Goal: Information Seeking & Learning: Learn about a topic

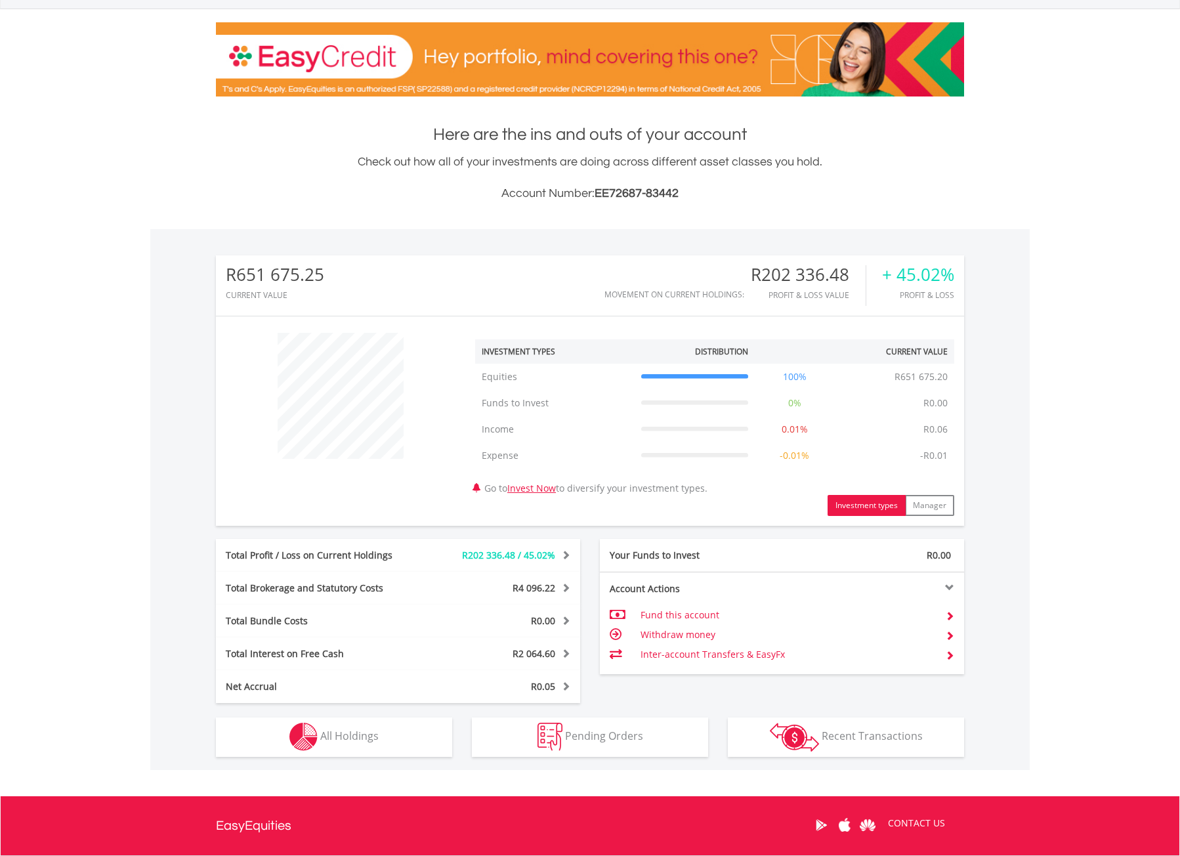
scroll to position [176, 0]
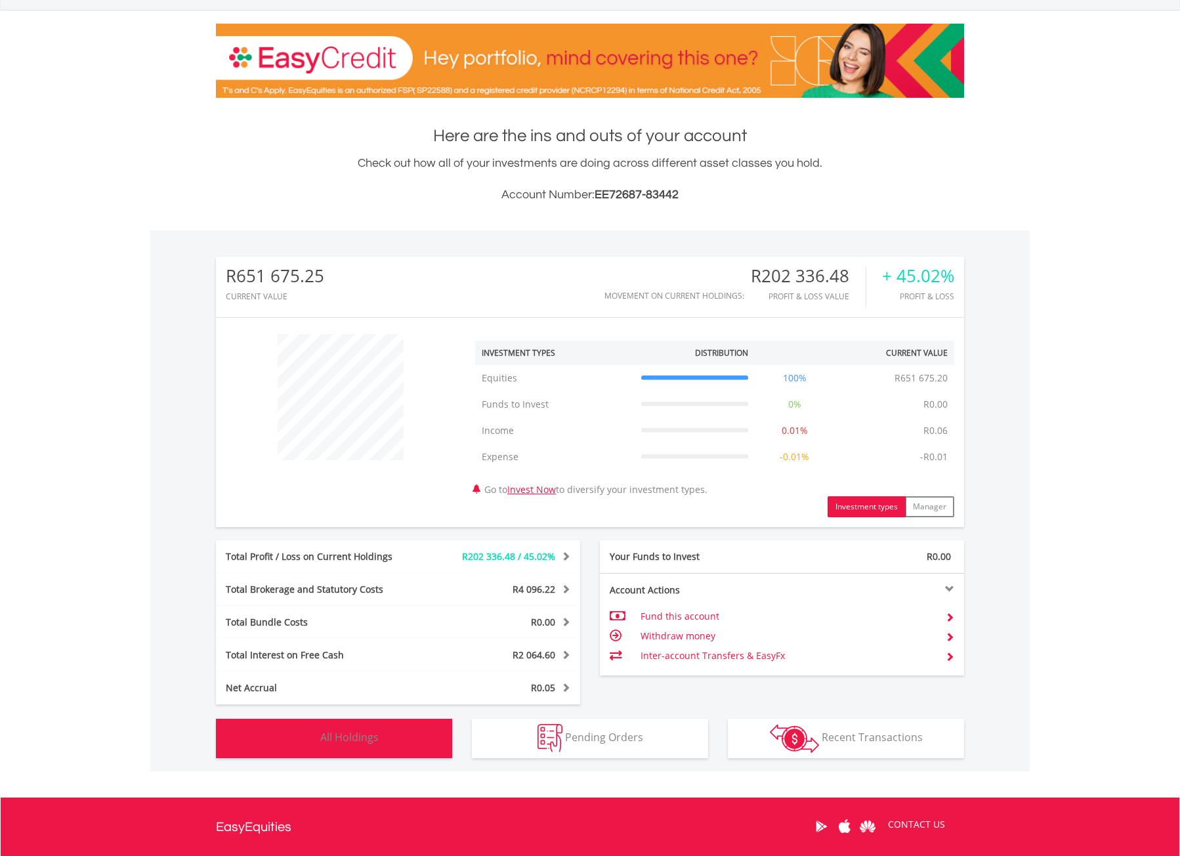
click at [405, 728] on button "Holdings All Holdings" at bounding box center [334, 737] width 236 height 39
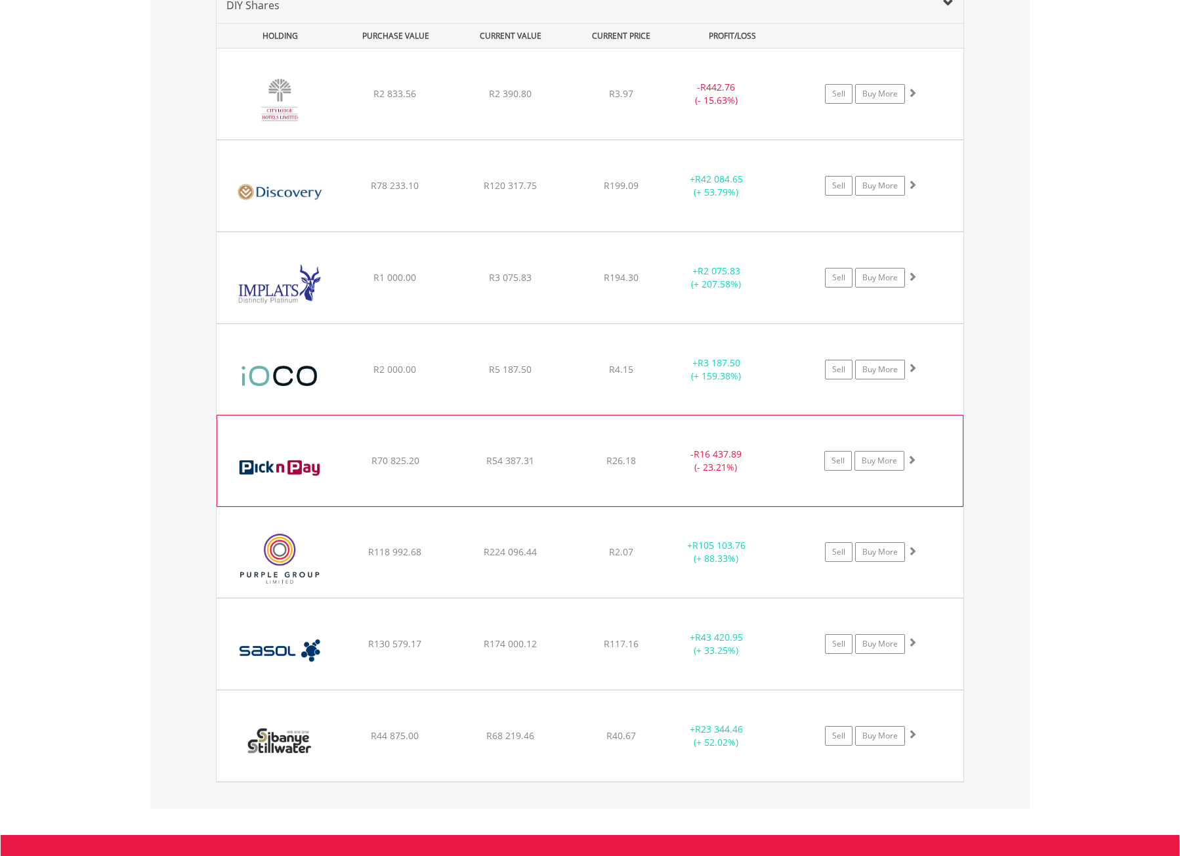
scroll to position [1039, 0]
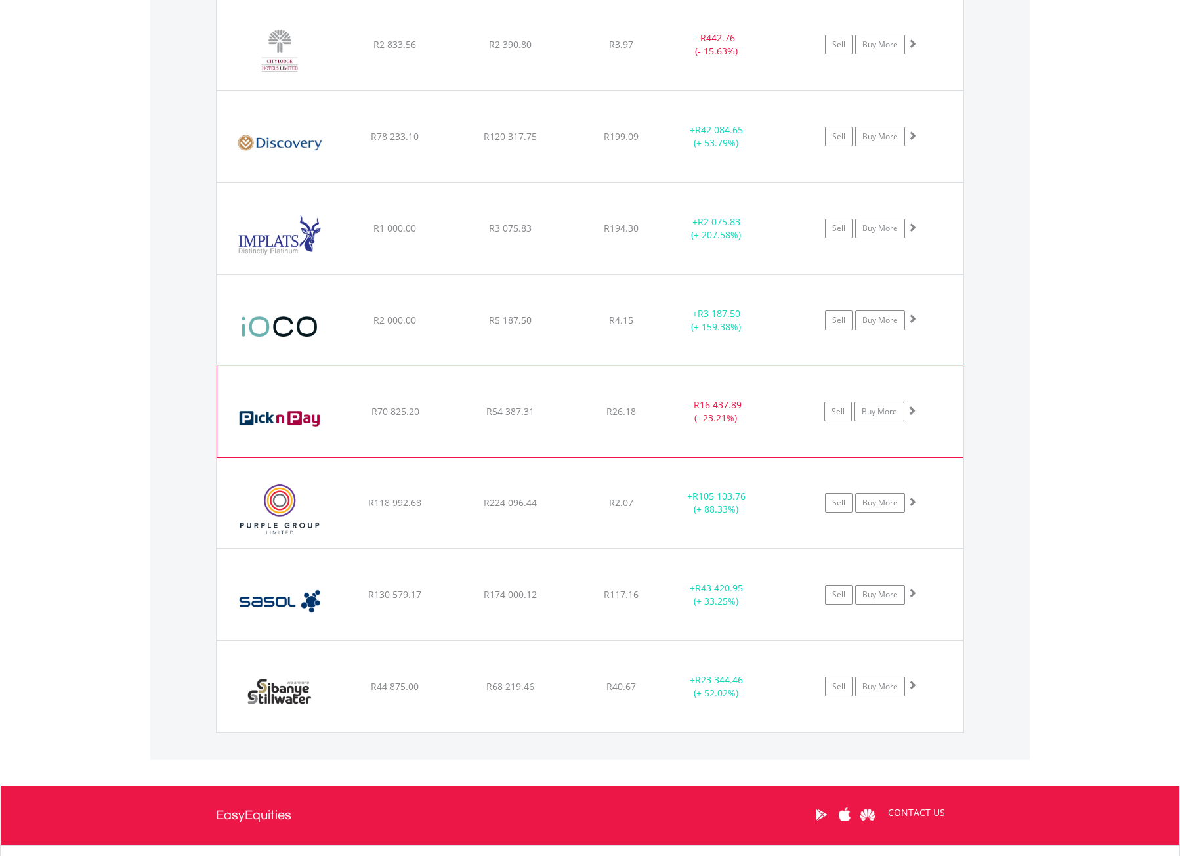
click at [602, 388] on div "﻿ Pick n Pay Stores Limited R70 825.20 R54 387.31 R26.18 - R16 437.89 (- 23.21%…" at bounding box center [589, 411] width 745 height 91
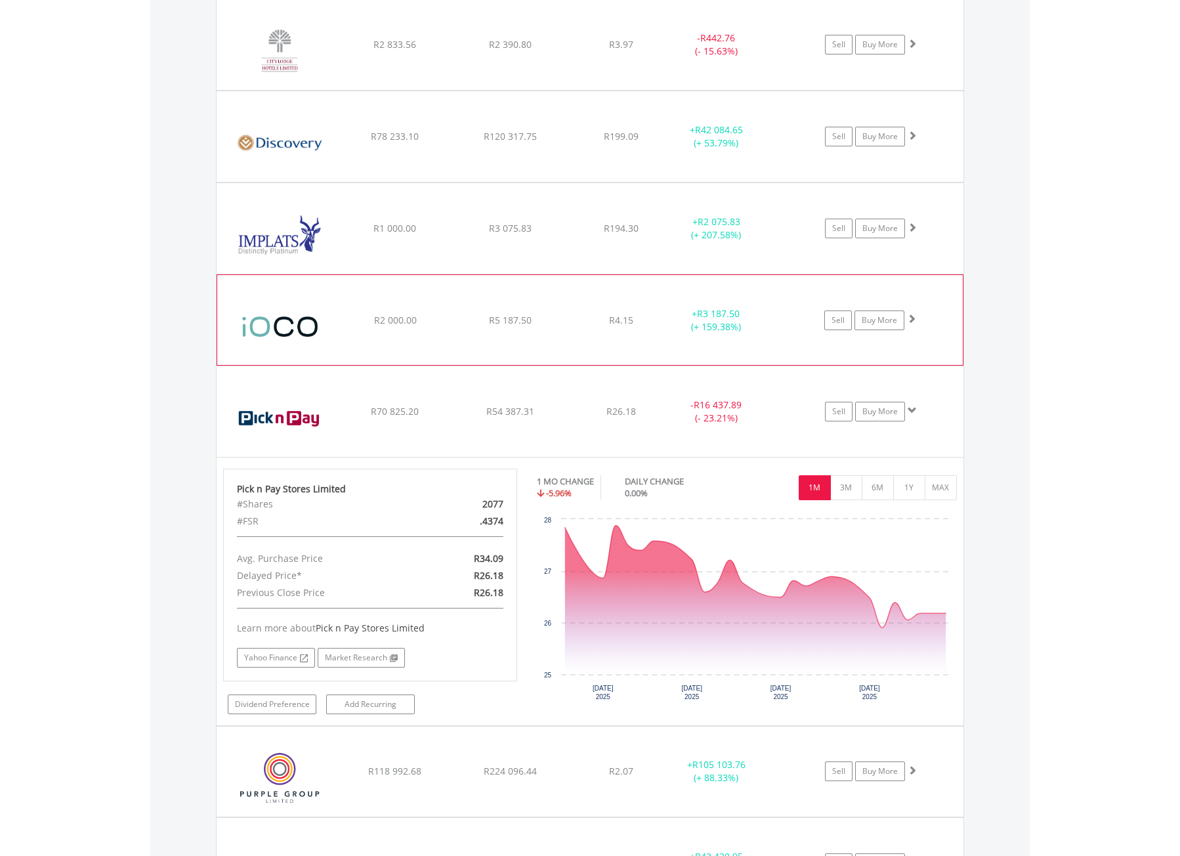
click at [541, 320] on div "R5 187.50" at bounding box center [510, 320] width 112 height 13
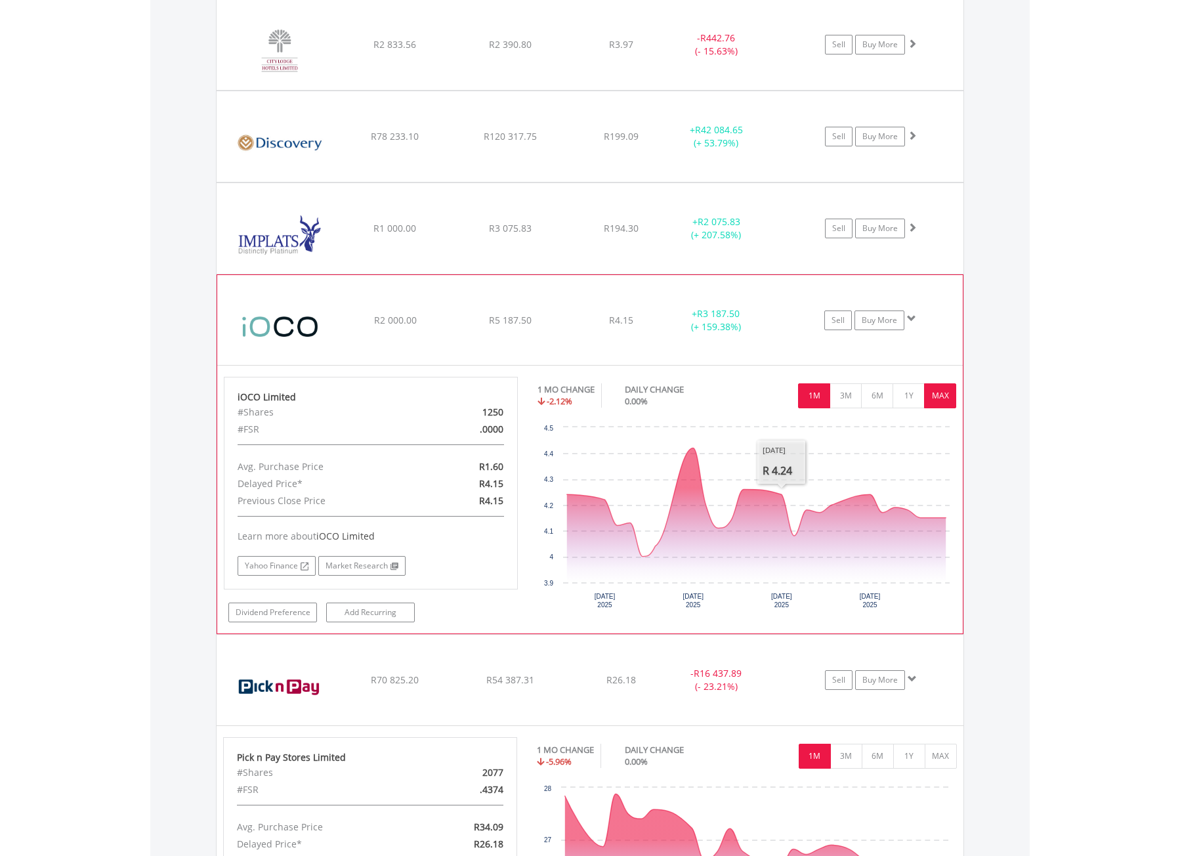
click at [949, 394] on button "MAX" at bounding box center [940, 395] width 32 height 25
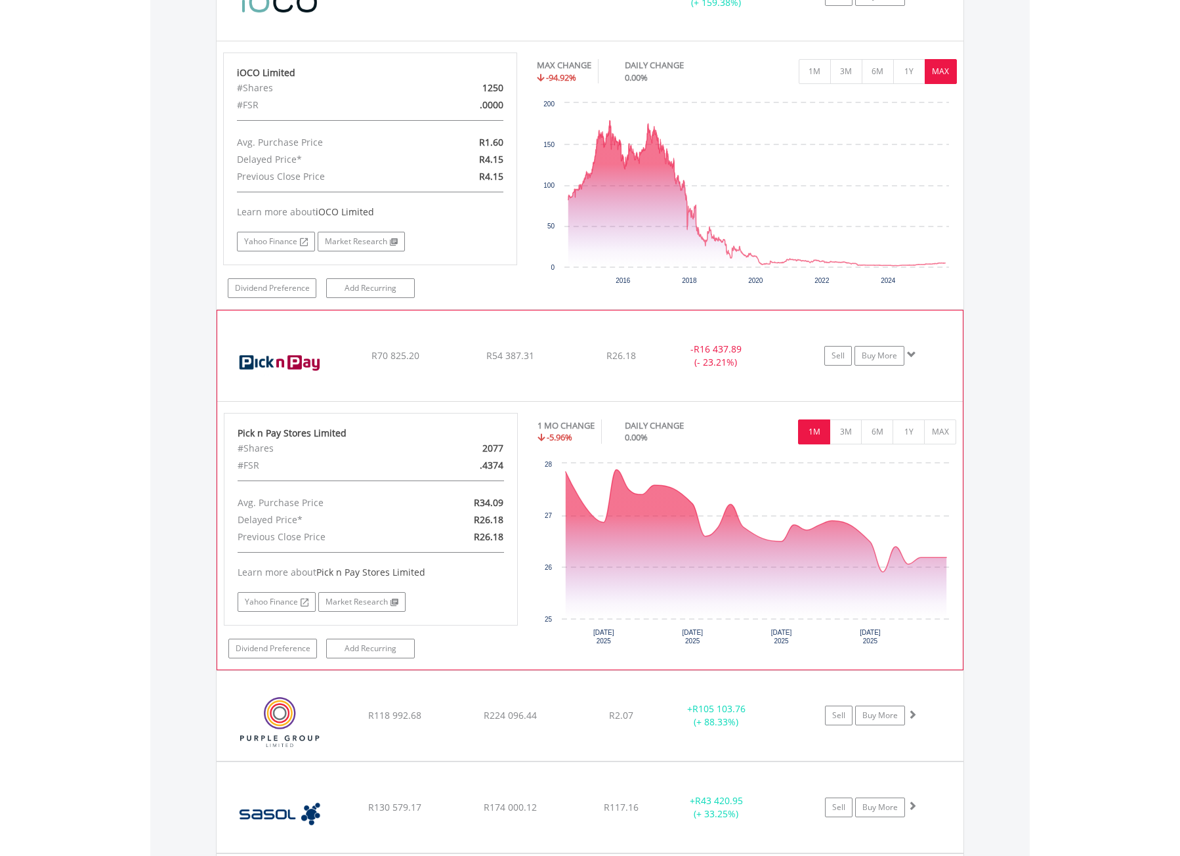
scroll to position [1367, 0]
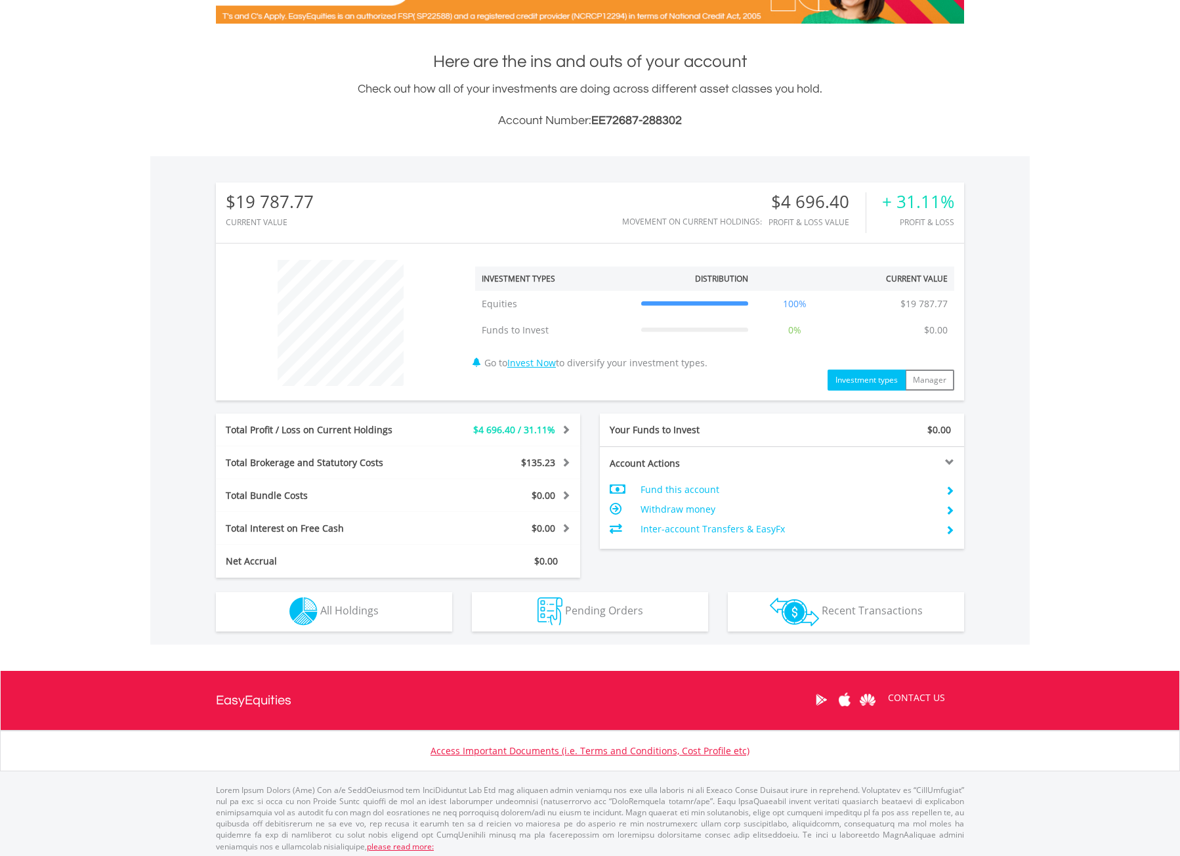
scroll to position [255, 0]
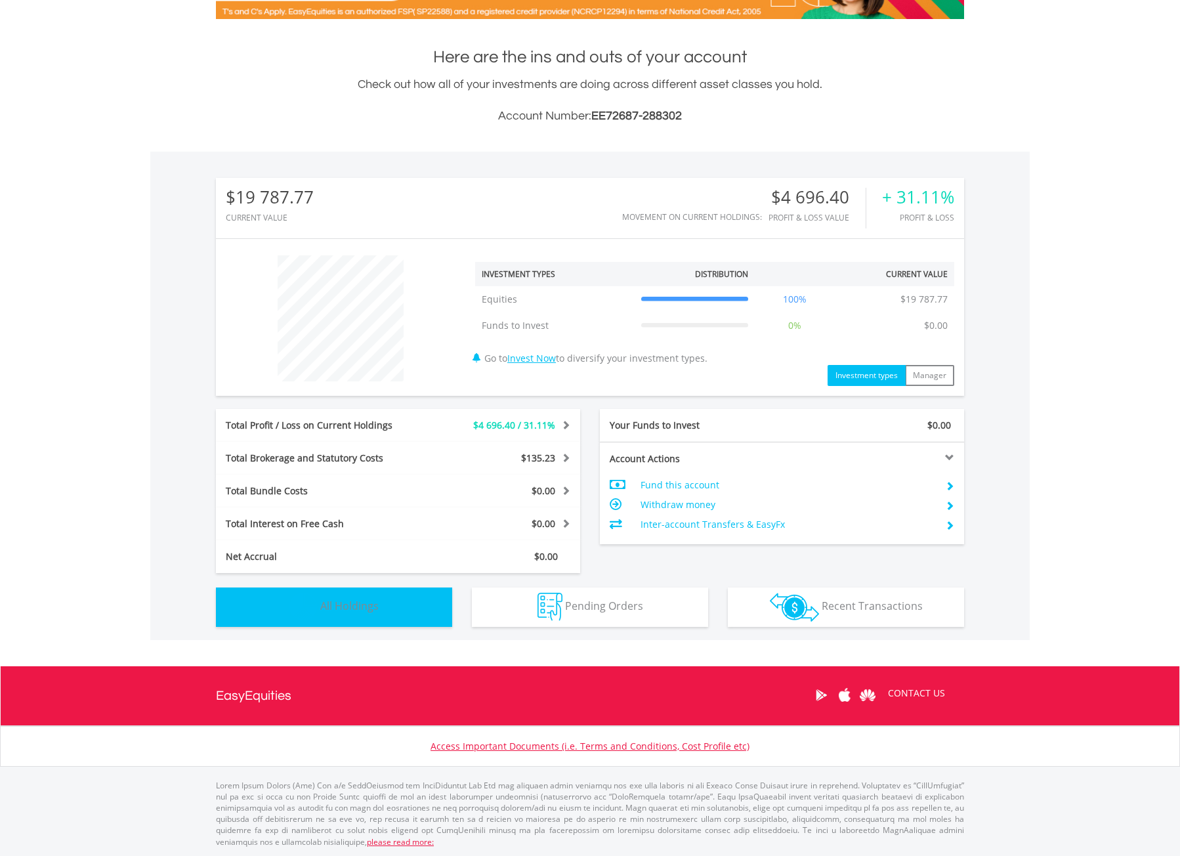
click at [377, 620] on button "Holdings All Holdings" at bounding box center [334, 606] width 236 height 39
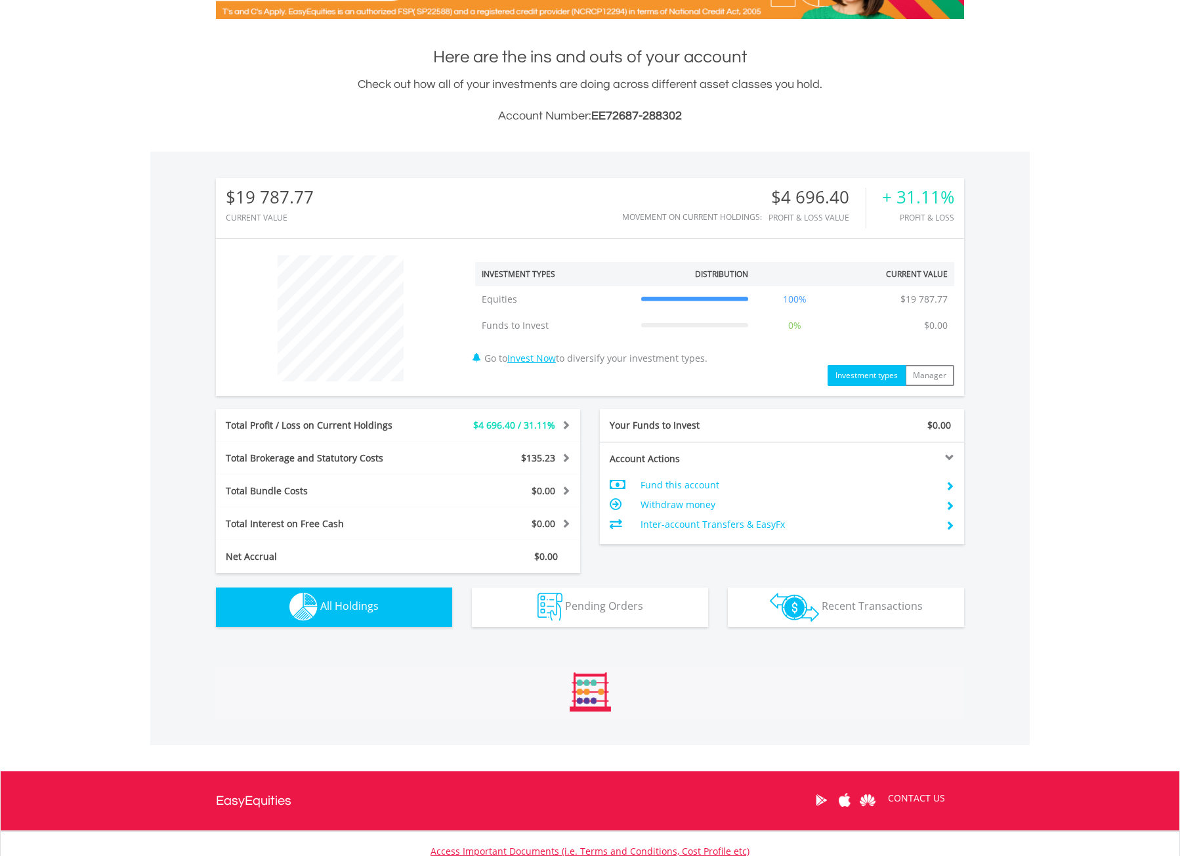
scroll to position [920, 0]
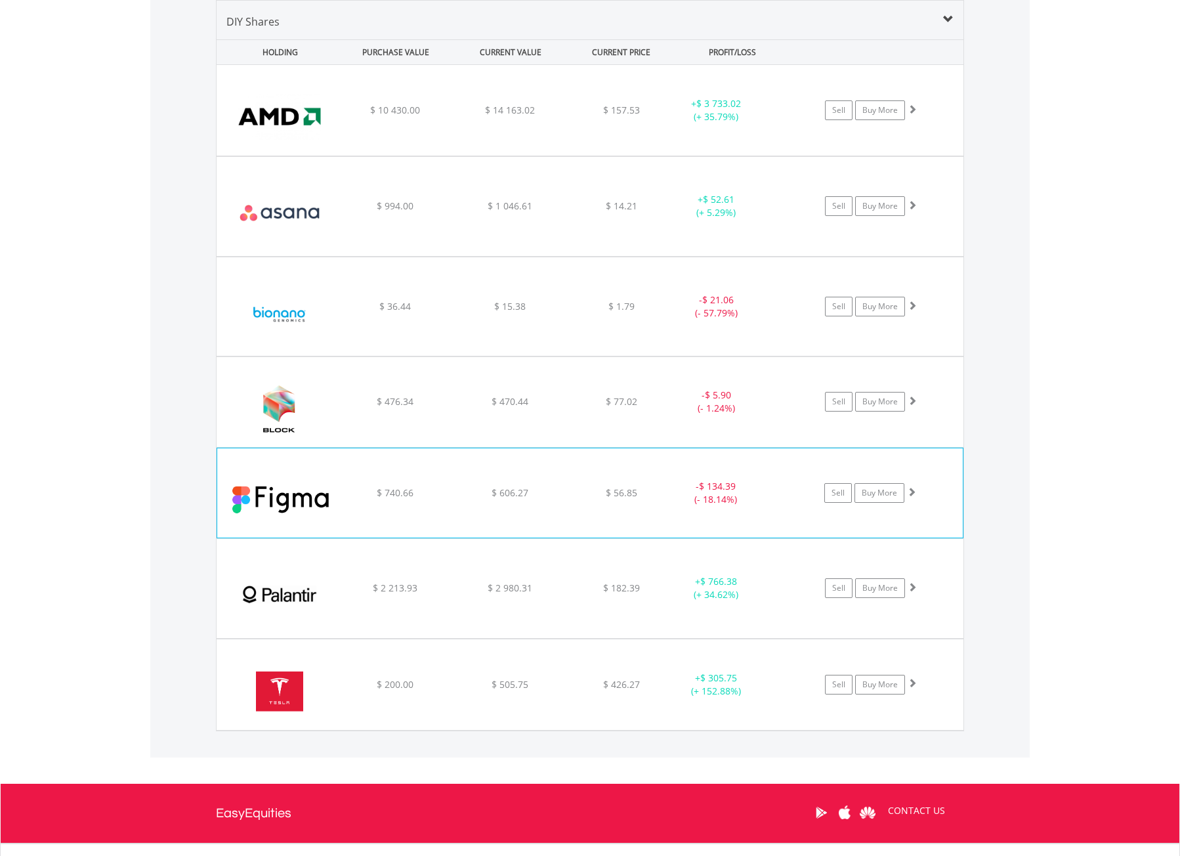
click at [524, 484] on div "﻿ Figma Inc $ 740.66 $ 606.27 $ 56.85 - $ 134.39 (- 18.14%) Sell Buy More" at bounding box center [589, 492] width 745 height 89
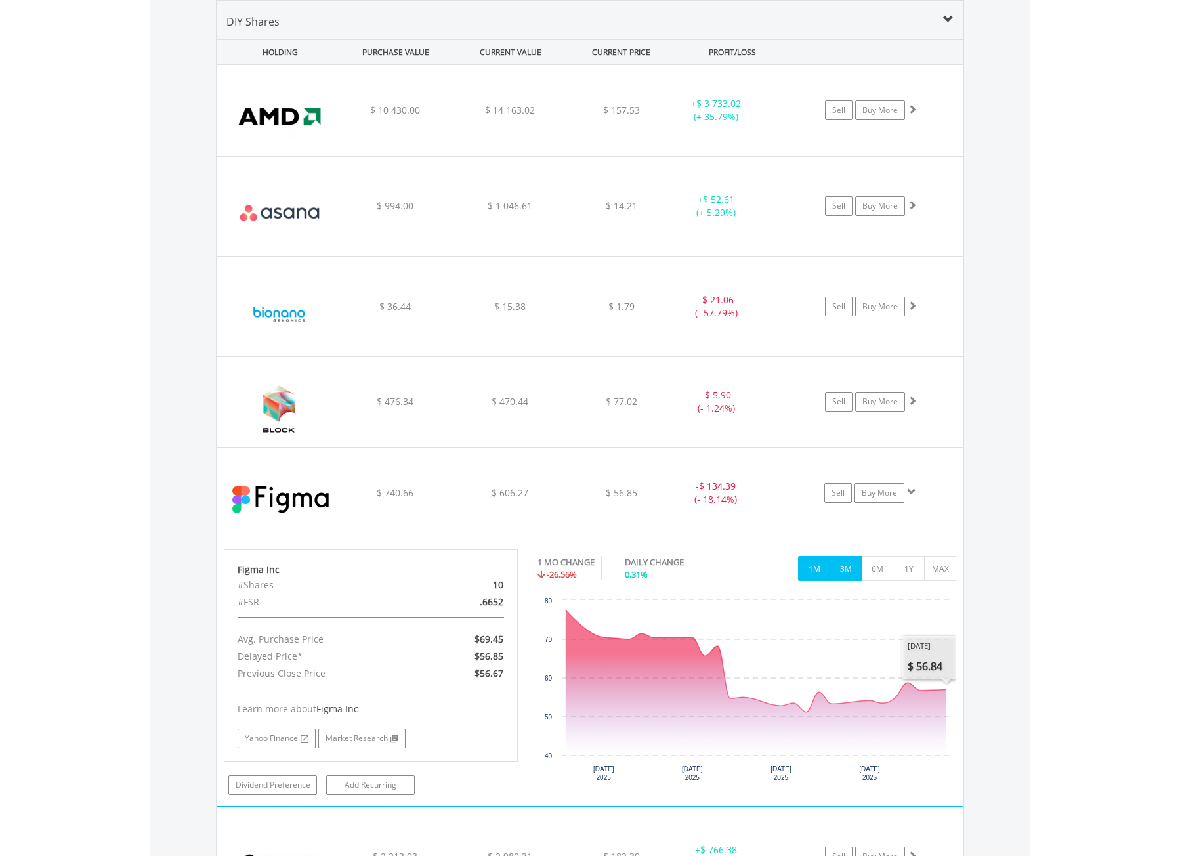
click at [850, 569] on button "3M" at bounding box center [845, 568] width 32 height 25
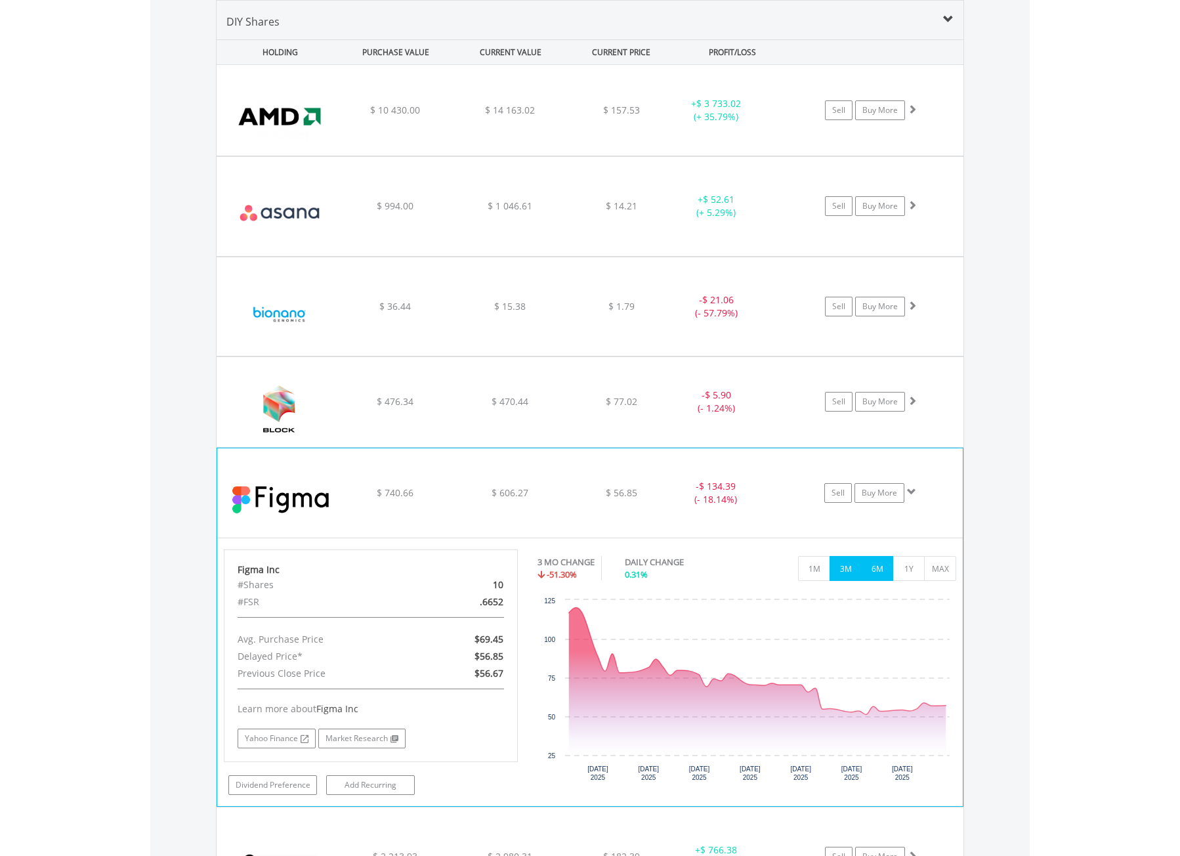
click at [889, 572] on button "6M" at bounding box center [877, 568] width 32 height 25
click at [905, 571] on button "1Y" at bounding box center [908, 568] width 32 height 25
click at [943, 570] on button "MAX" at bounding box center [940, 568] width 32 height 25
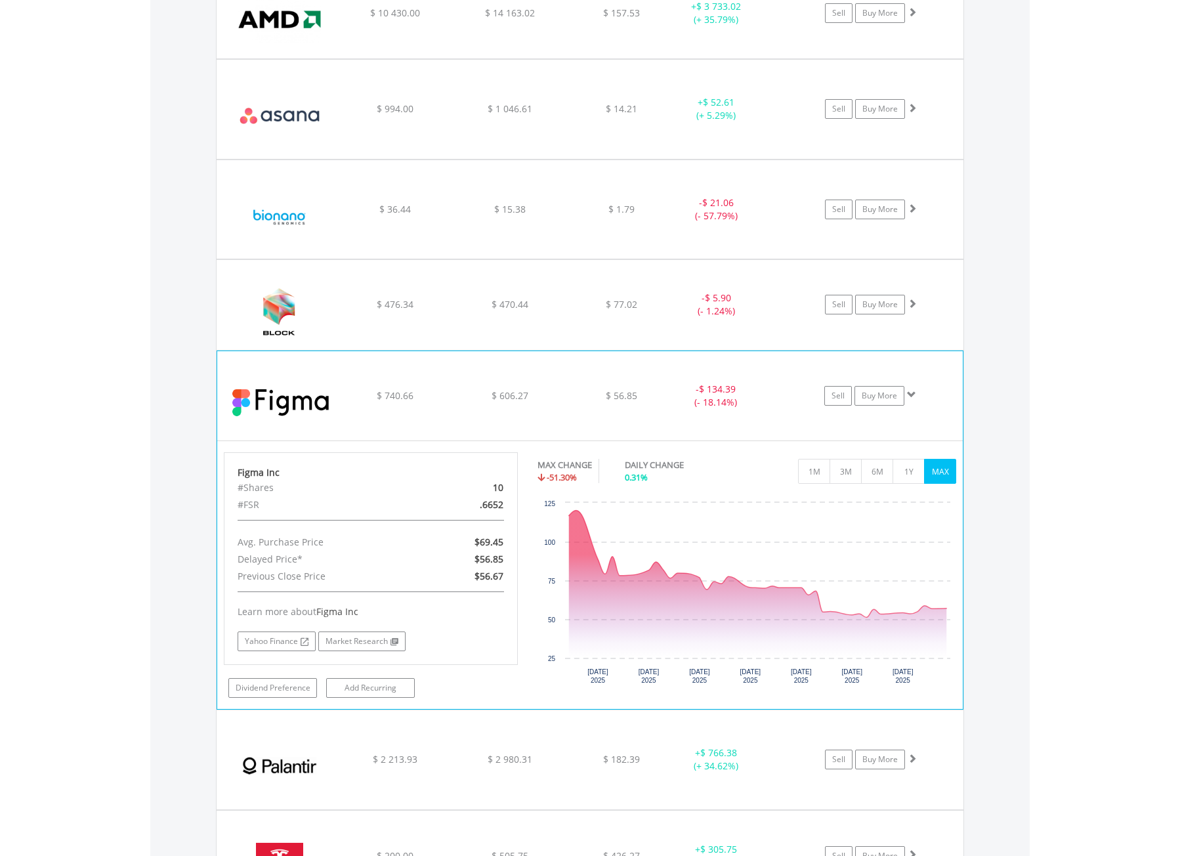
scroll to position [986, 0]
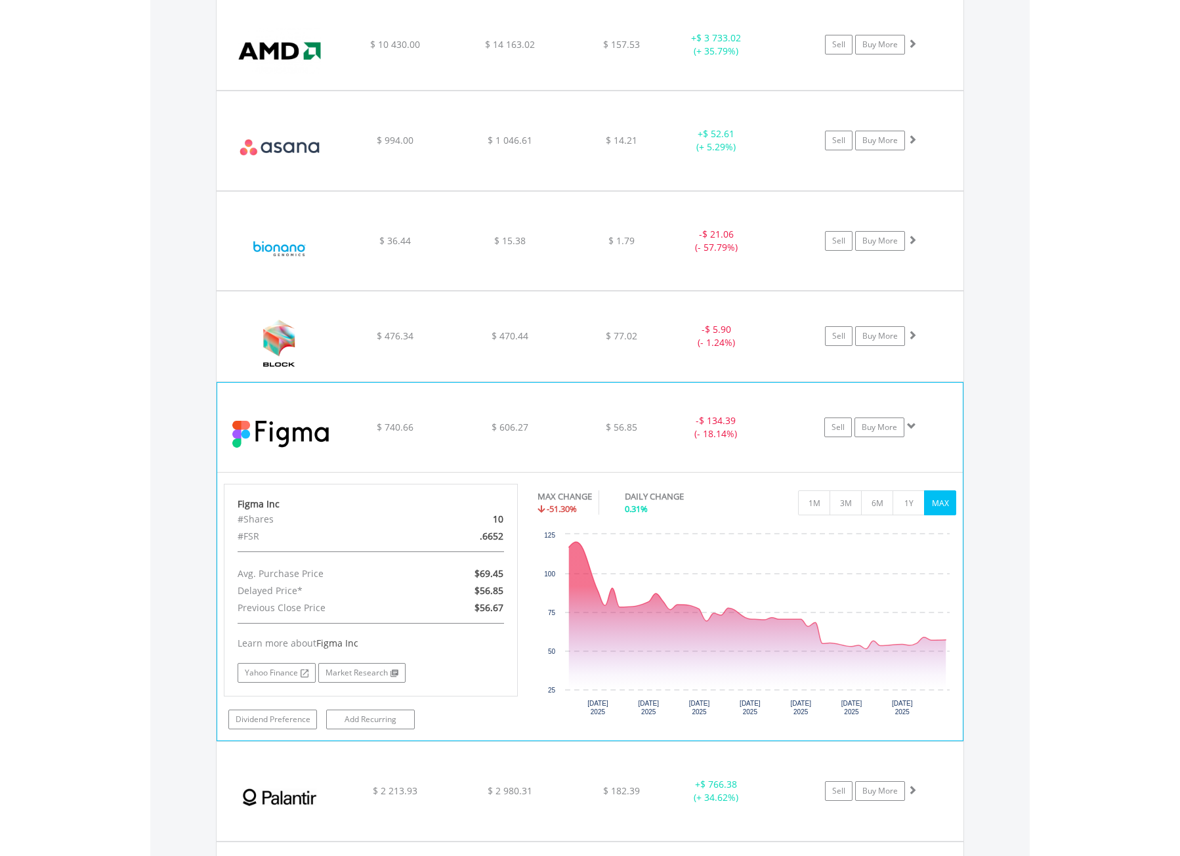
click at [721, 411] on div "﻿ Figma Inc $ 740.66 $ 606.27 $ 56.85 - $ 134.39 (- 18.14%) Sell Buy More" at bounding box center [589, 426] width 745 height 89
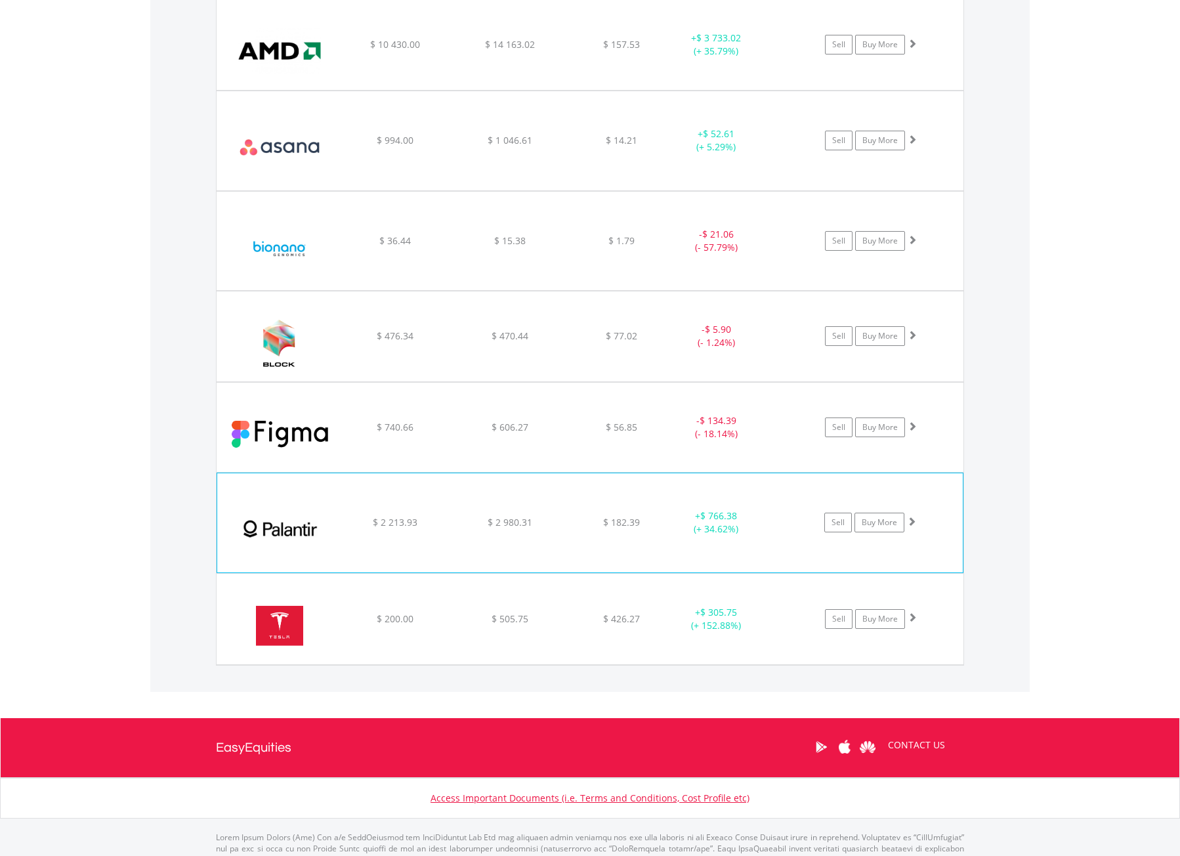
click at [718, 541] on div "﻿ Palantir Technologies Inc $ 2 213.93 $ 2 980.31 $ 182.39 + $ 766.38 (+ 34.62%…" at bounding box center [589, 522] width 745 height 98
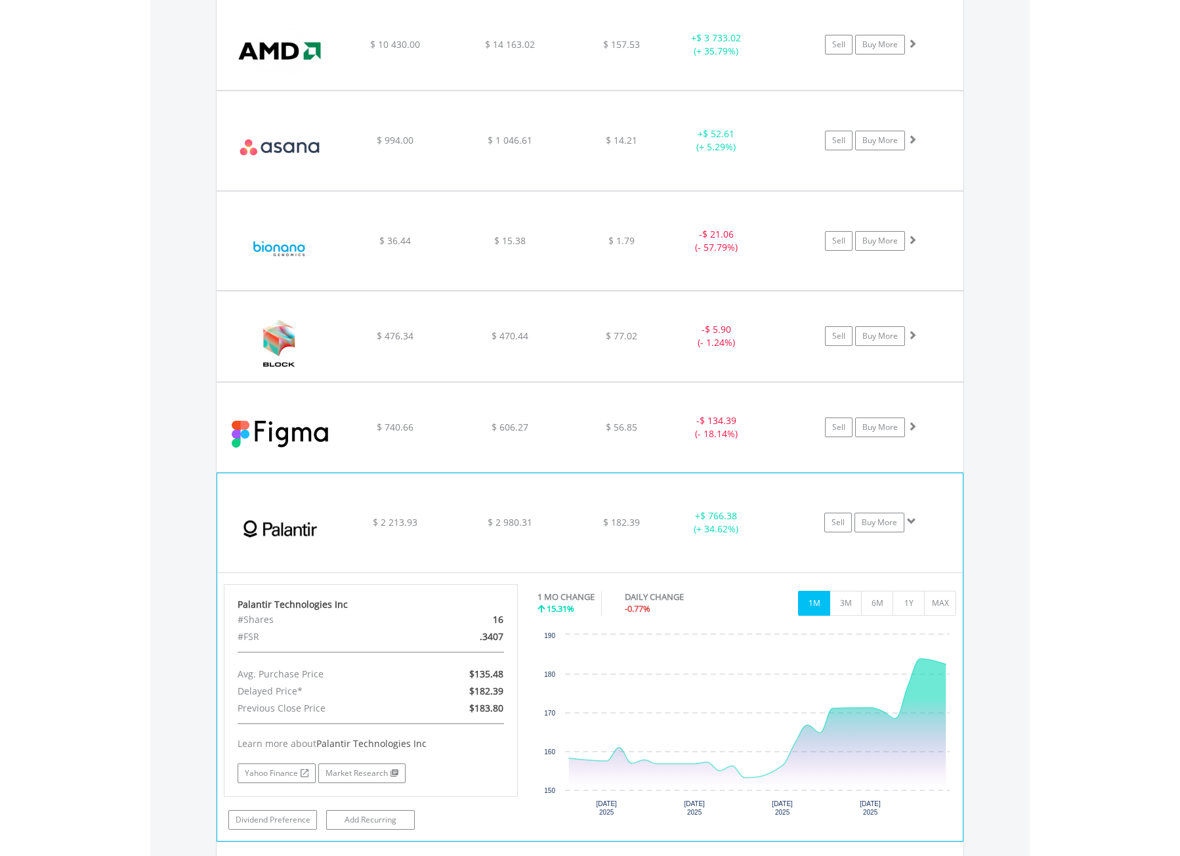
click at [727, 526] on div "+ $ 766.38 (+ 34.62%)" at bounding box center [716, 522] width 98 height 26
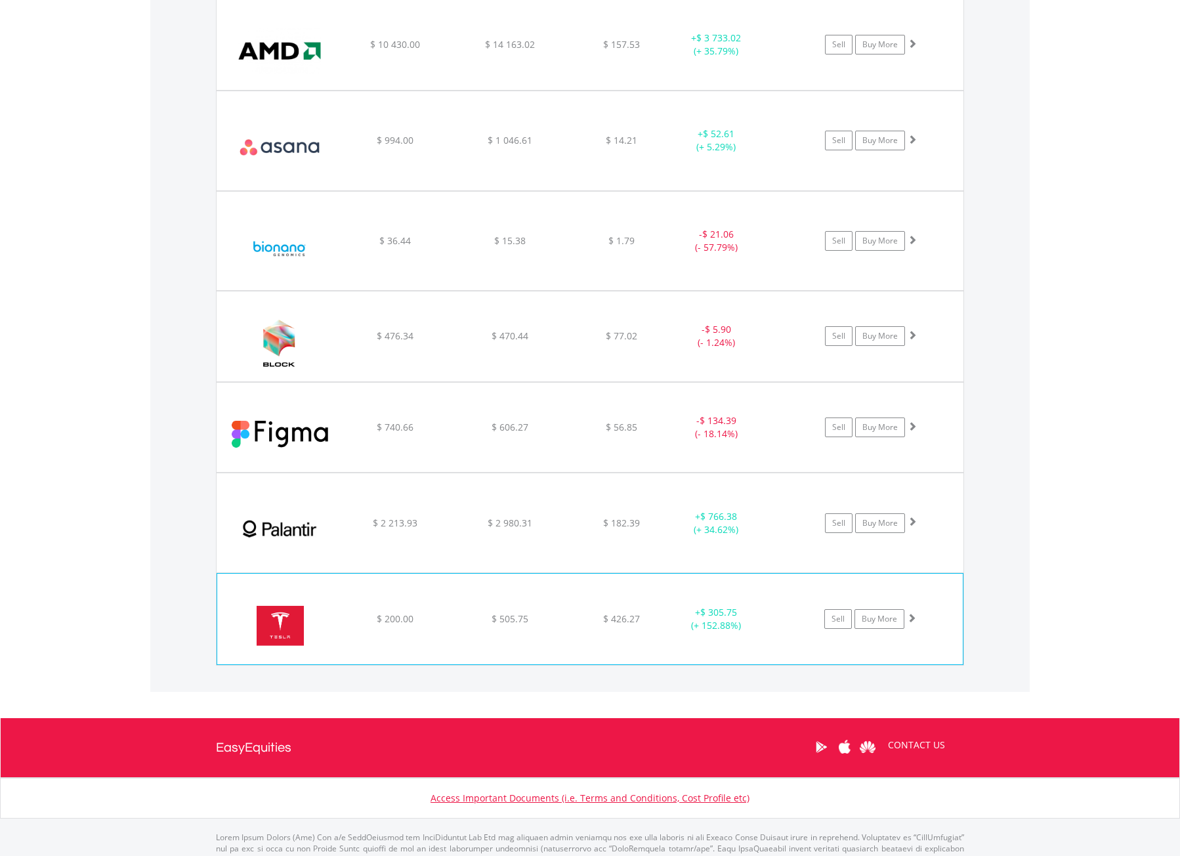
click at [712, 602] on div "﻿ Tesla Inc $ 200.00 $ 505.75 $ 426.27 + $ 305.75 (+ 152.88%) Sell Buy More" at bounding box center [589, 618] width 745 height 91
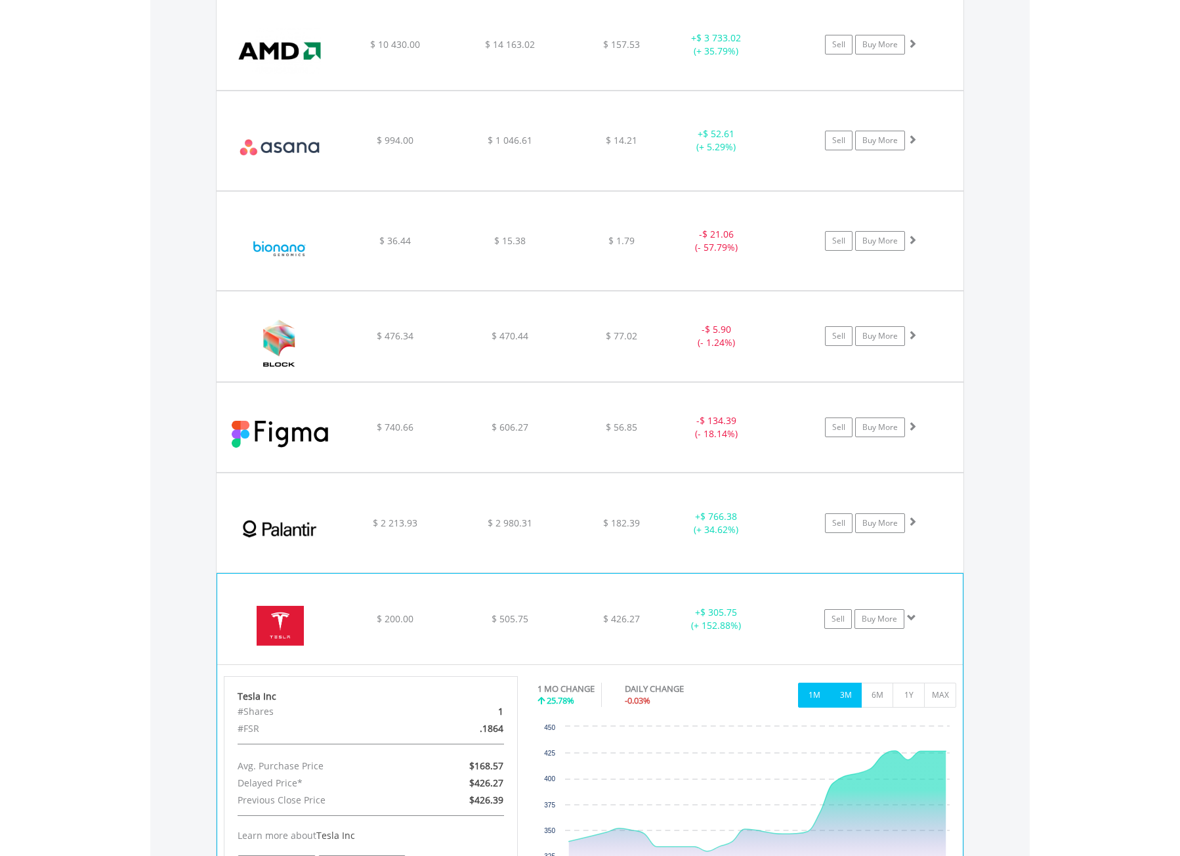
click at [846, 703] on button "3M" at bounding box center [845, 694] width 32 height 25
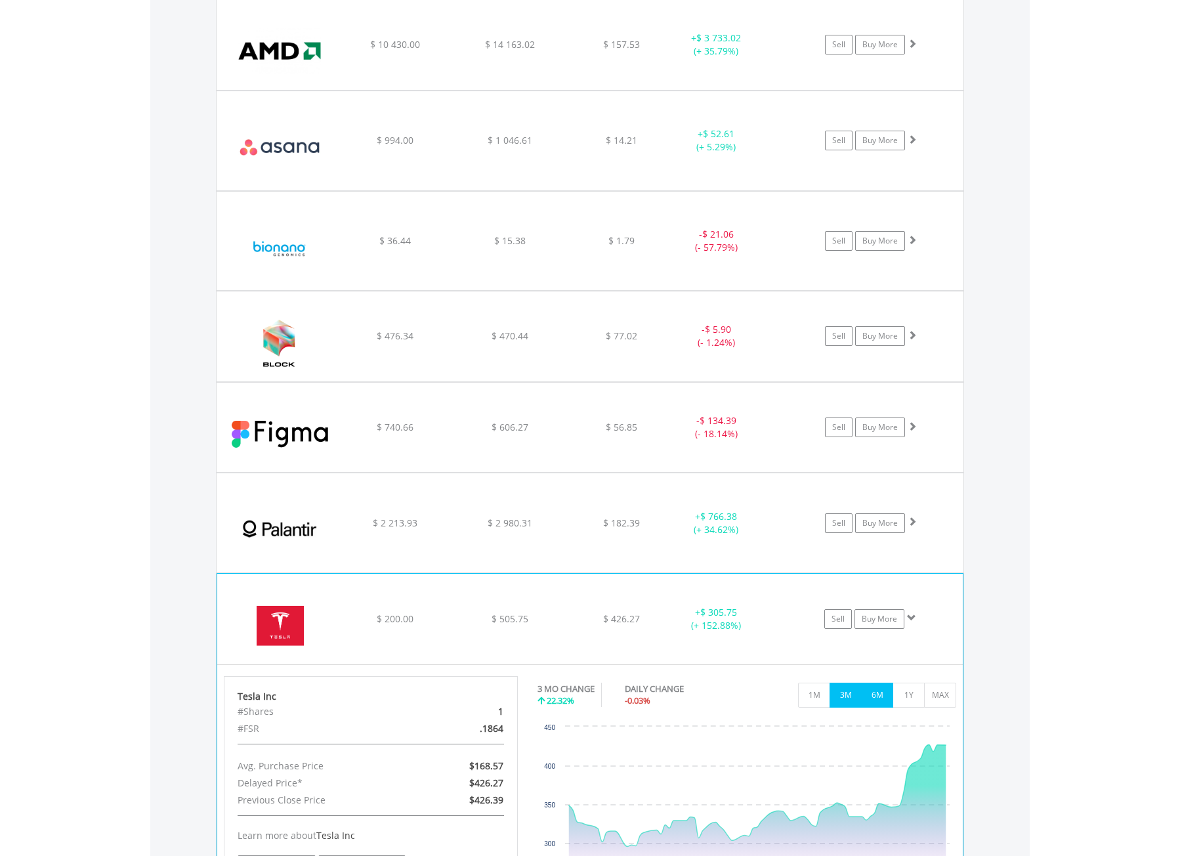
click at [880, 697] on button "6M" at bounding box center [877, 694] width 32 height 25
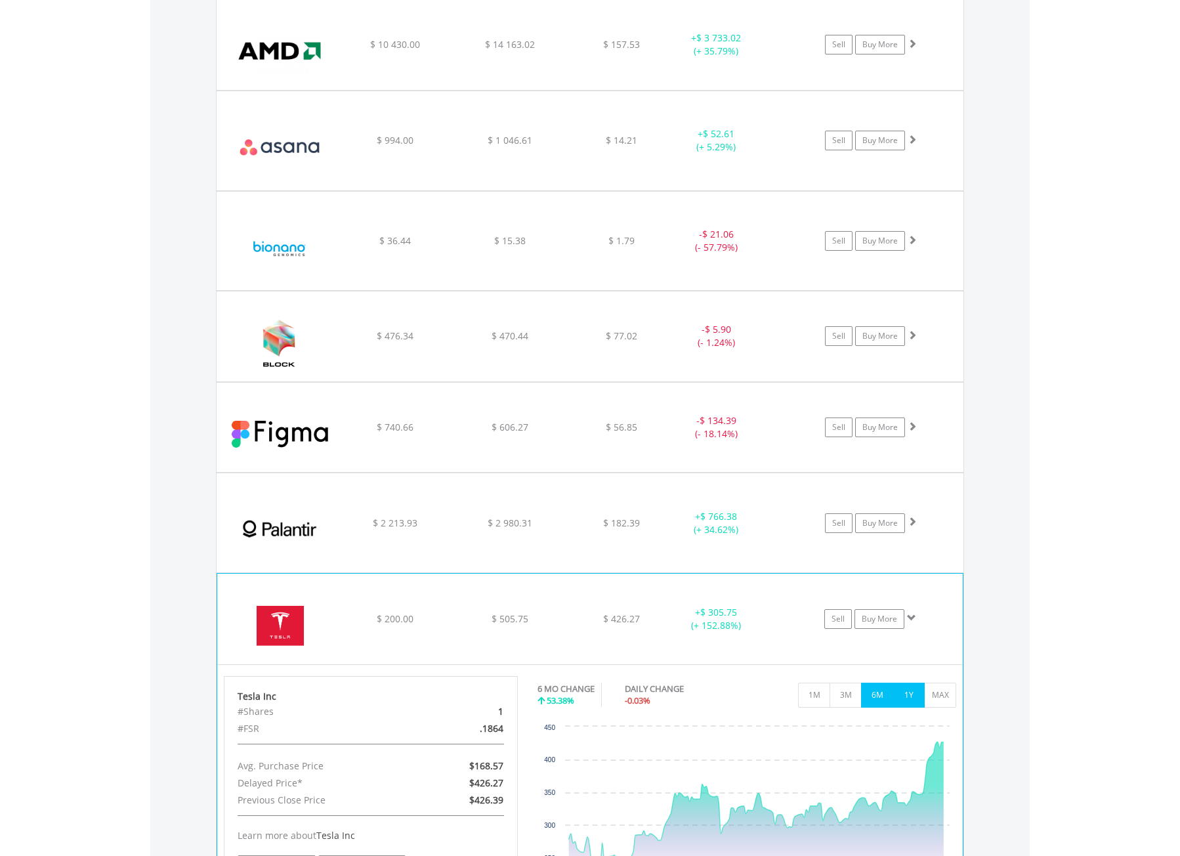
click at [904, 695] on button "1Y" at bounding box center [908, 694] width 32 height 25
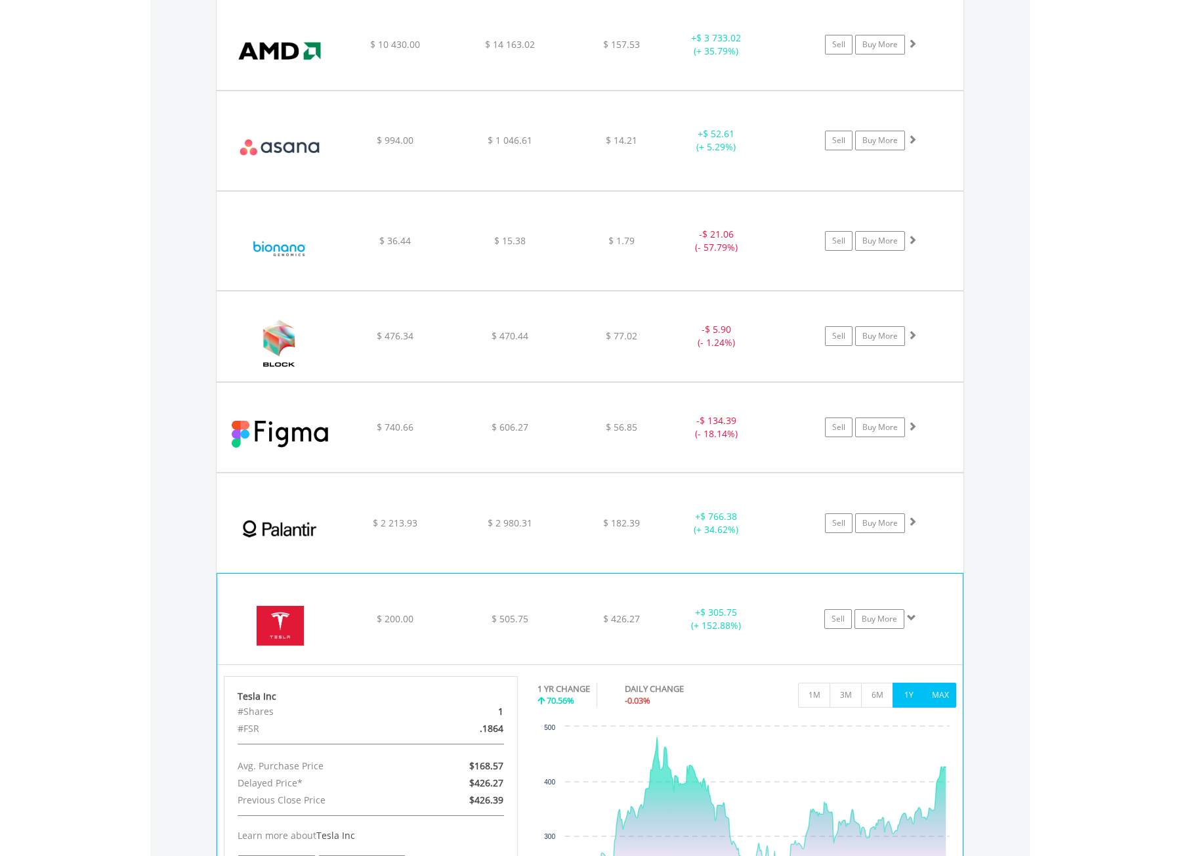
click at [941, 697] on button "MAX" at bounding box center [940, 694] width 32 height 25
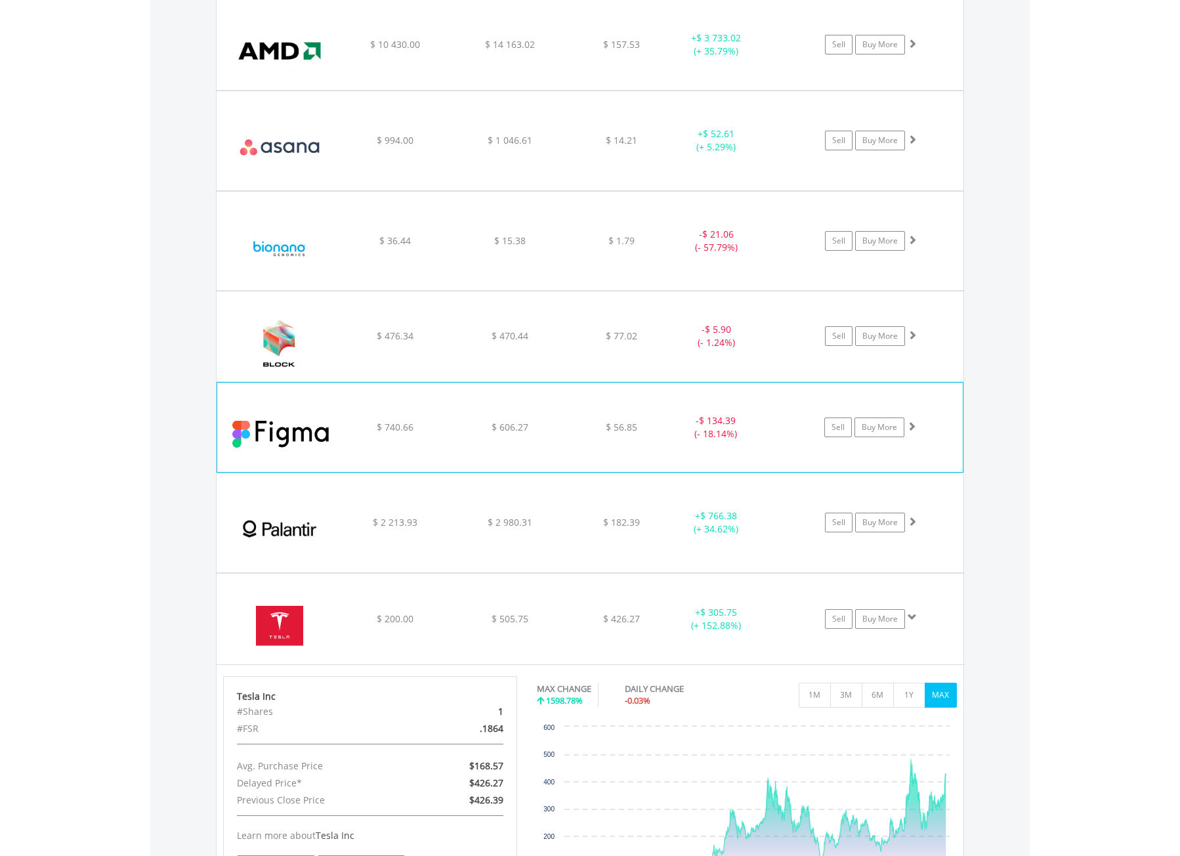
click at [713, 446] on div "﻿ Figma Inc $ 740.66 $ 606.27 $ 56.85 - $ 134.39 (- 18.14%) Sell Buy More" at bounding box center [589, 426] width 745 height 89
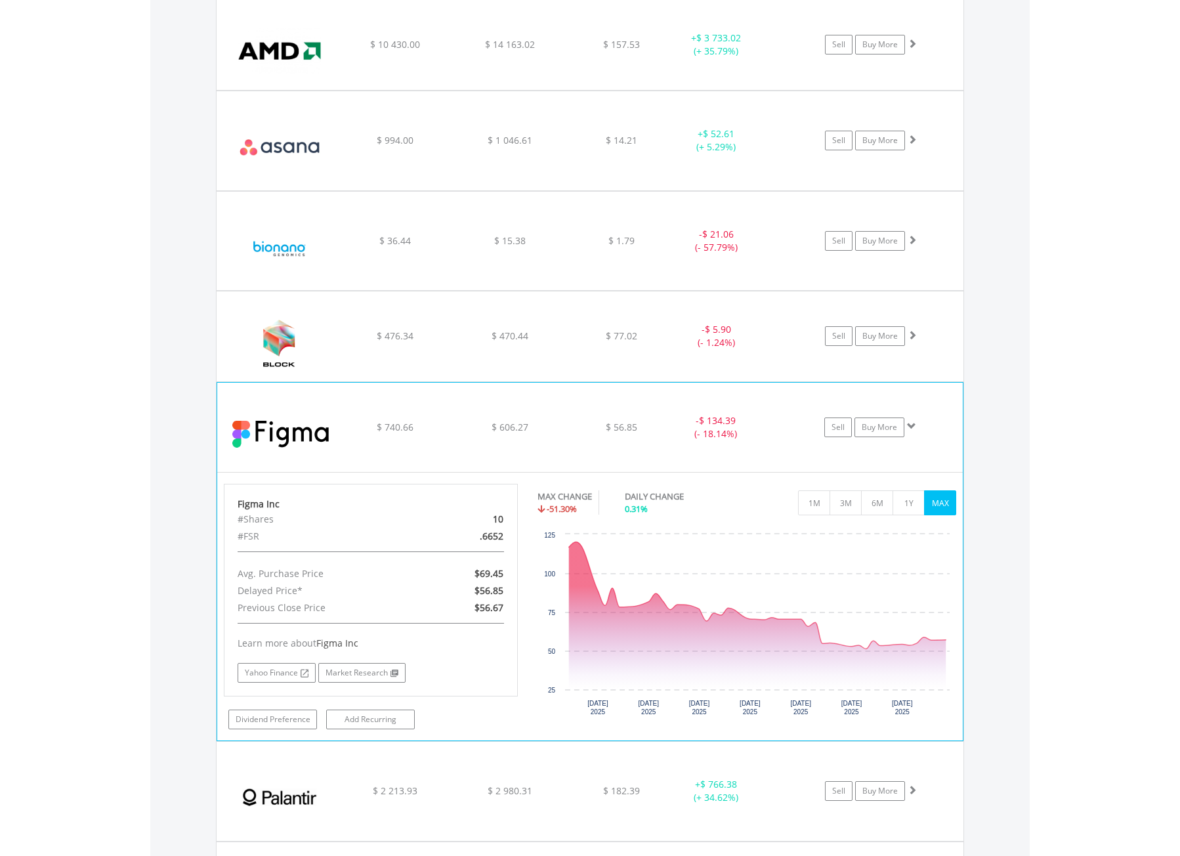
click at [667, 431] on div "- $ 134.39 (- 18.14%)" at bounding box center [716, 427] width 98 height 26
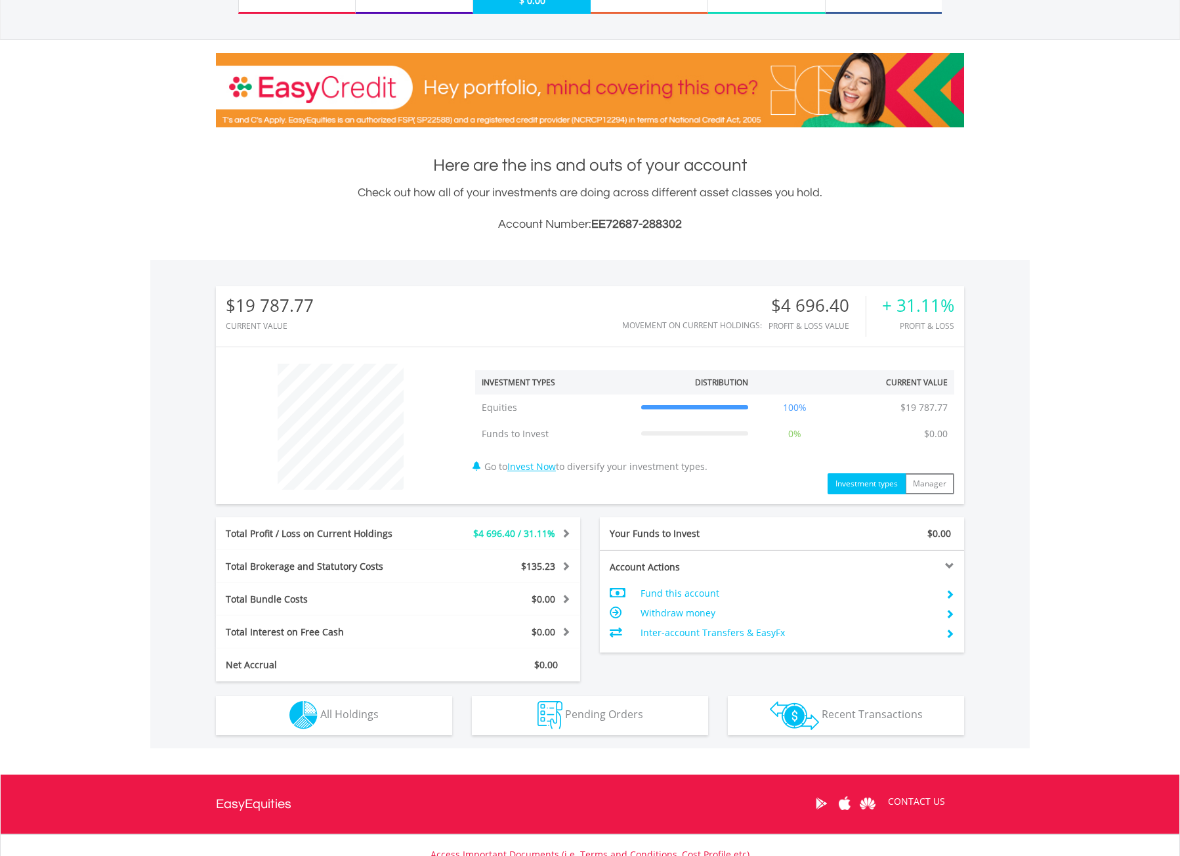
scroll to position [255, 0]
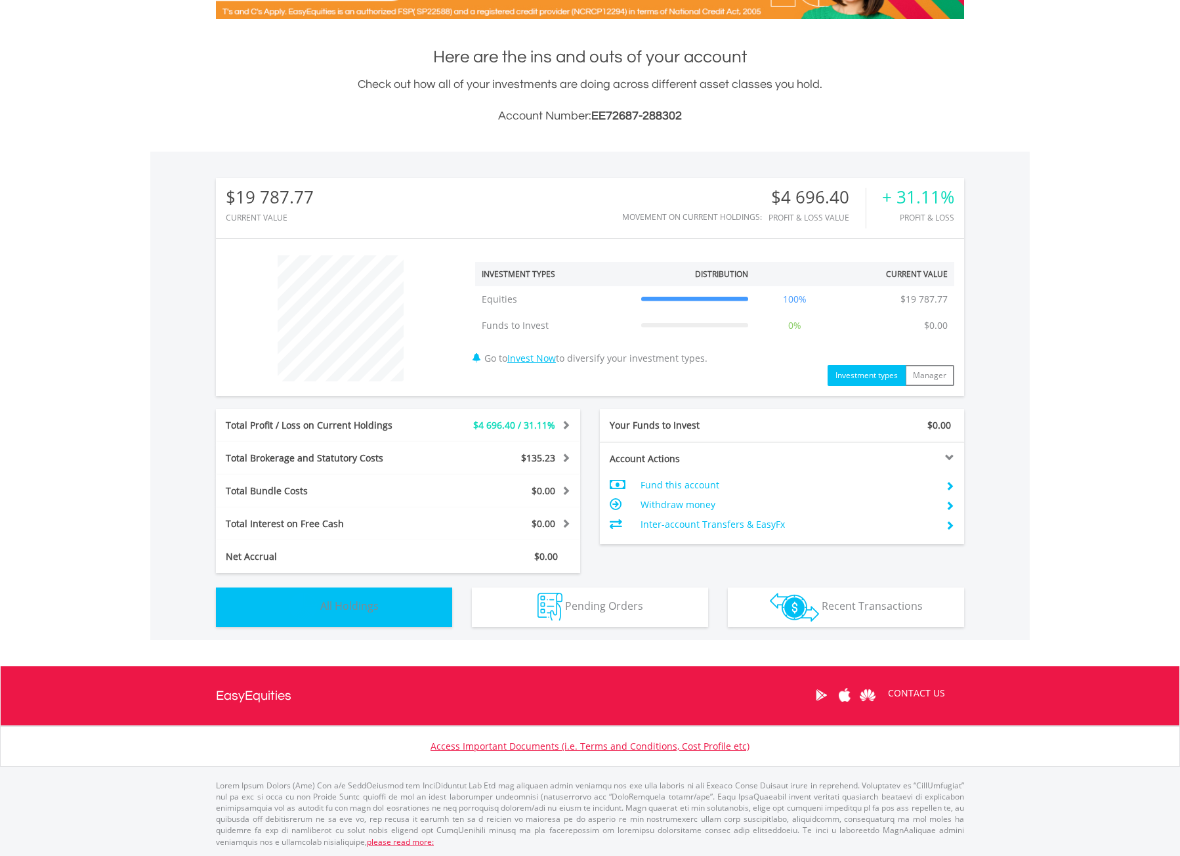
click at [338, 606] on span "All Holdings" at bounding box center [349, 605] width 58 height 14
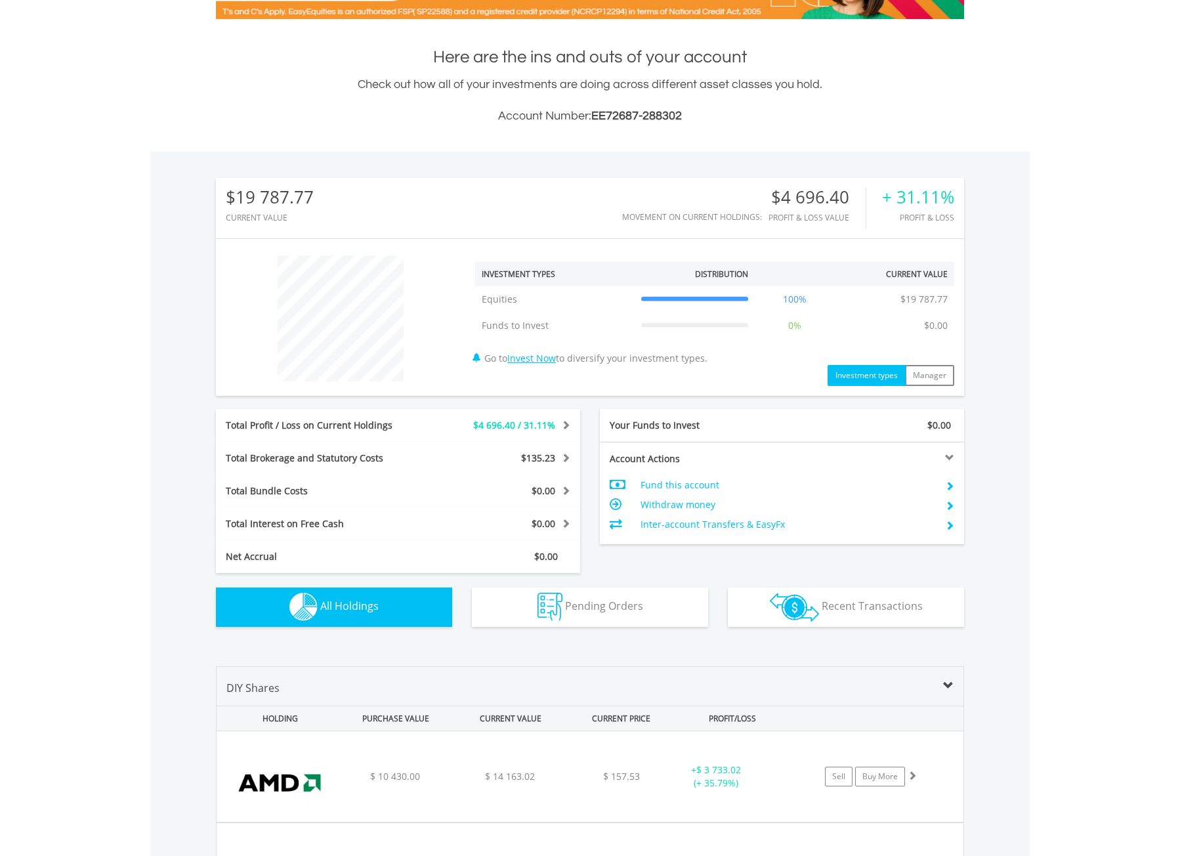
scroll to position [905, 0]
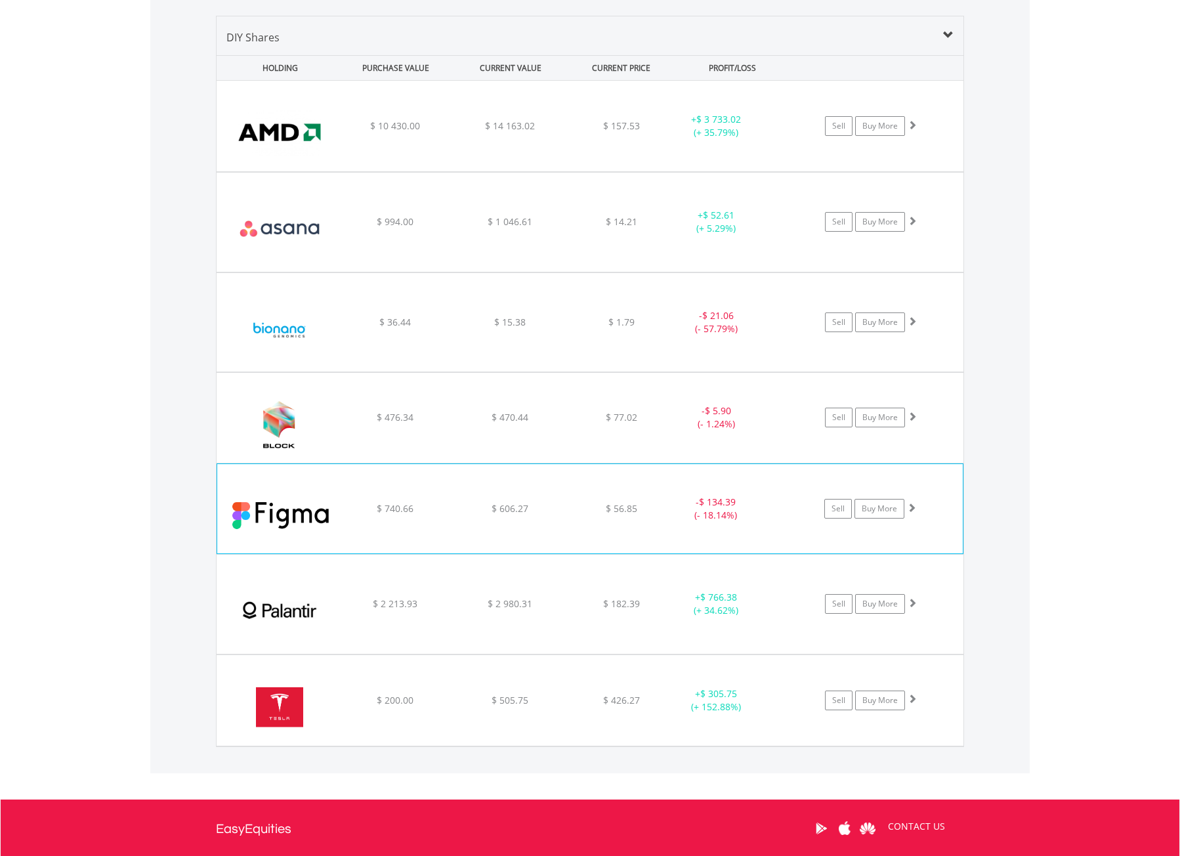
click at [680, 523] on div "﻿ Figma Inc $ 740.66 $ 606.27 $ 56.85 - $ 134.39 (- 18.14%) Sell Buy More" at bounding box center [589, 508] width 745 height 89
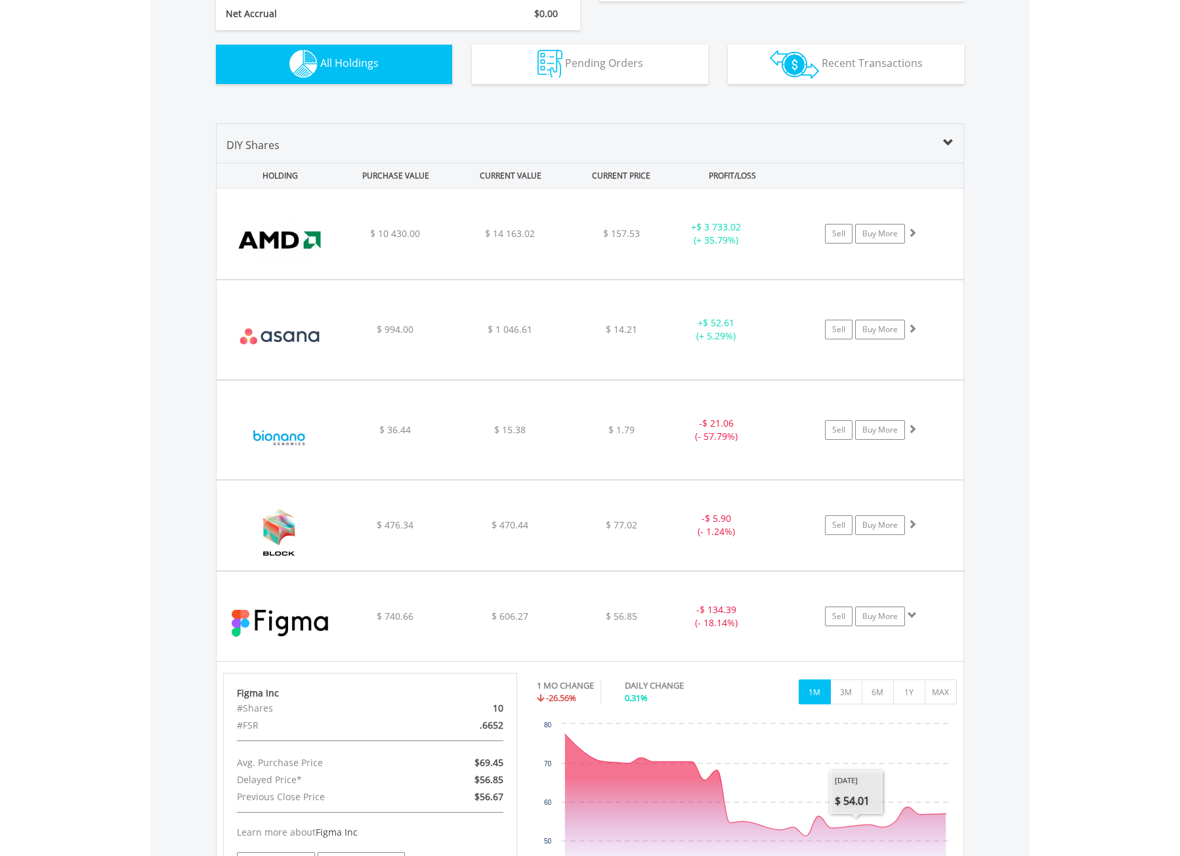
scroll to position [774, 0]
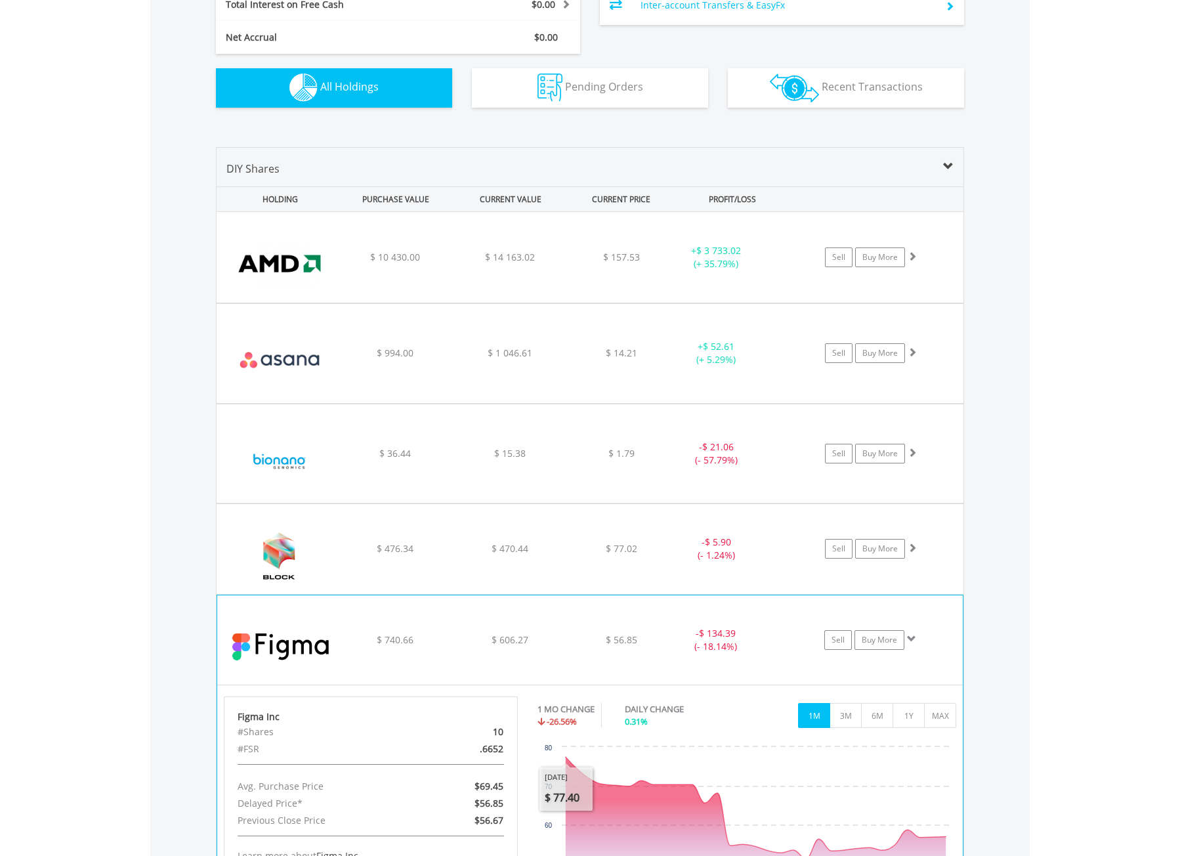
click at [543, 622] on div "﻿ Figma Inc $ 740.66 $ 606.27 $ 56.85 - $ 134.39 (- 18.14%) Sell Buy More" at bounding box center [589, 639] width 745 height 89
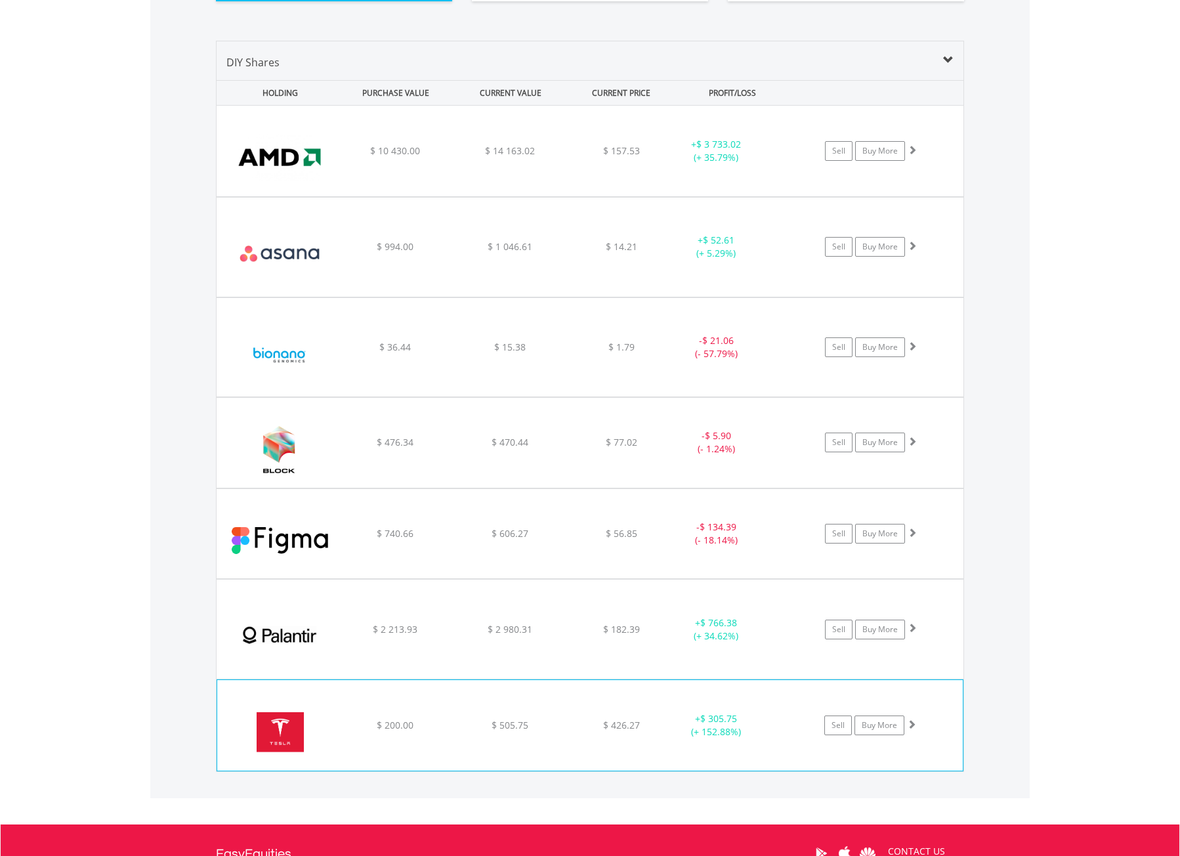
scroll to position [839, 0]
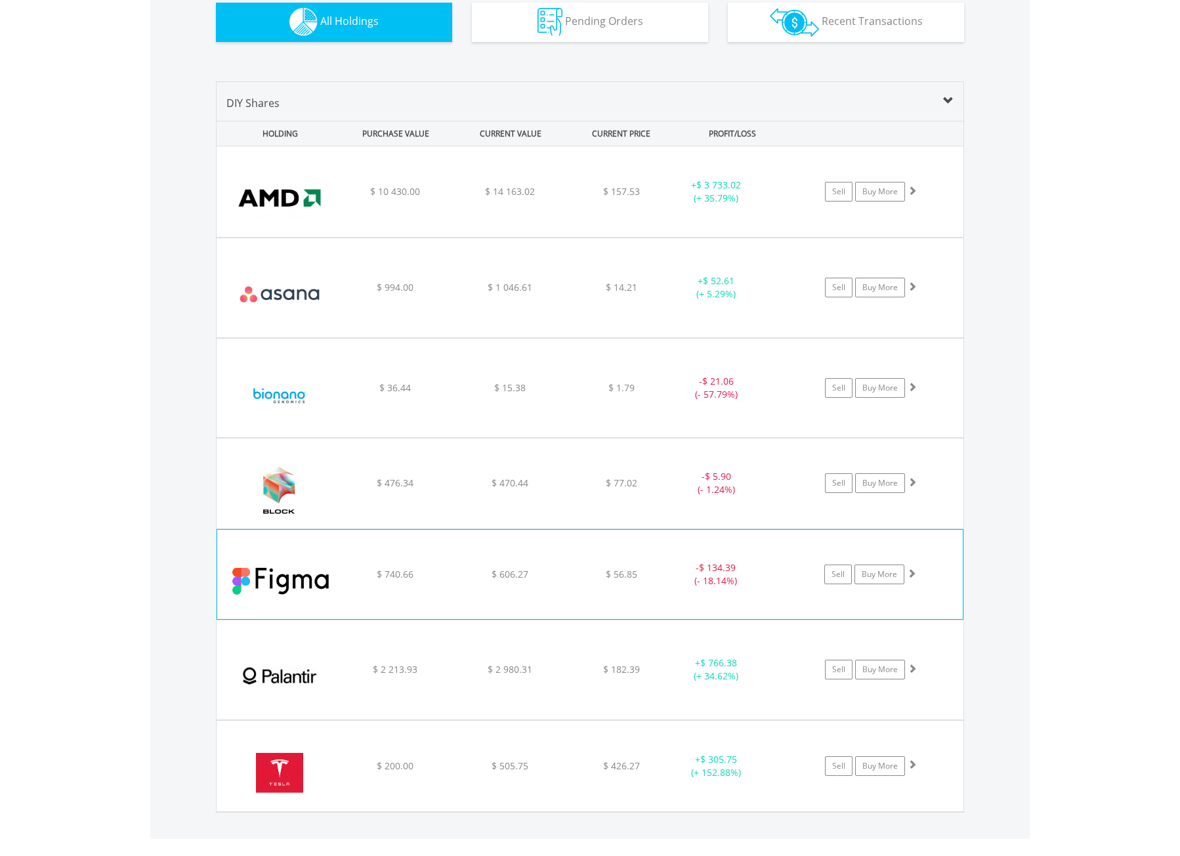
click at [654, 574] on div "$ 56.85" at bounding box center [621, 574] width 104 height 13
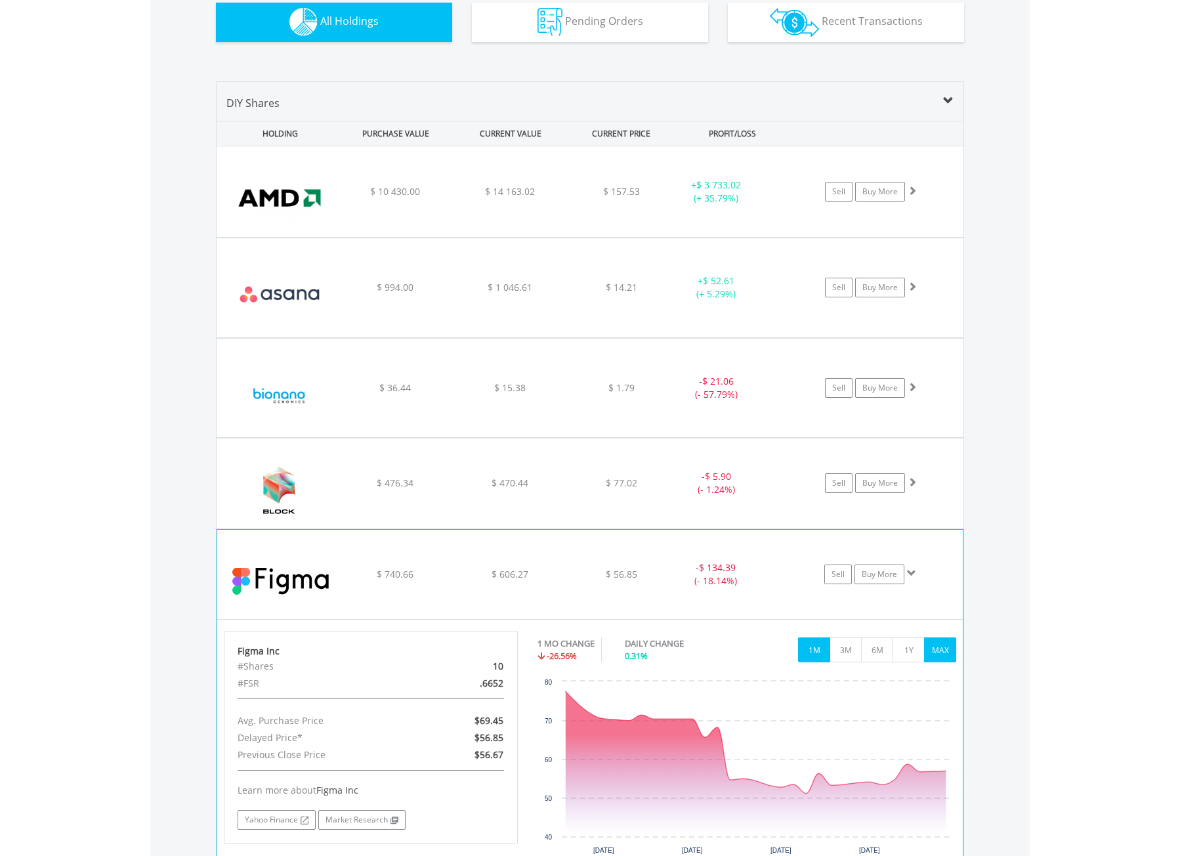
click at [941, 653] on button "MAX" at bounding box center [940, 649] width 32 height 25
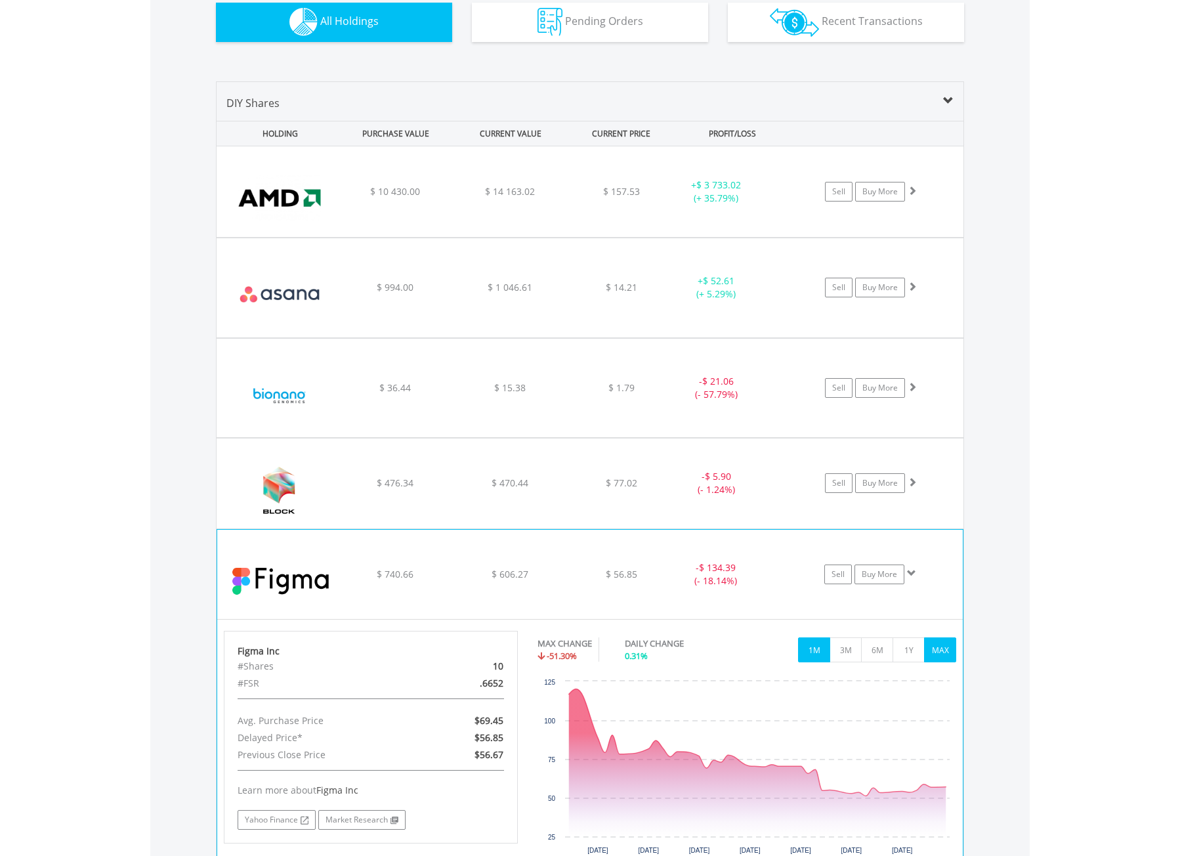
click at [810, 653] on button "1M" at bounding box center [814, 649] width 32 height 25
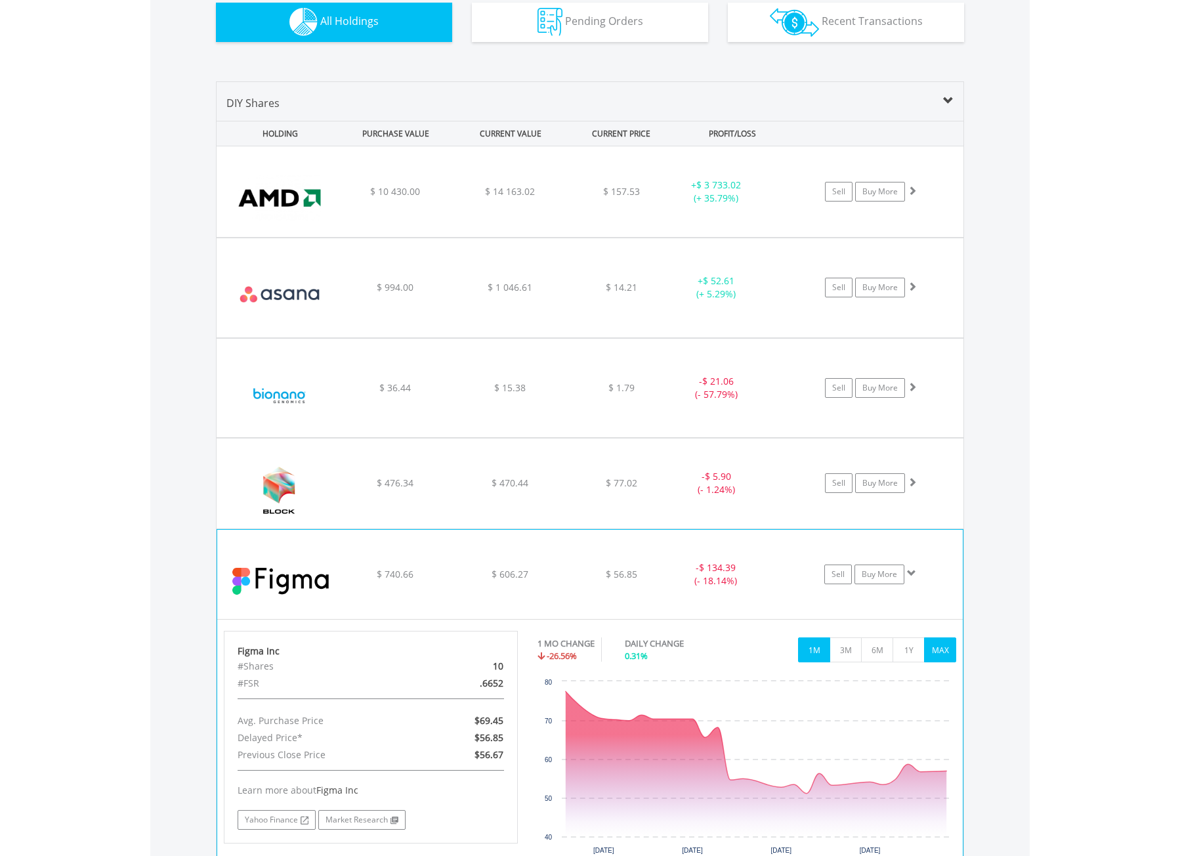
click at [941, 655] on button "MAX" at bounding box center [940, 649] width 32 height 25
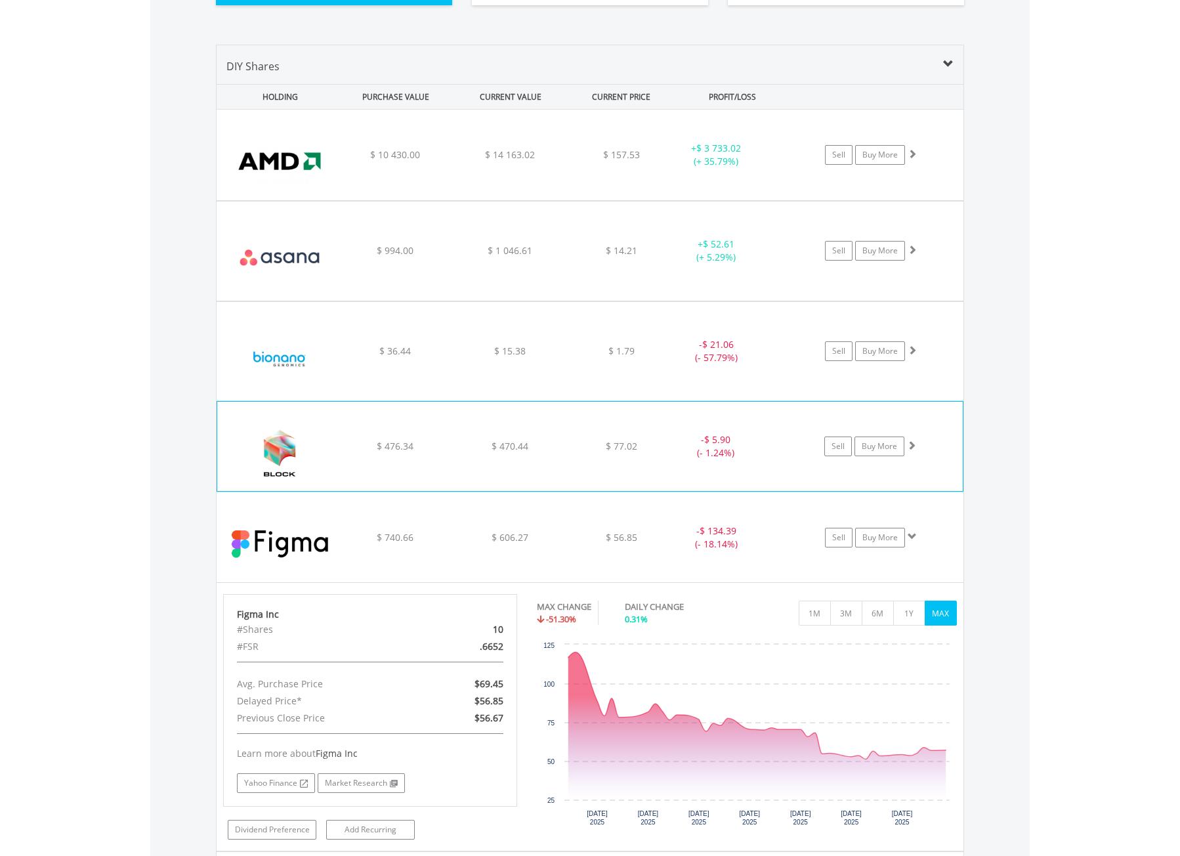
scroll to position [905, 0]
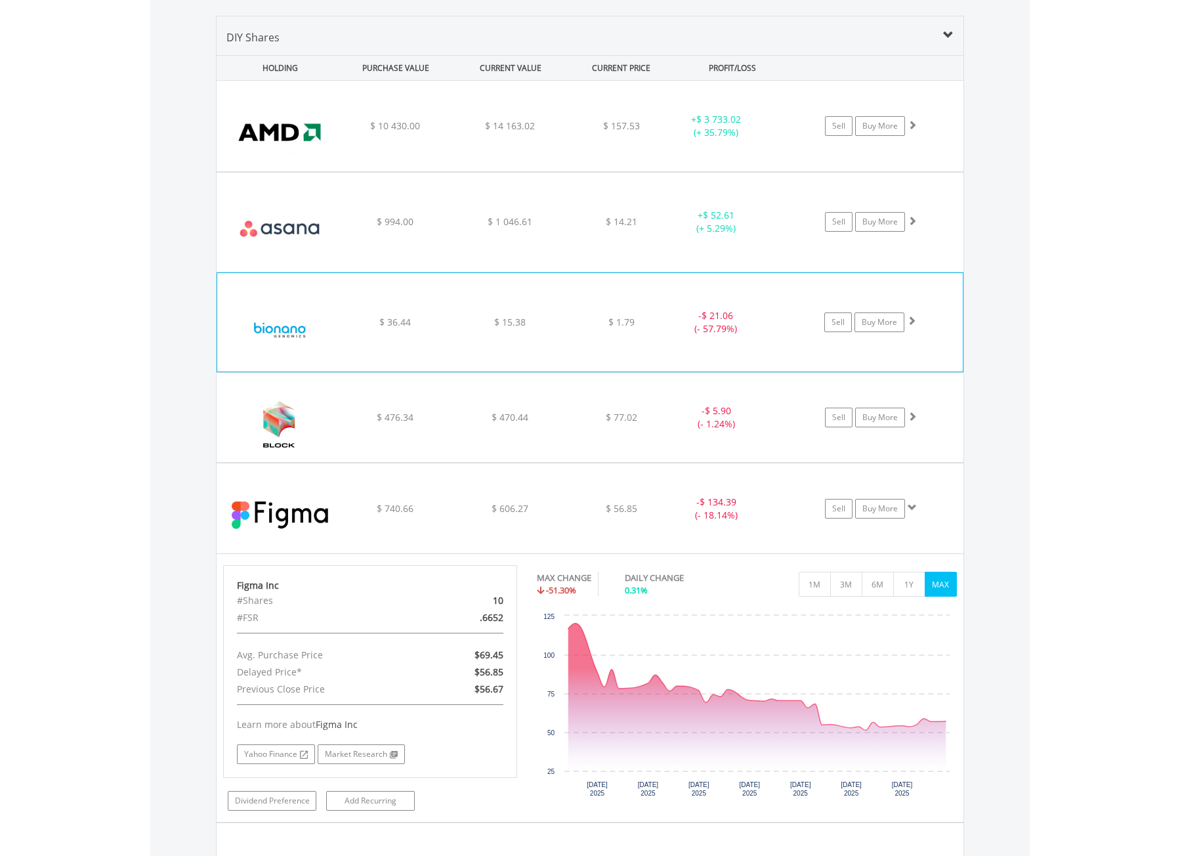
click at [688, 339] on div "﻿ Bionano Genomics Inc $ 36.44 $ 15.38 $ 1.79 - $ 21.06 (- 57.79%) Sell Buy More" at bounding box center [589, 322] width 745 height 98
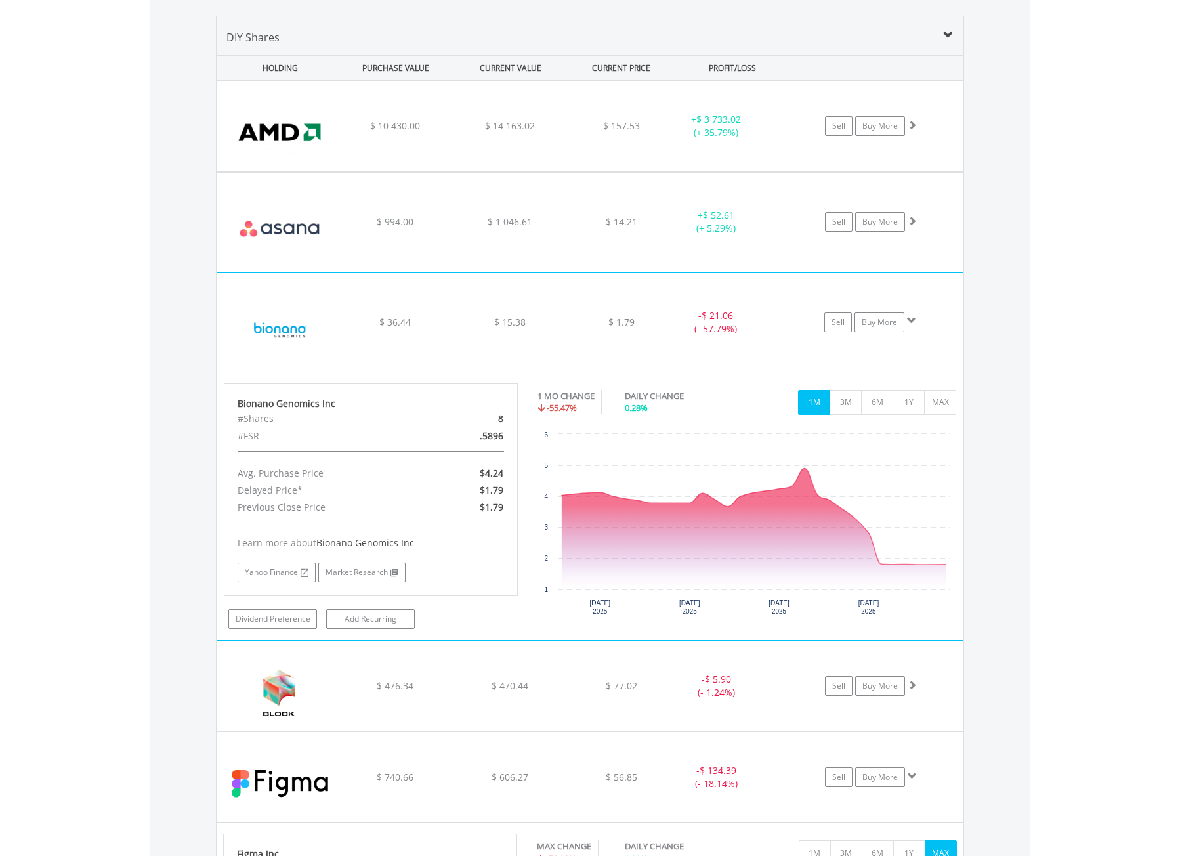
click at [688, 338] on div "﻿ Bionano Genomics Inc $ 36.44 $ 15.38 $ 1.79 - $ 21.06 (- 57.79%) Sell Buy More" at bounding box center [589, 322] width 745 height 98
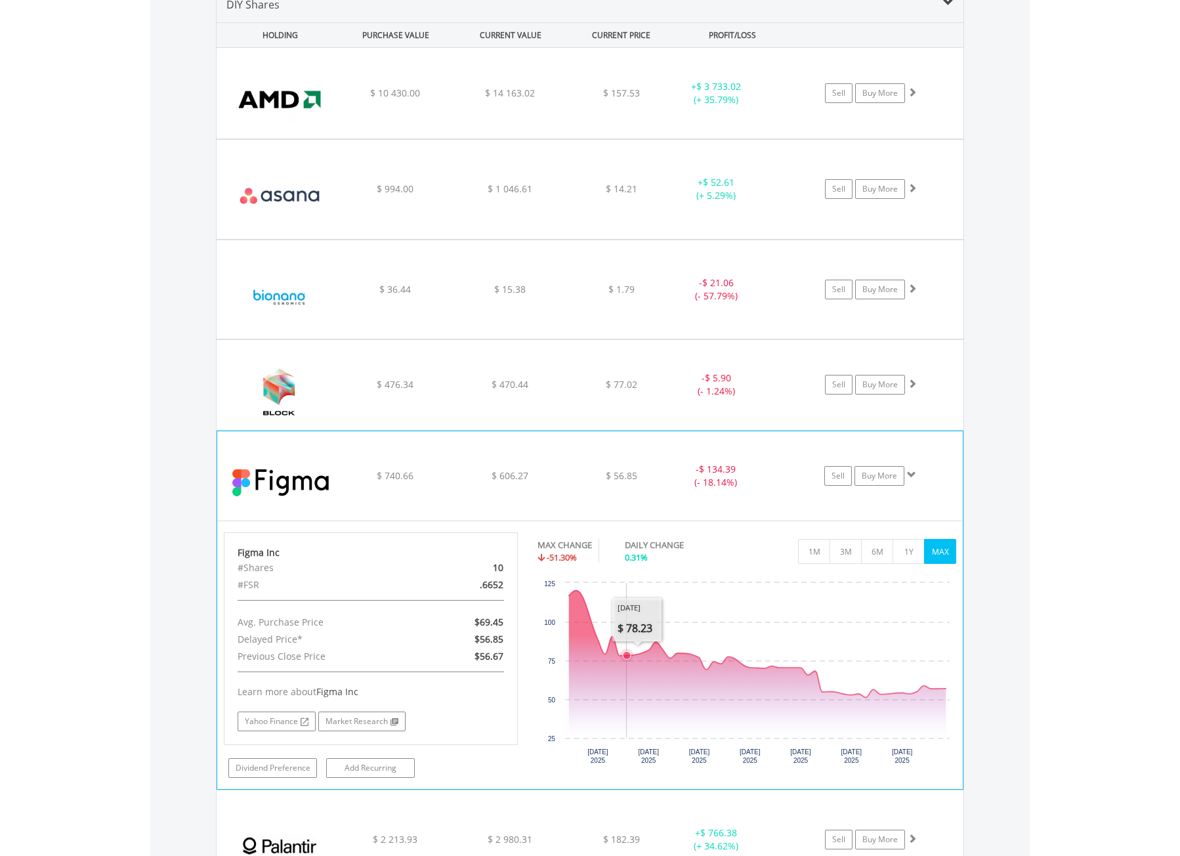
scroll to position [970, 0]
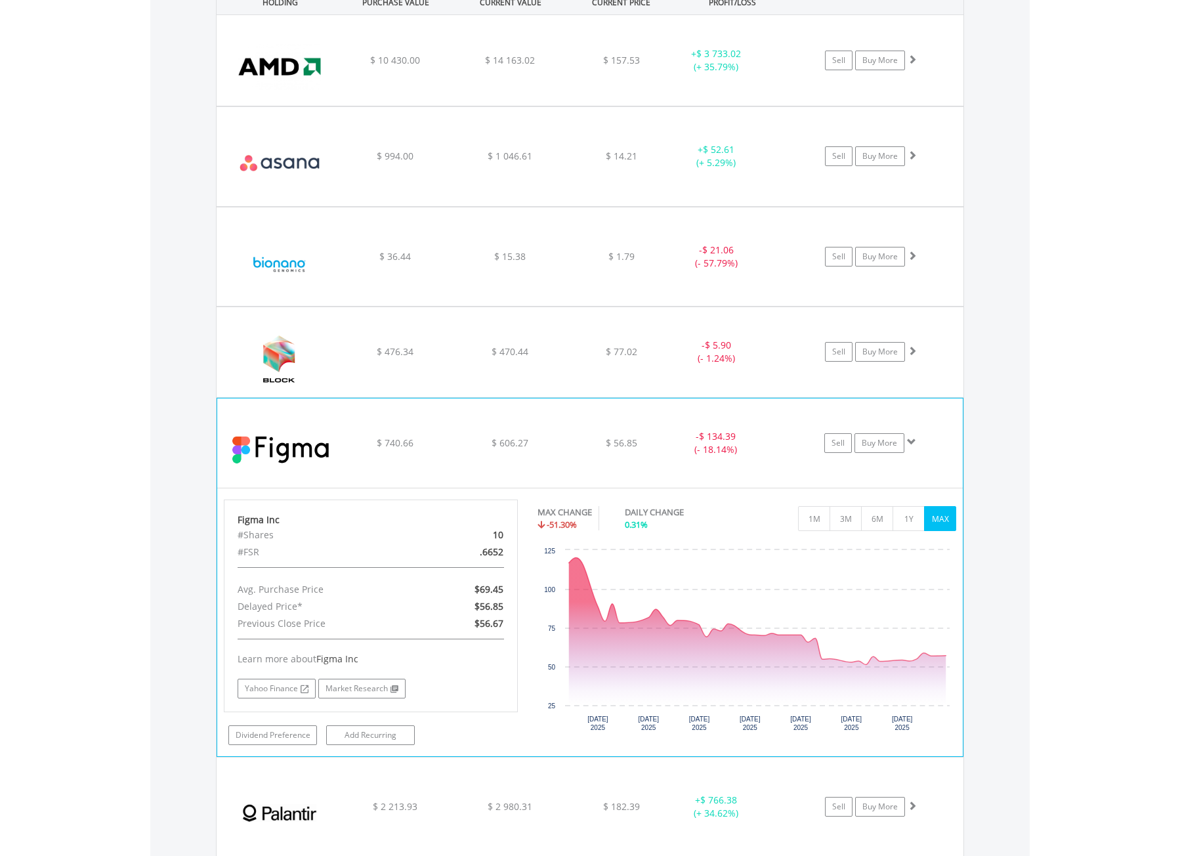
click at [424, 428] on div "﻿ Figma Inc $ 740.66 $ 606.27 $ 56.85 - $ 134.39 (- 18.14%) Sell Buy More" at bounding box center [589, 442] width 745 height 89
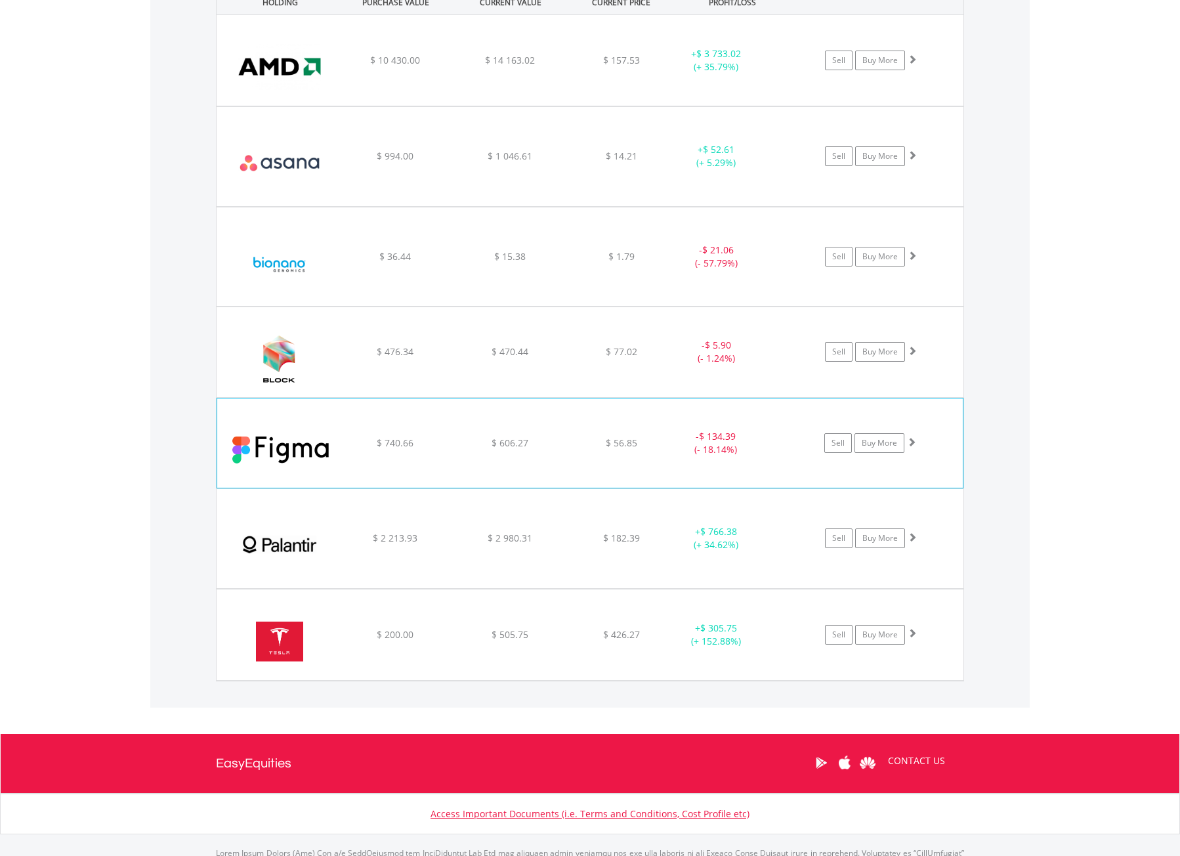
click at [424, 428] on div "﻿ Figma Inc $ 740.66 $ 606.27 $ 56.85 - $ 134.39 (- 18.14%) Sell Buy More" at bounding box center [589, 442] width 745 height 89
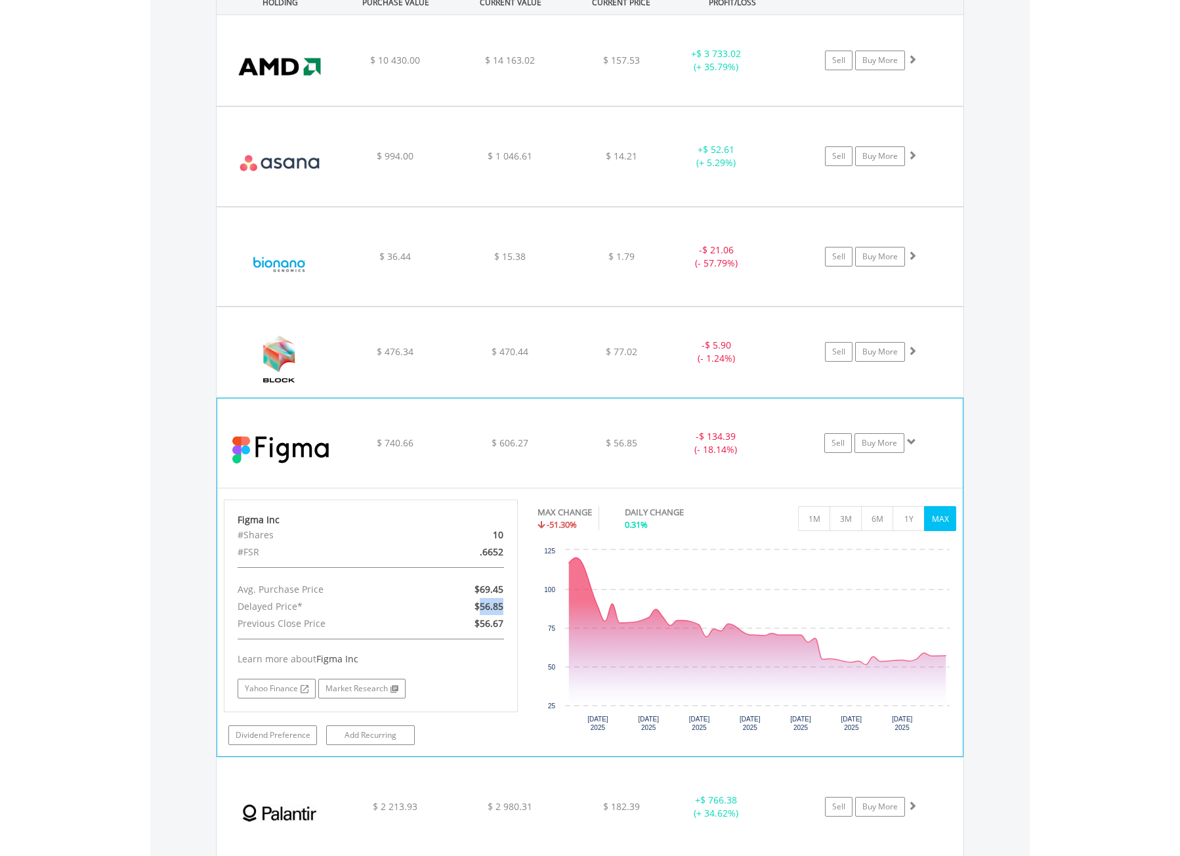
drag, startPoint x: 511, startPoint y: 606, endPoint x: 481, endPoint y: 602, distance: 30.4
click at [481, 602] on div "$56.85" at bounding box center [465, 606] width 95 height 17
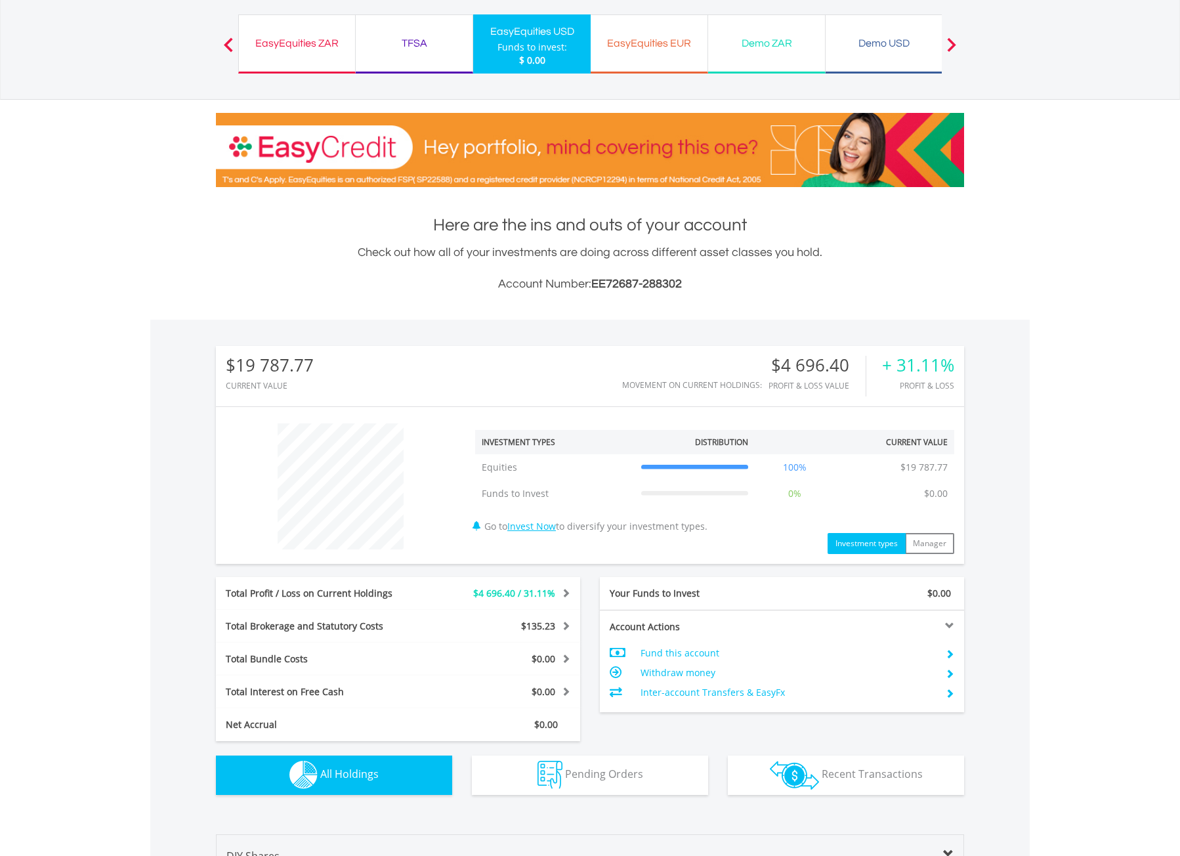
scroll to position [0, 0]
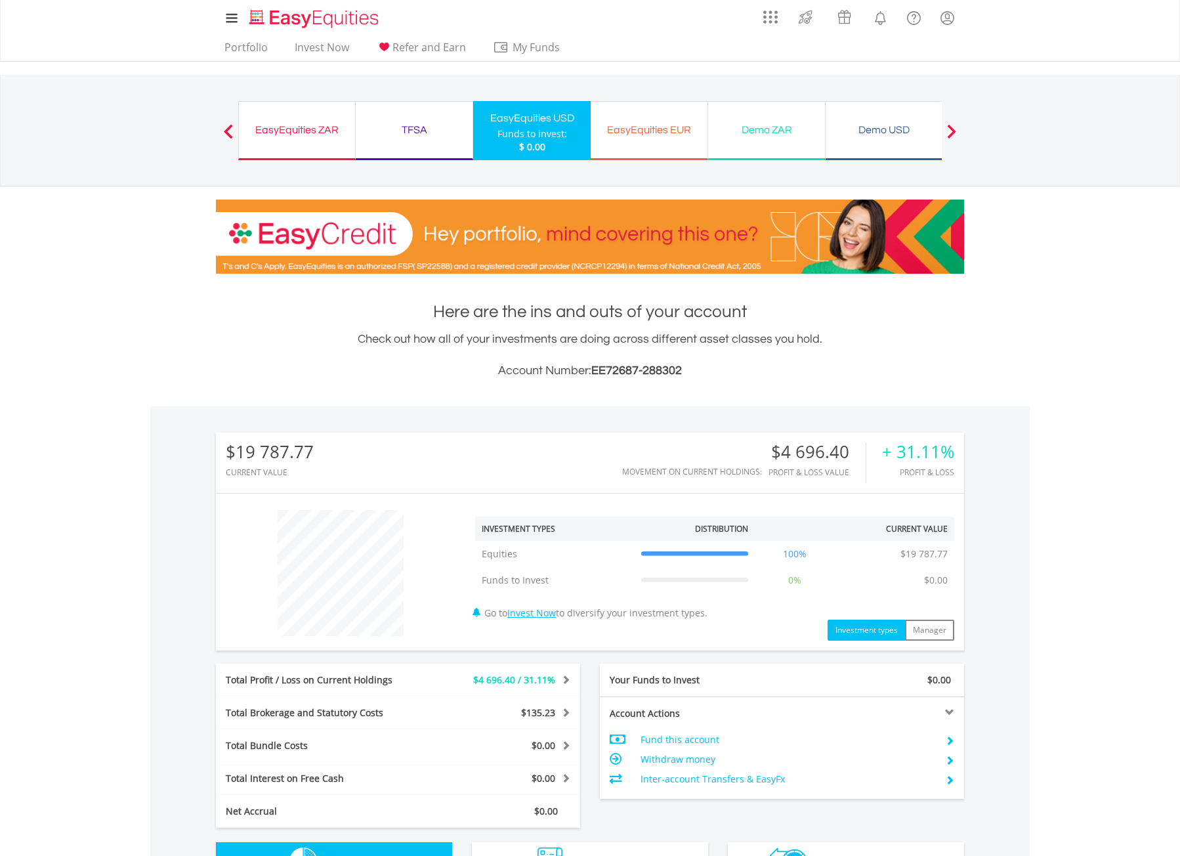
click at [290, 140] on div "EasyEquities ZAR Funds to invest: $ 0.00" at bounding box center [296, 130] width 117 height 59
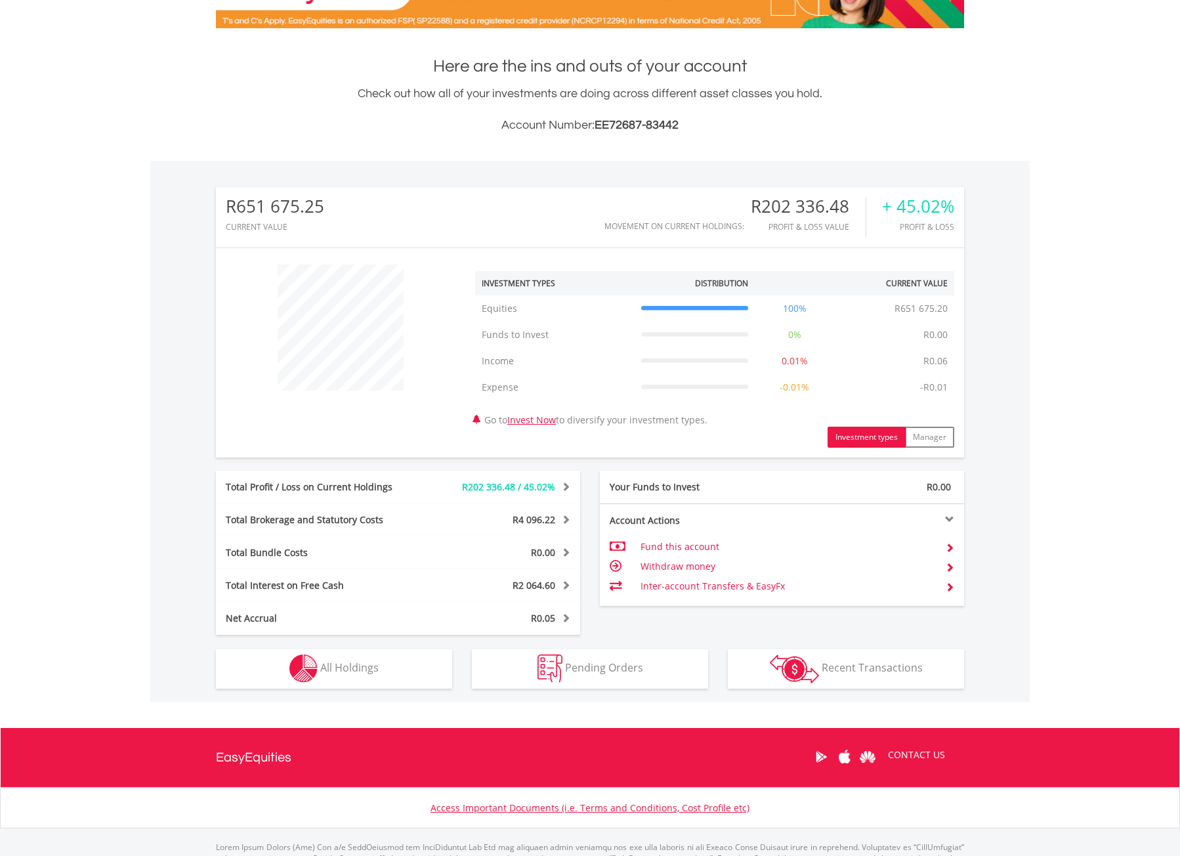
scroll to position [307, 0]
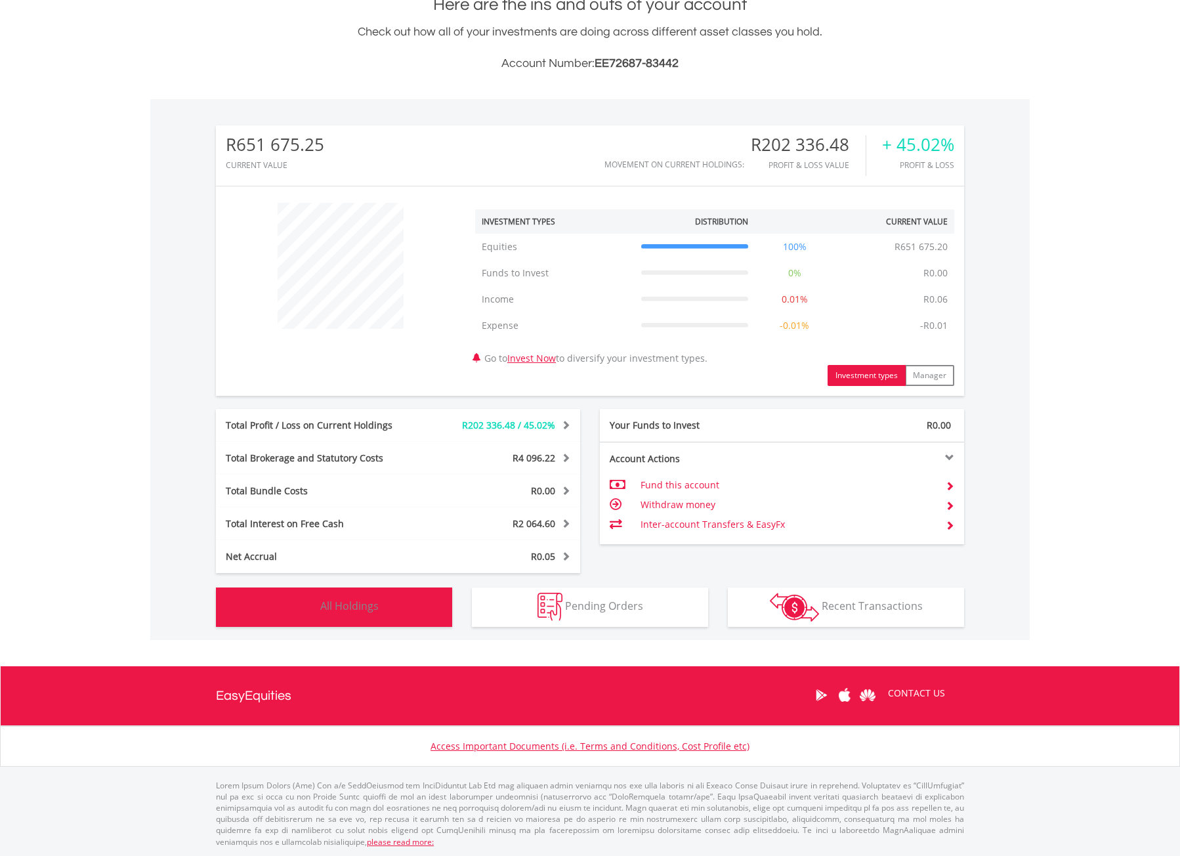
click at [374, 609] on span "All Holdings" at bounding box center [349, 605] width 58 height 14
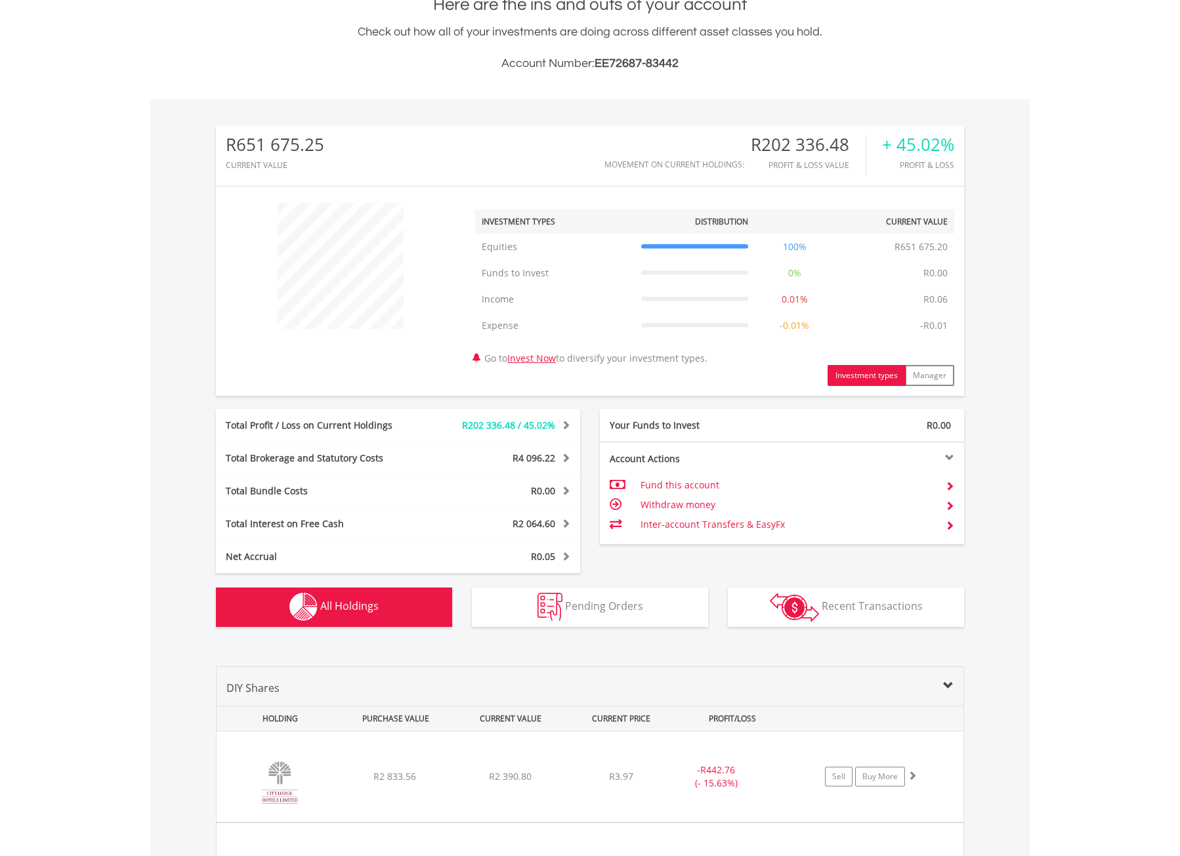
scroll to position [970, 0]
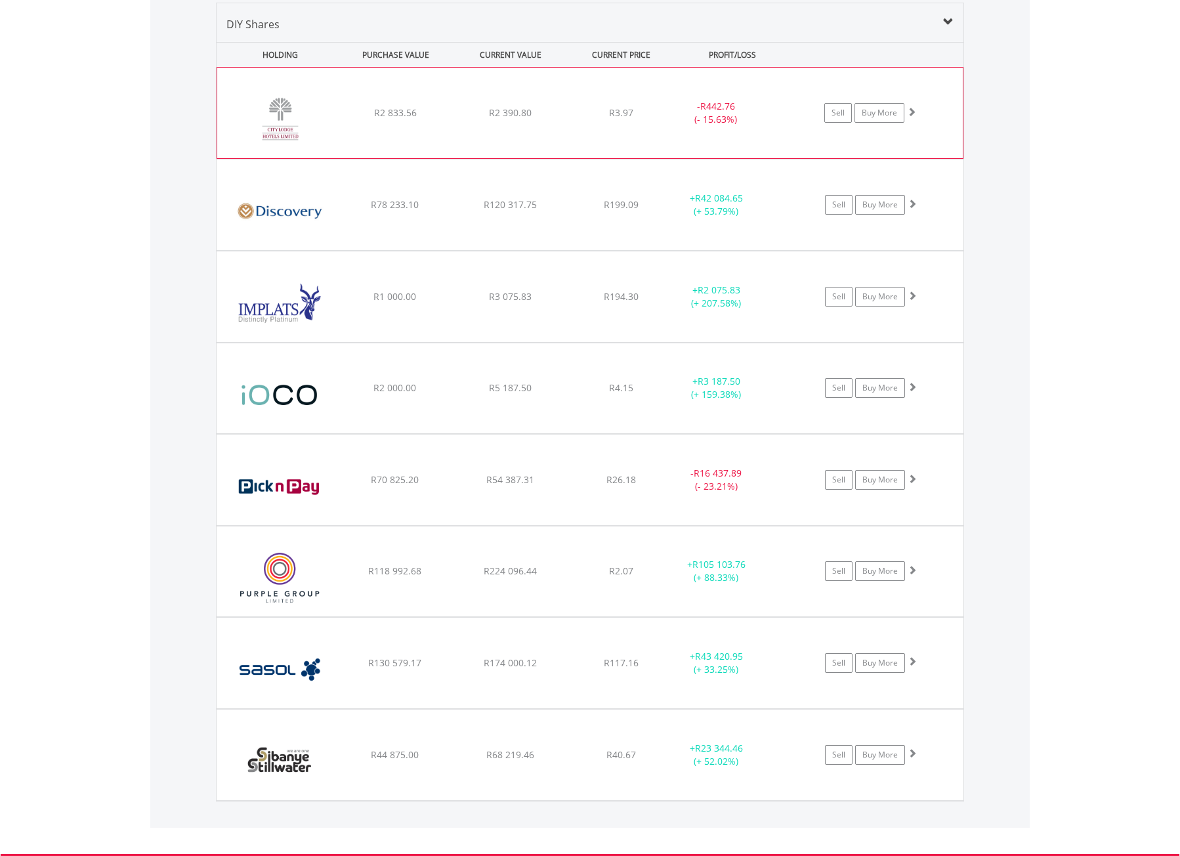
click at [612, 126] on div "﻿ City Lodge Hotels Limited R2 833.56 R2 390.80 R3.97 - R442.76 (- 15.63%) Sell…" at bounding box center [589, 113] width 745 height 91
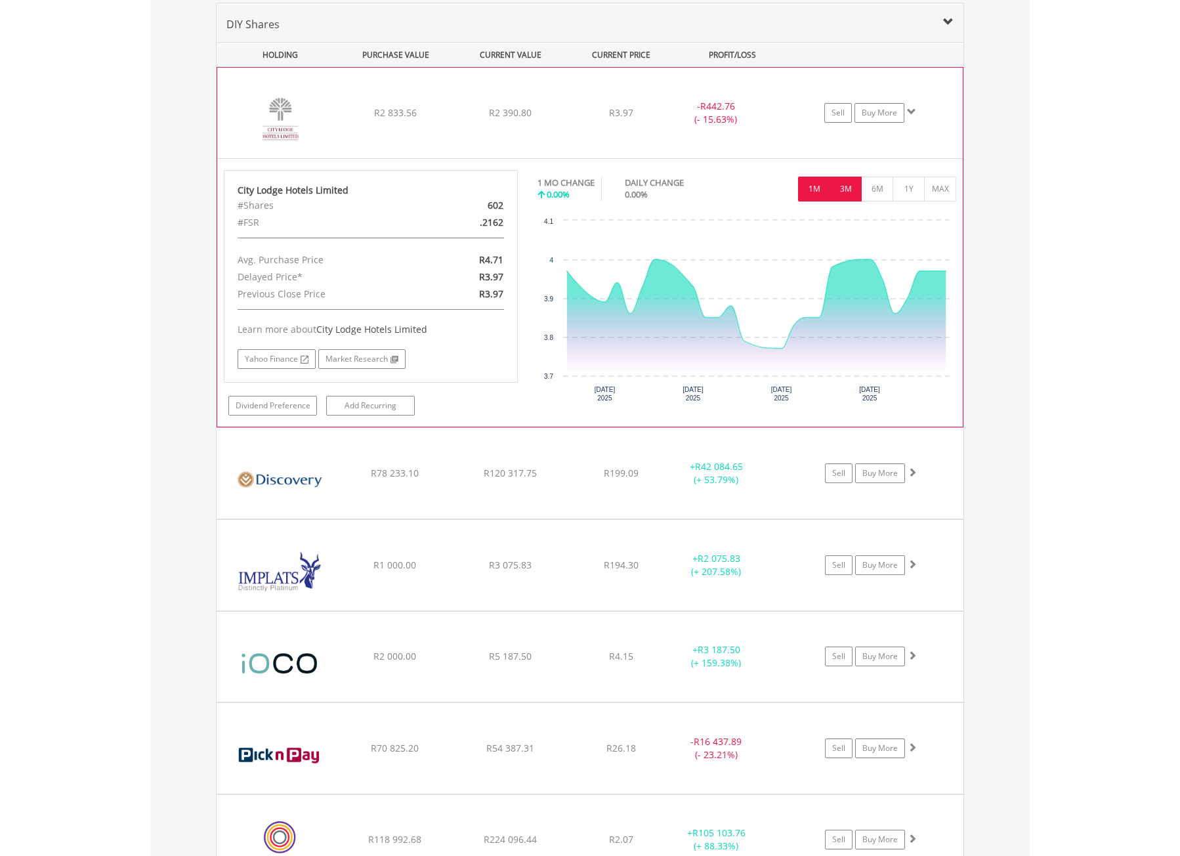
click at [842, 188] on button "3M" at bounding box center [845, 188] width 32 height 25
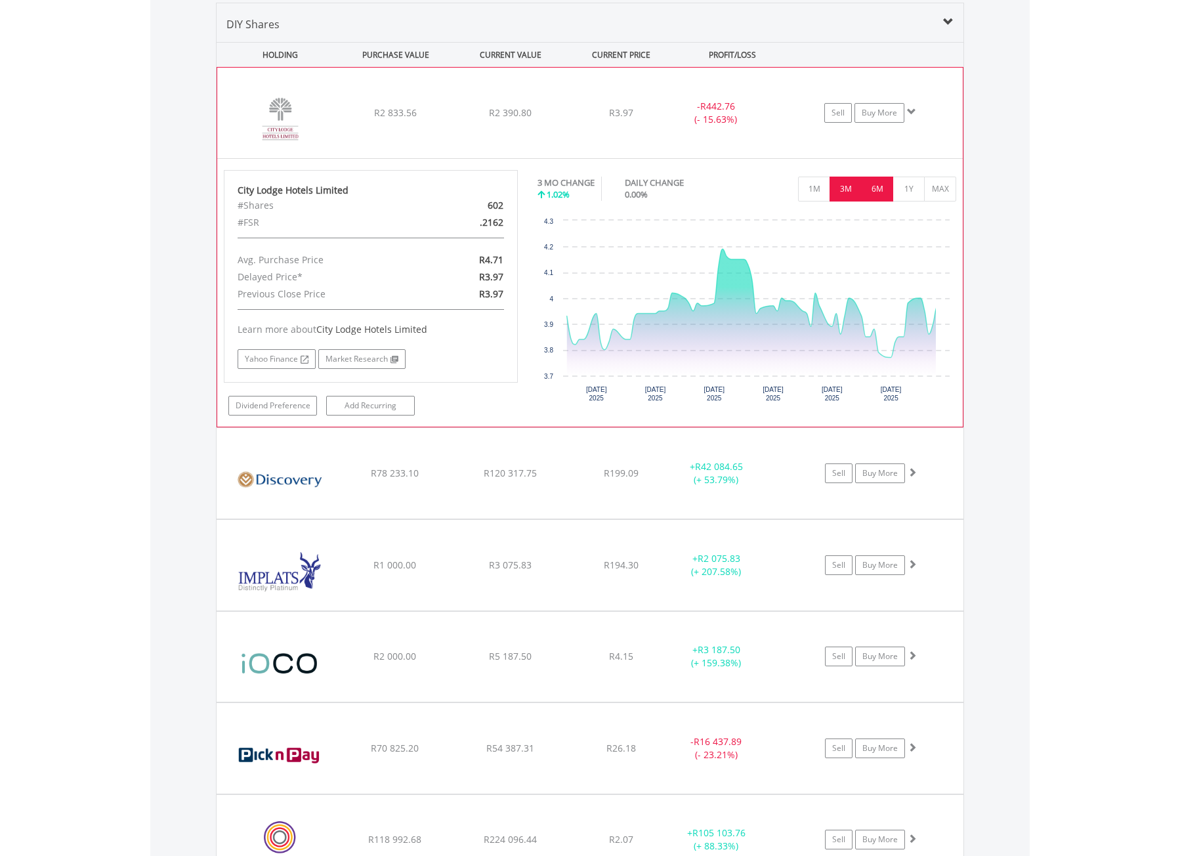
click at [874, 189] on button "6M" at bounding box center [877, 188] width 32 height 25
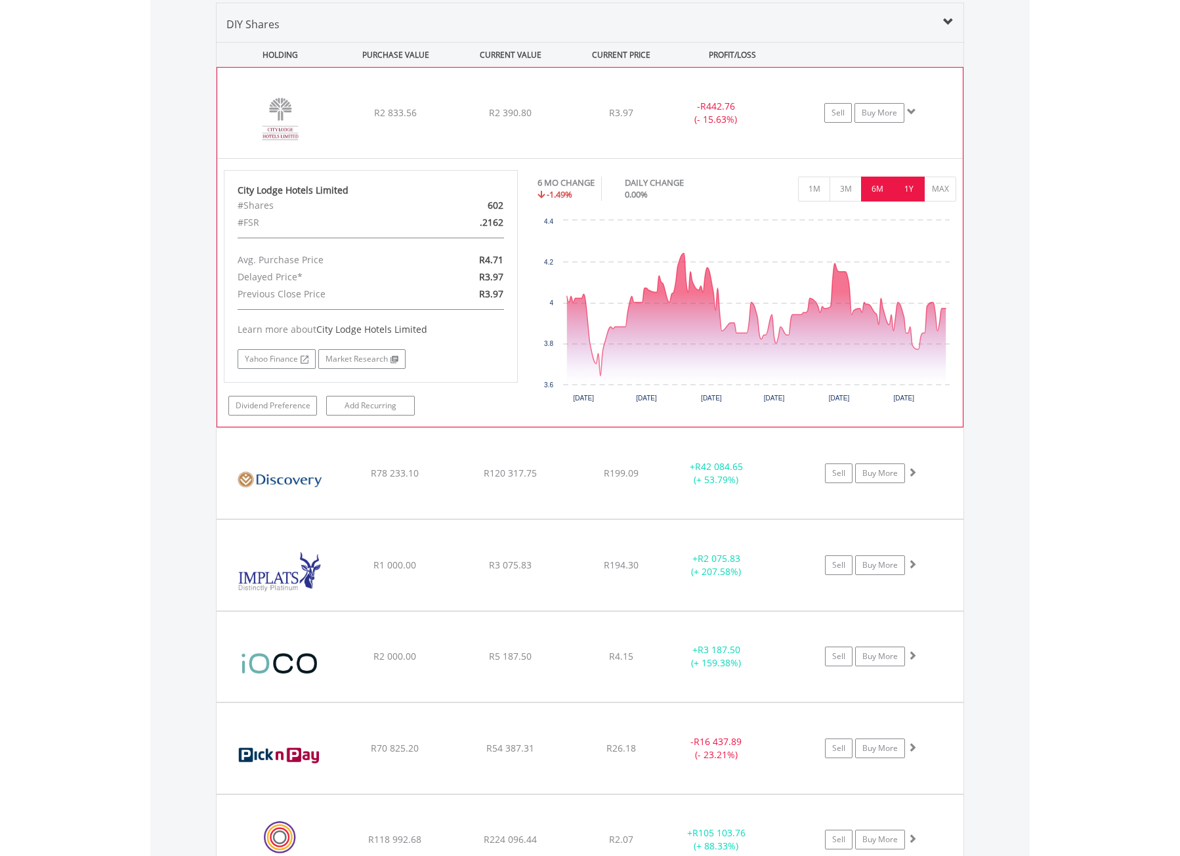
click at [903, 190] on button "1Y" at bounding box center [908, 188] width 32 height 25
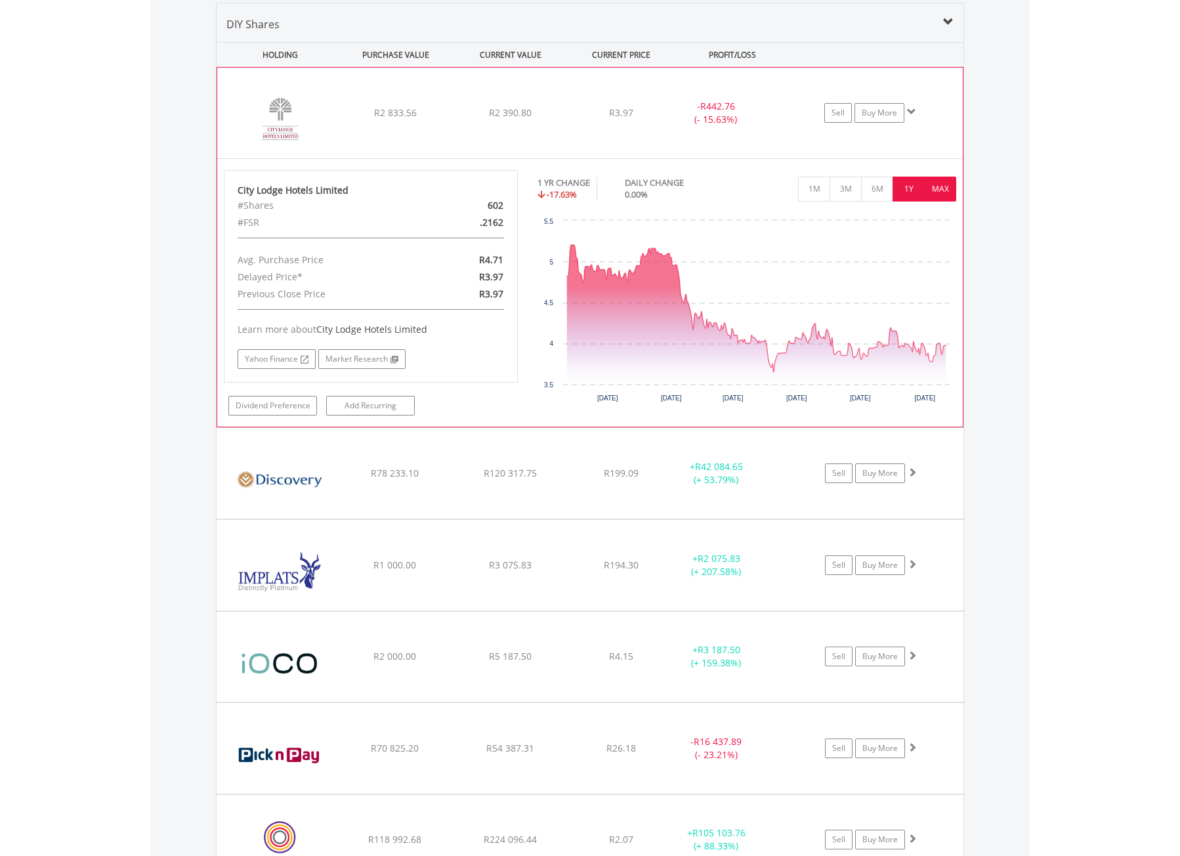
click at [939, 195] on button "MAX" at bounding box center [940, 188] width 32 height 25
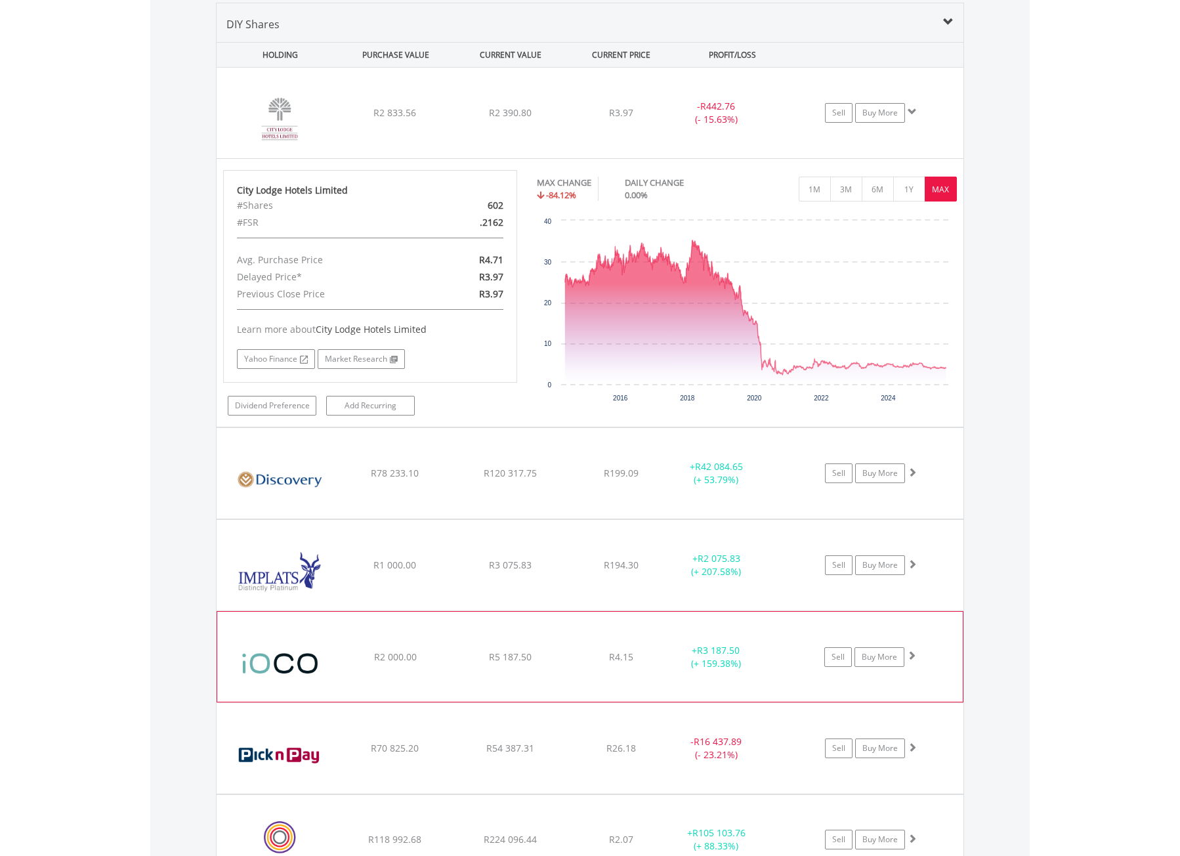
drag, startPoint x: 630, startPoint y: 737, endPoint x: 541, endPoint y: 658, distance: 118.9
click at [629, 737] on div "﻿ Pick n Pay Stores Limited R70 825.20 R54 387.31 R26.18 - R16 437.89 (- 23.21%…" at bounding box center [590, 748] width 747 height 91
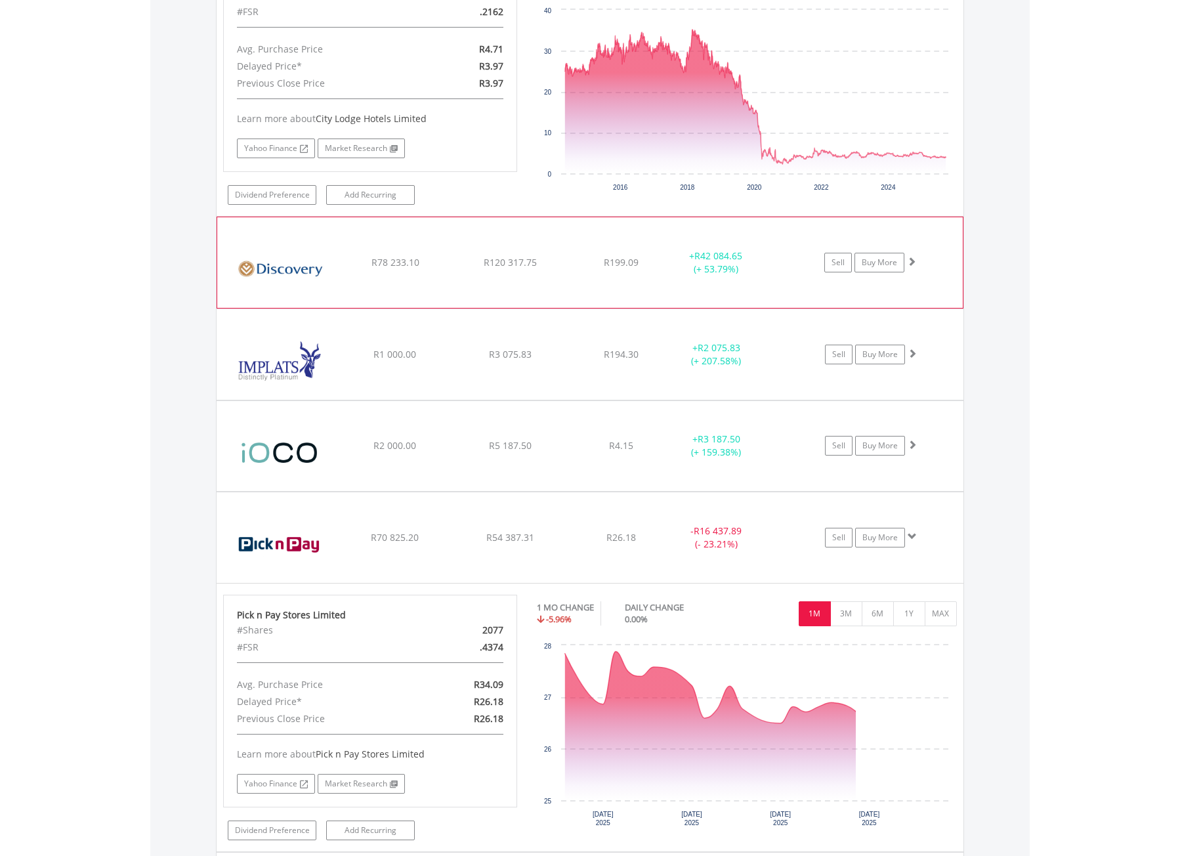
scroll to position [1364, 0]
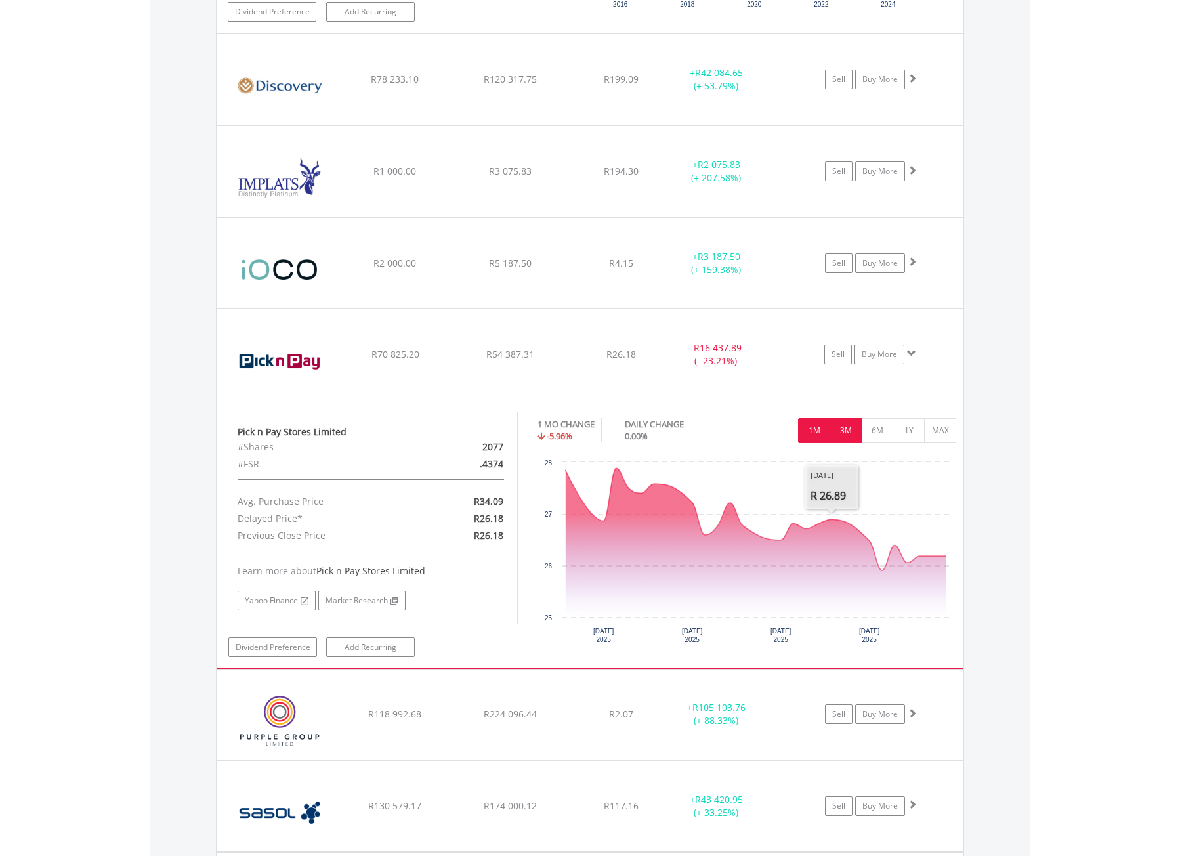
click at [855, 431] on button "3M" at bounding box center [845, 430] width 32 height 25
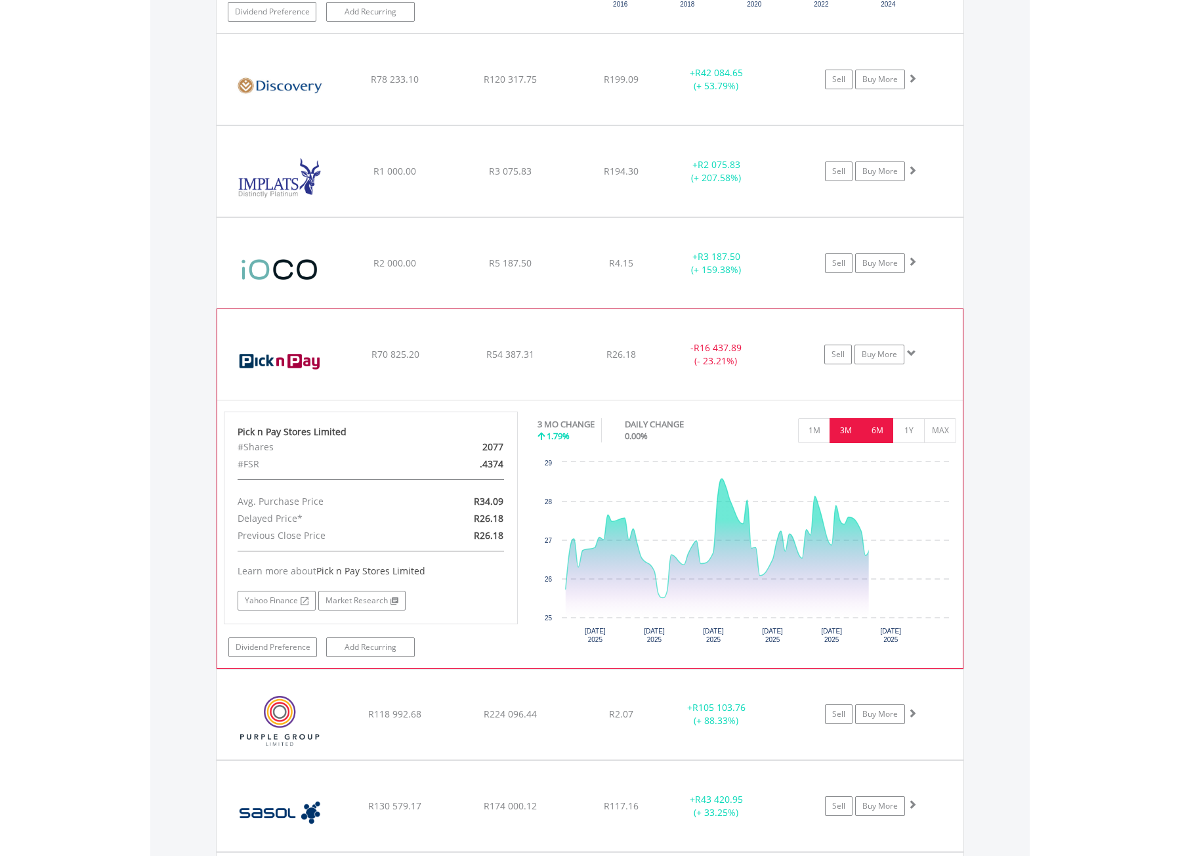
click at [880, 429] on button "6M" at bounding box center [877, 430] width 32 height 25
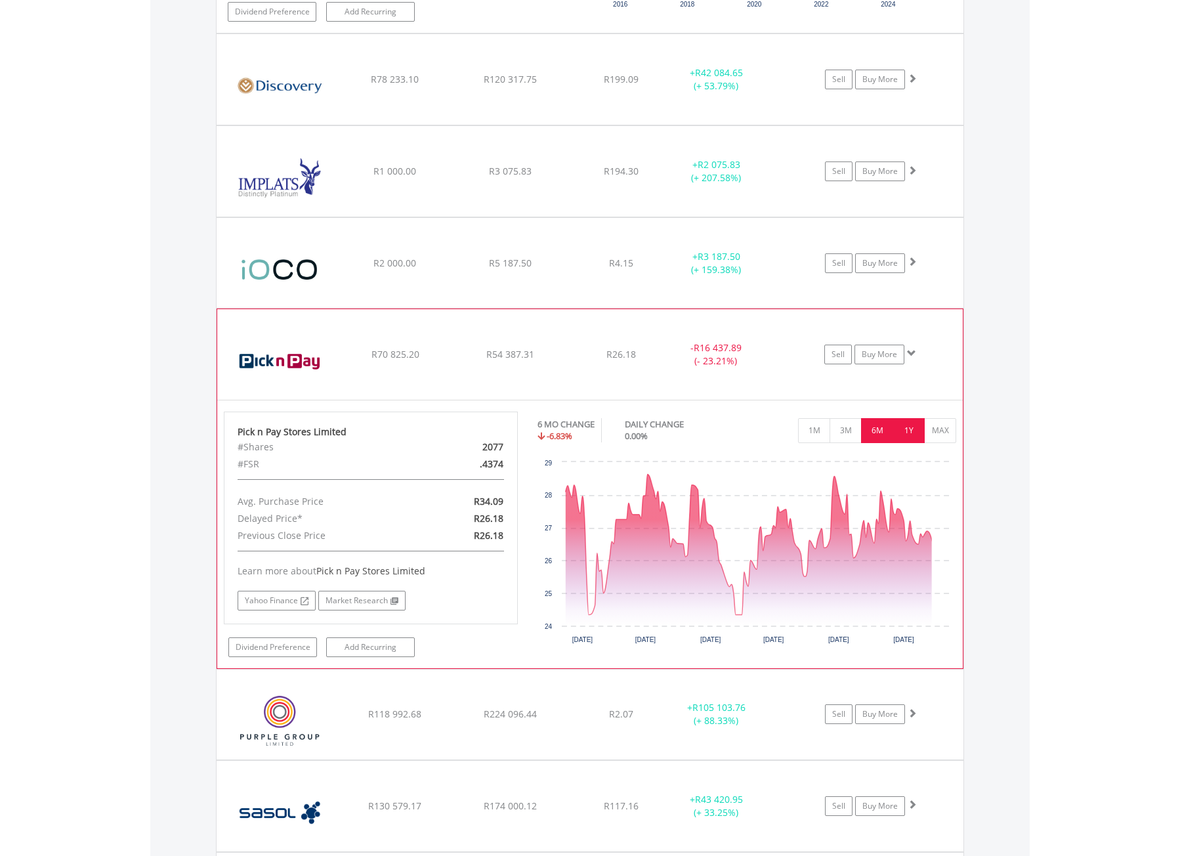
click at [919, 432] on button "1Y" at bounding box center [908, 430] width 32 height 25
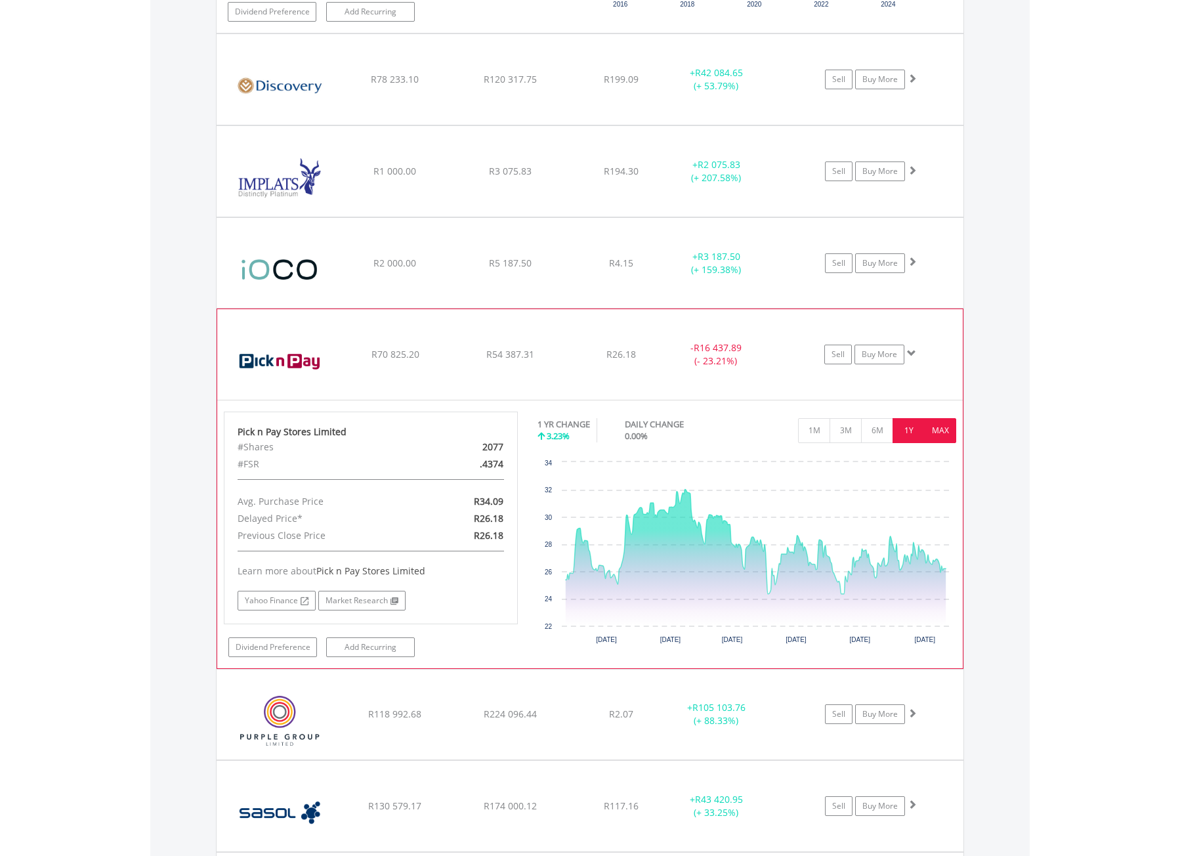
click at [931, 432] on button "MAX" at bounding box center [940, 430] width 32 height 25
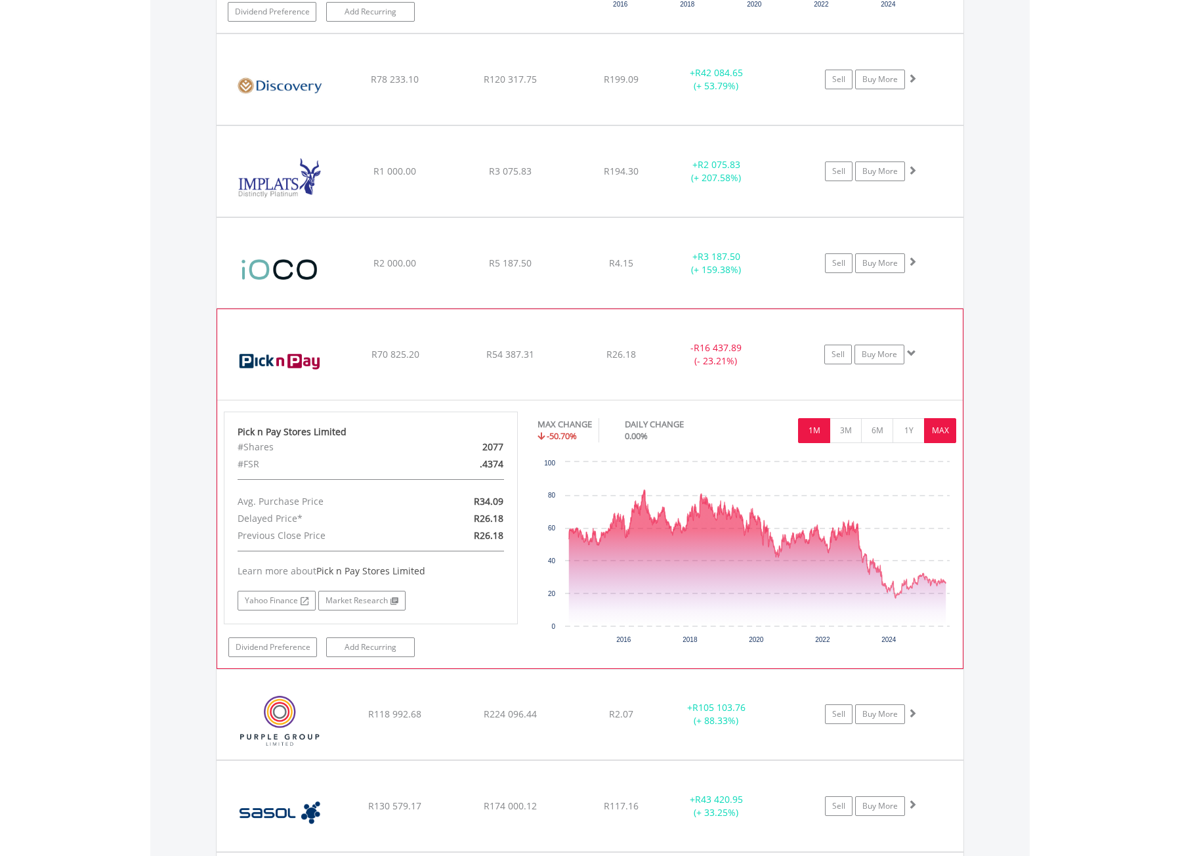
click at [809, 431] on button "1M" at bounding box center [814, 430] width 32 height 25
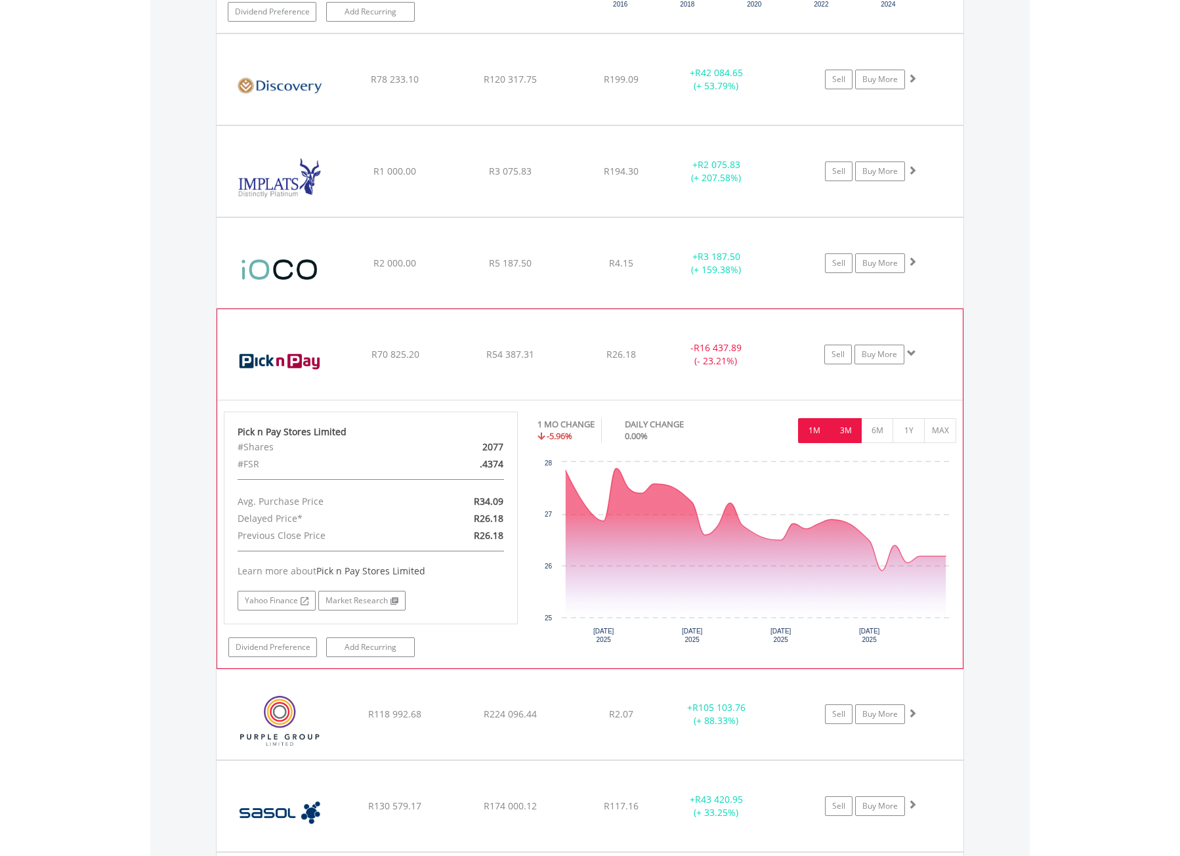
click at [852, 432] on button "3M" at bounding box center [845, 430] width 32 height 25
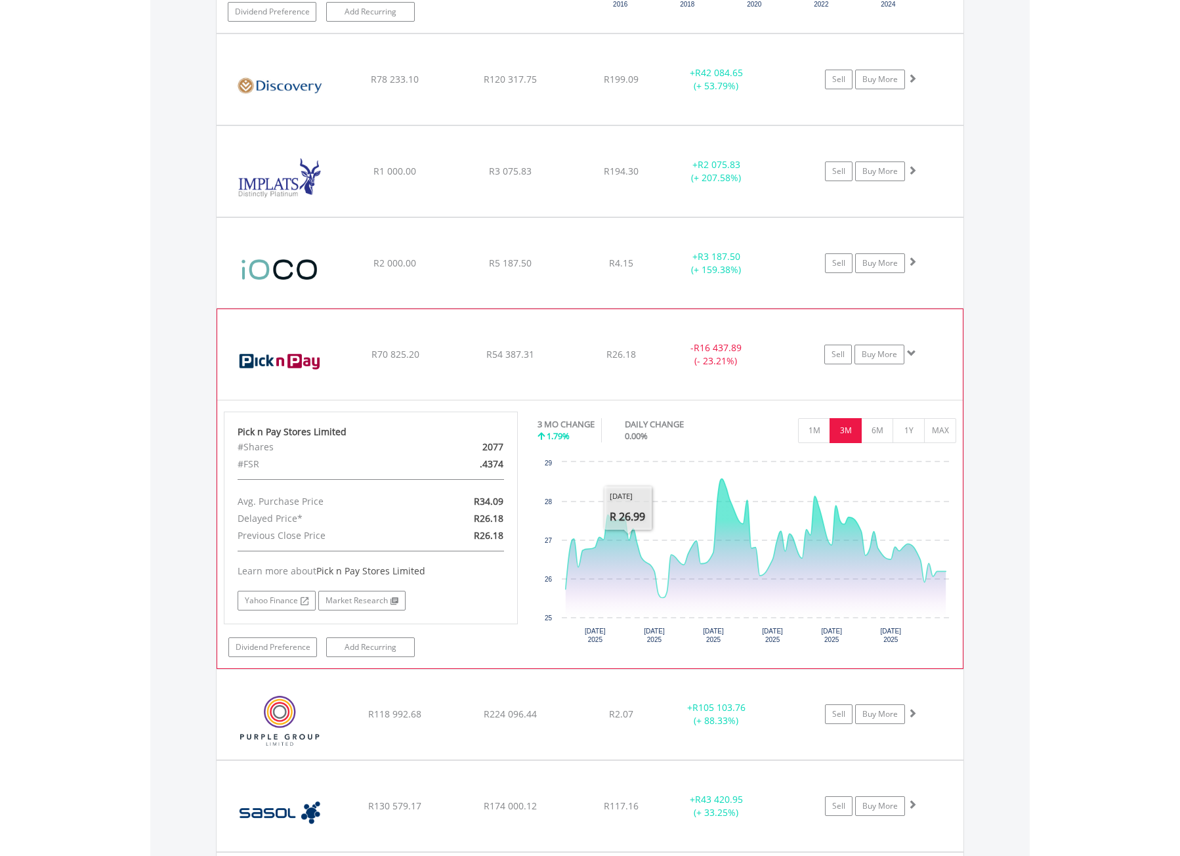
click at [445, 377] on div "﻿ Pick n Pay Stores Limited R70 825.20 R54 387.31 R26.18 - R16 437.89 (- 23.21%…" at bounding box center [589, 354] width 745 height 91
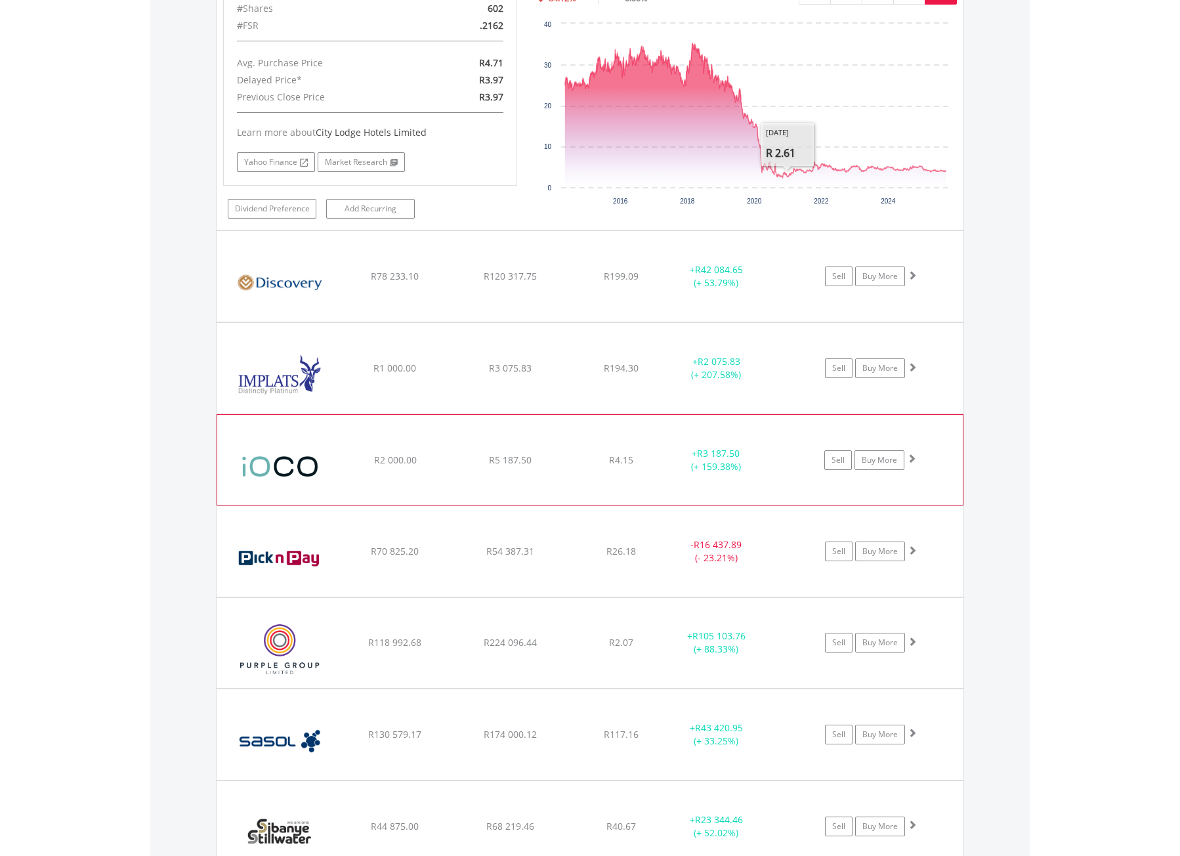
scroll to position [1426, 0]
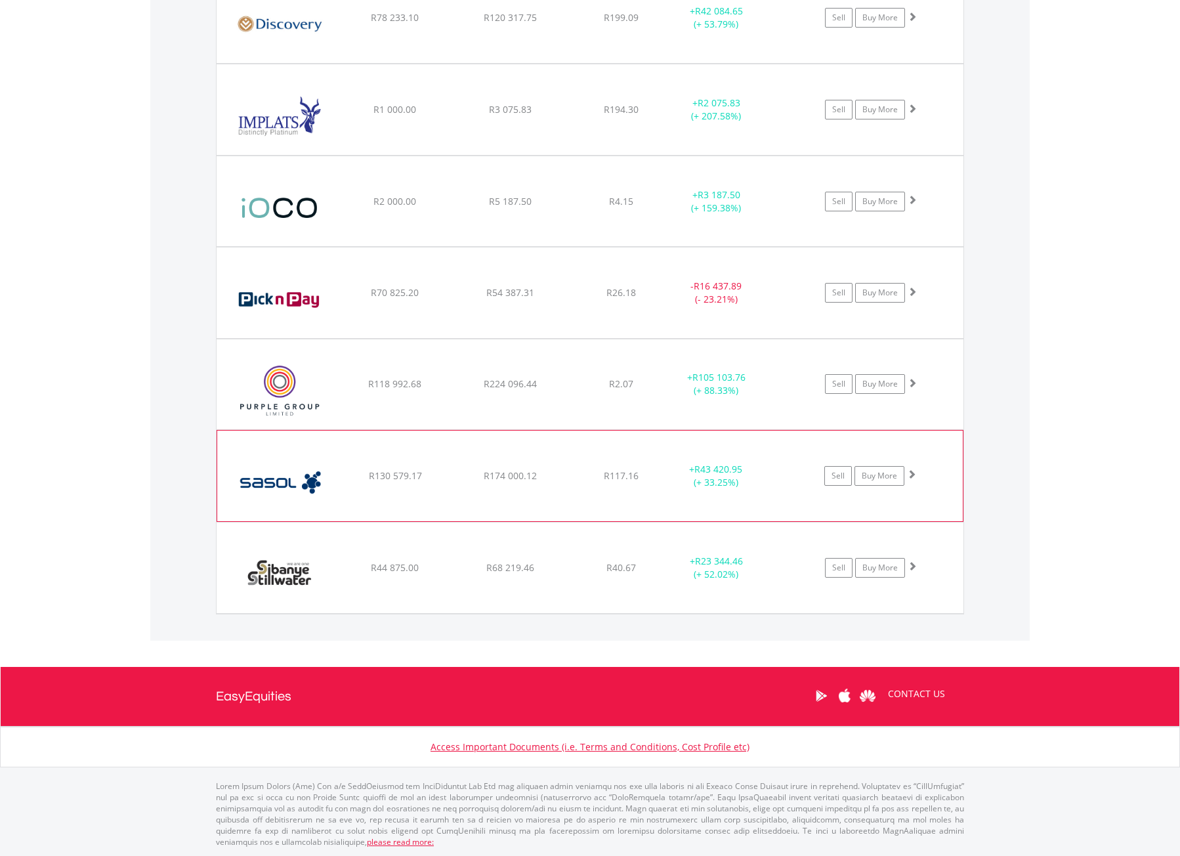
click at [696, 472] on span "R43 420.95" at bounding box center [718, 469] width 48 height 12
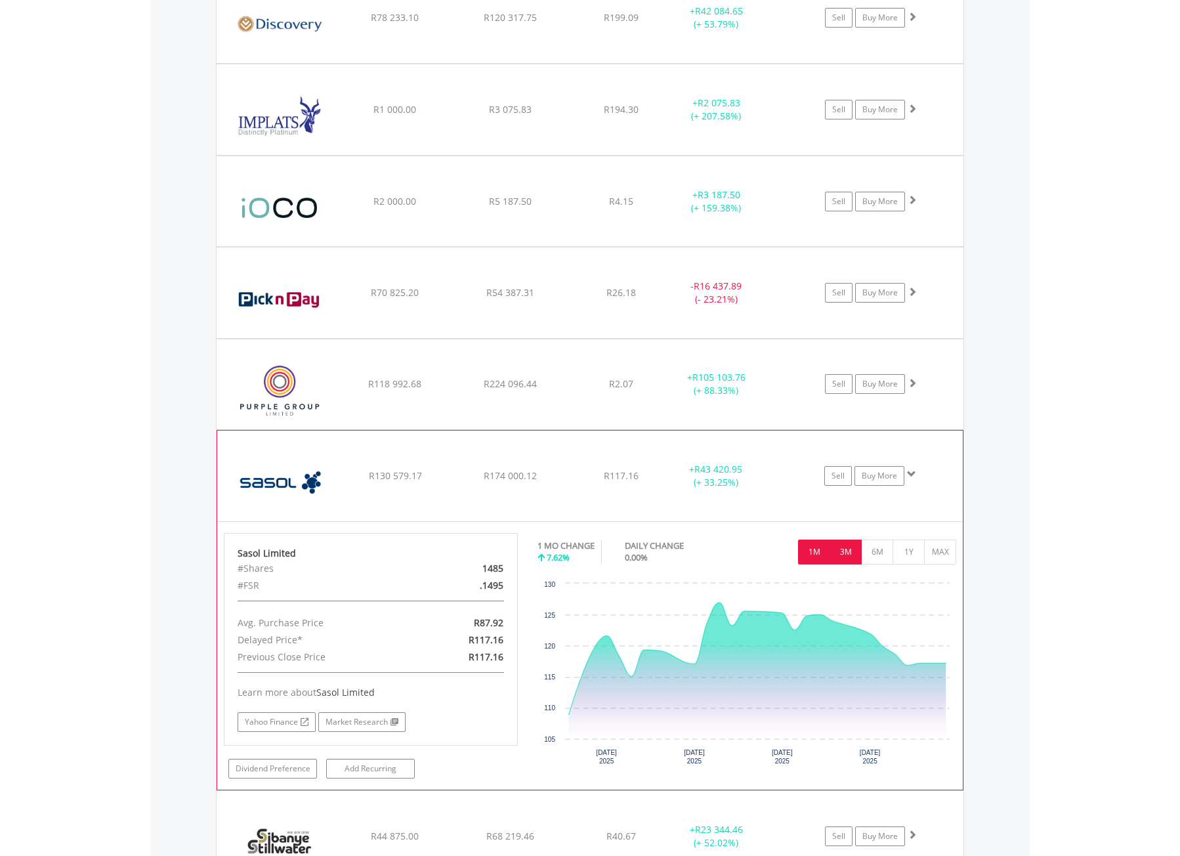
click at [850, 549] on button "3M" at bounding box center [845, 551] width 32 height 25
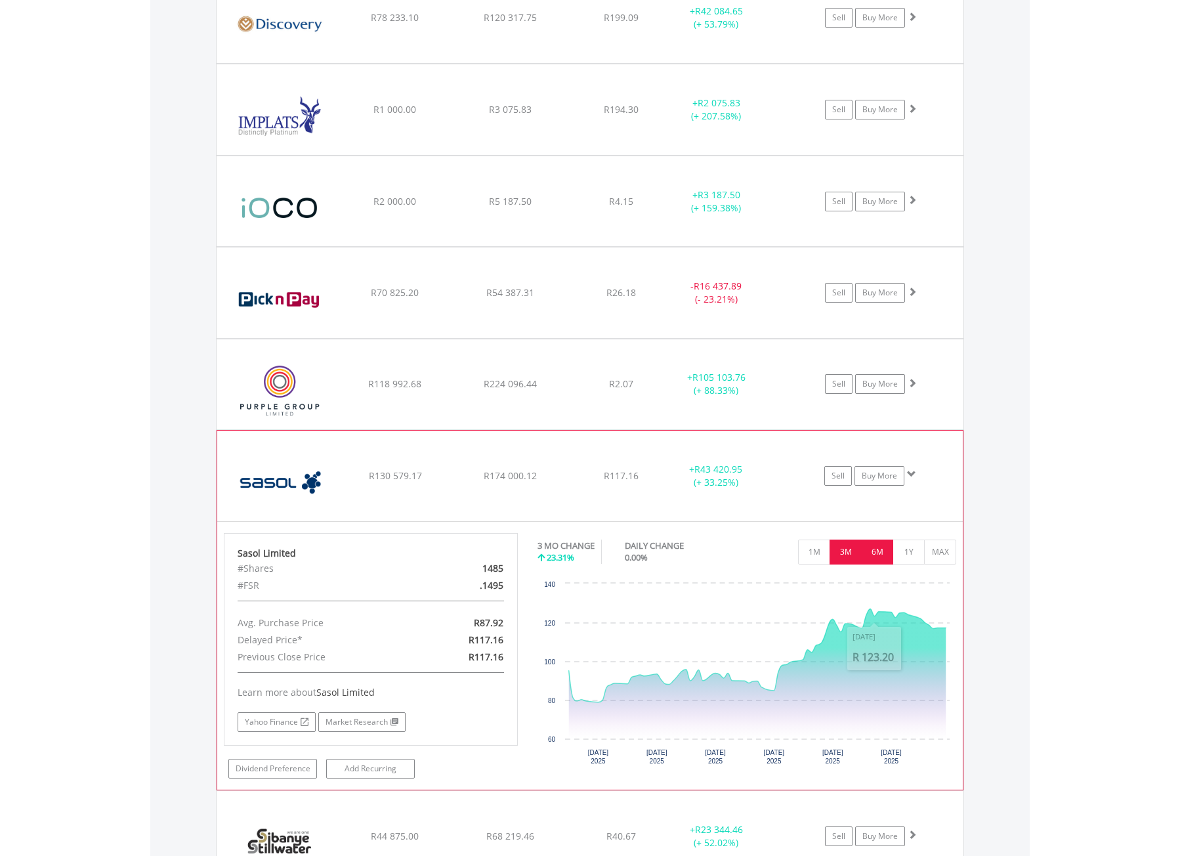
click at [872, 554] on button "6M" at bounding box center [877, 551] width 32 height 25
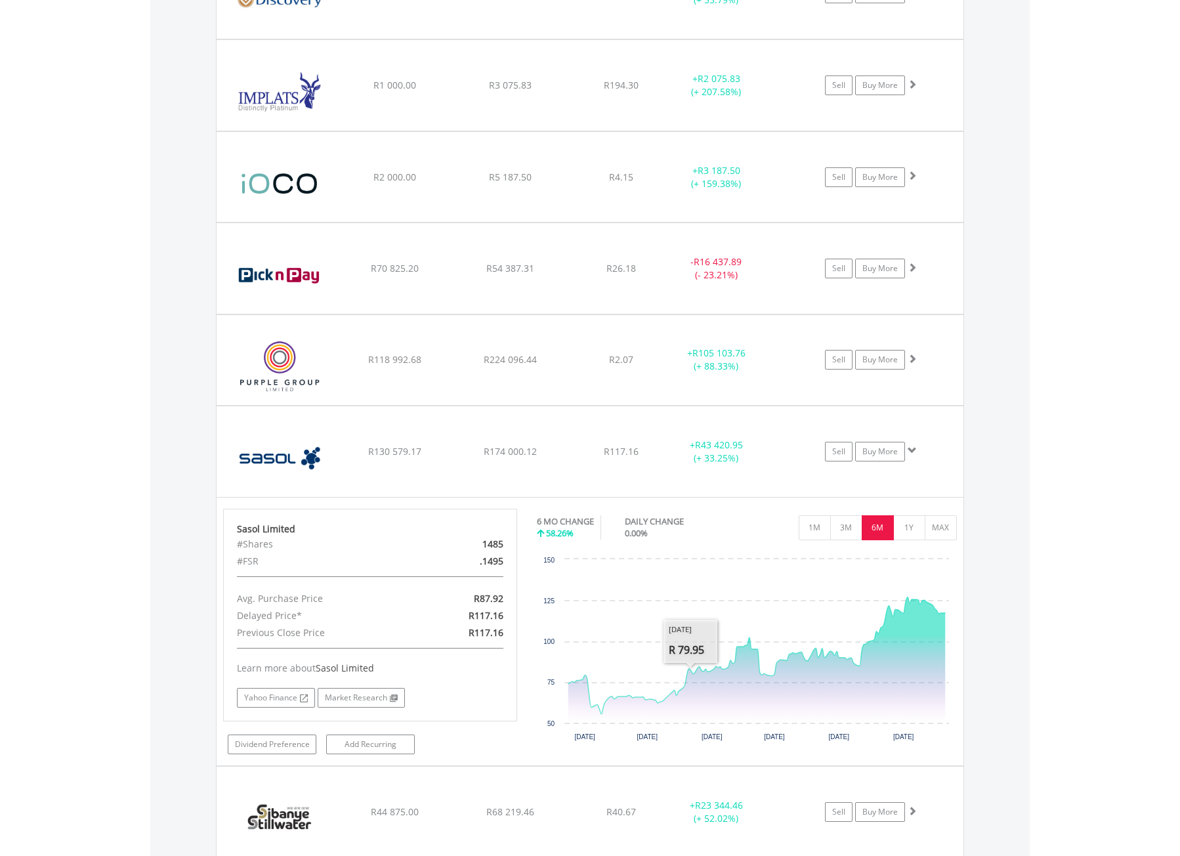
scroll to position [1491, 0]
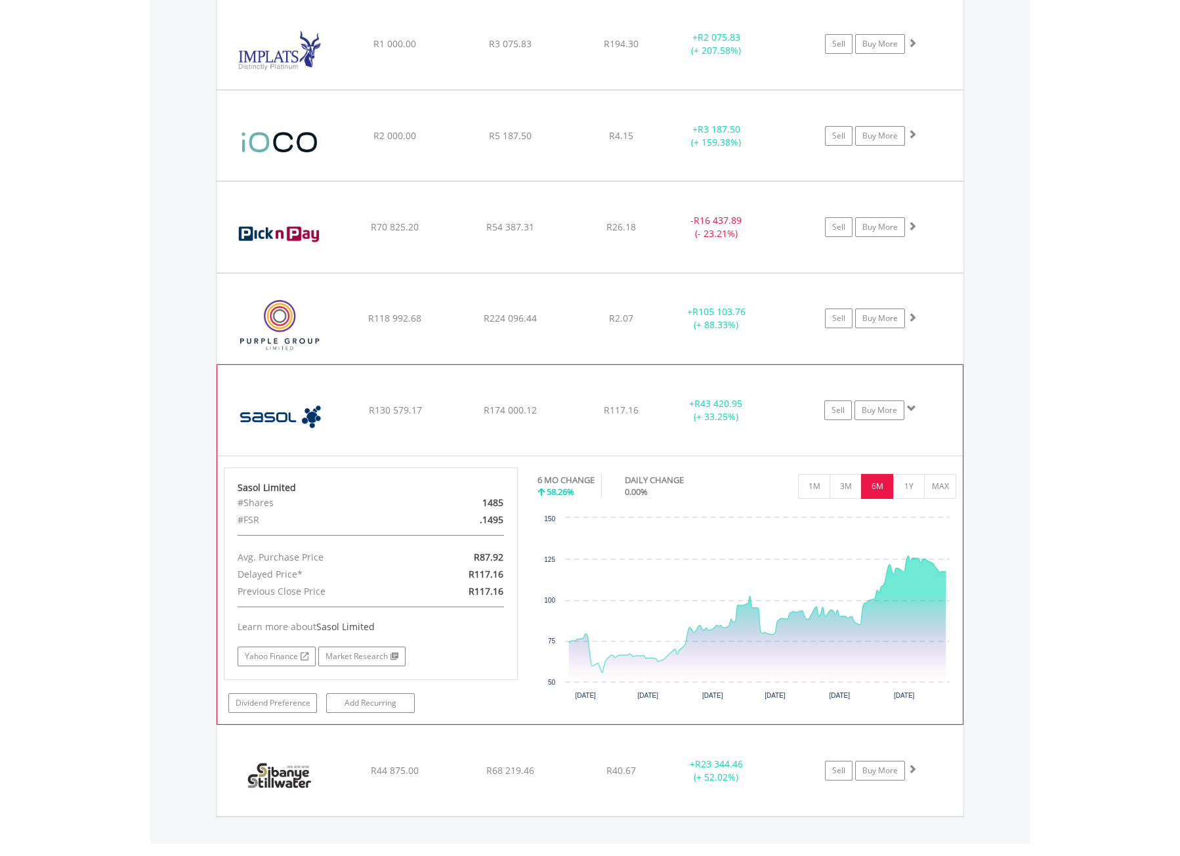
drag, startPoint x: 408, startPoint y: 390, endPoint x: 402, endPoint y: 376, distance: 15.9
click at [408, 390] on div "﻿ Sasol Limited R130 579.17 R174 000.12 R117.16 + R43 420.95 (+ 33.25%) Sell Bu…" at bounding box center [589, 410] width 745 height 91
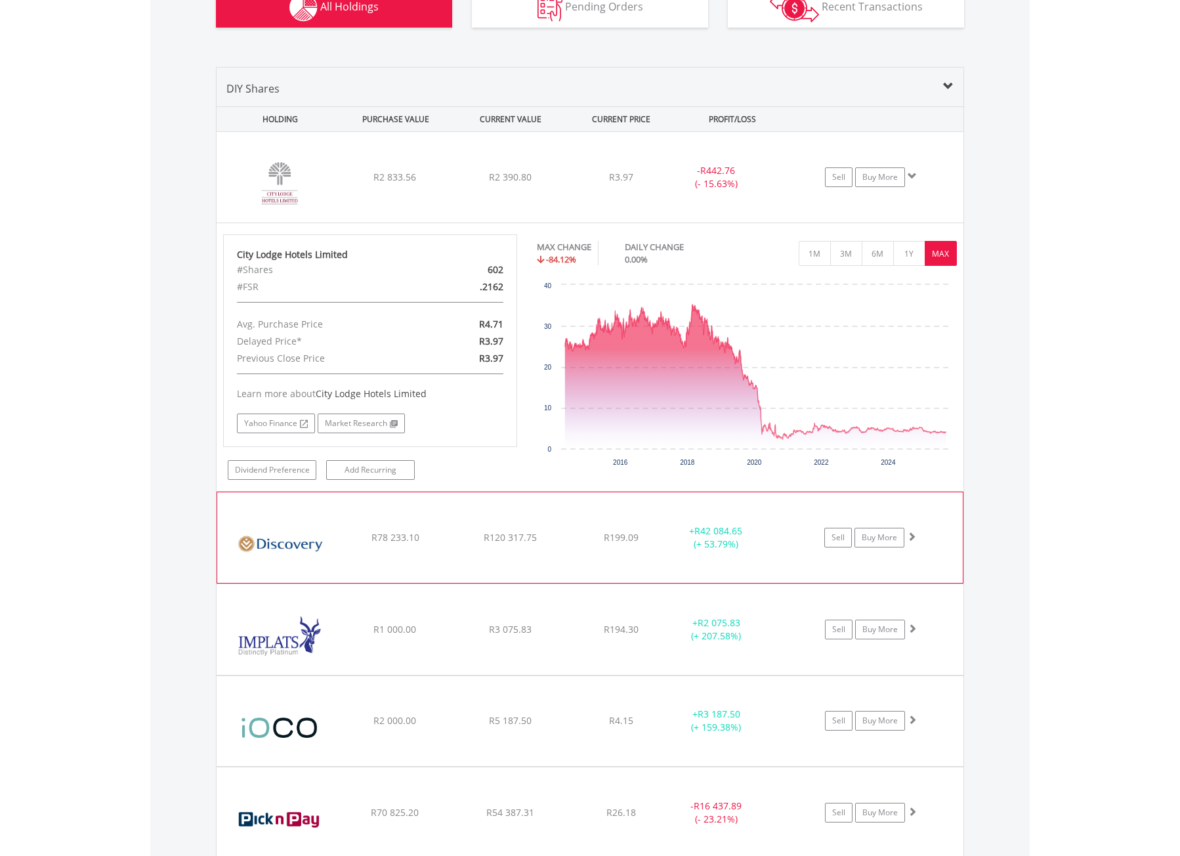
scroll to position [901, 0]
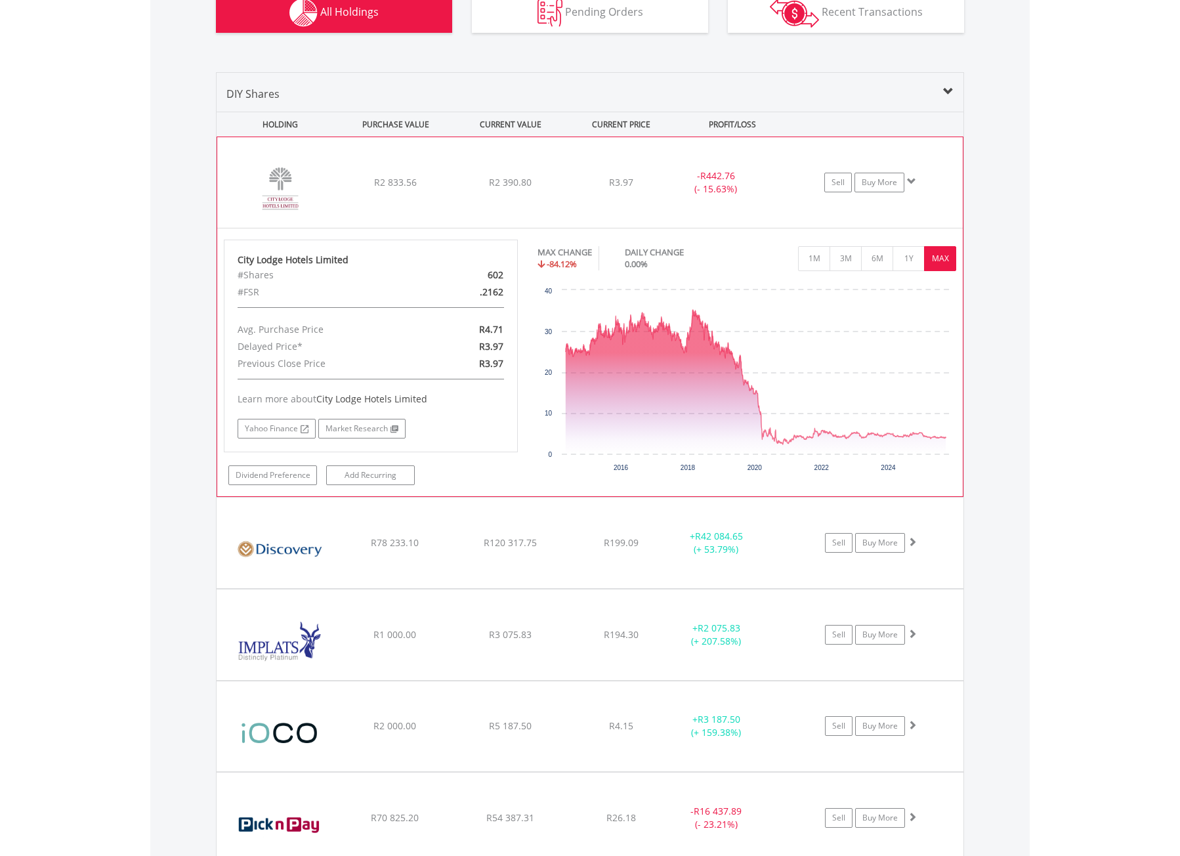
click at [432, 154] on div "﻿ City Lodge Hotels Limited R2 833.56 R2 390.80 R3.97 - R442.76 (- 15.63%) Sell…" at bounding box center [589, 182] width 745 height 91
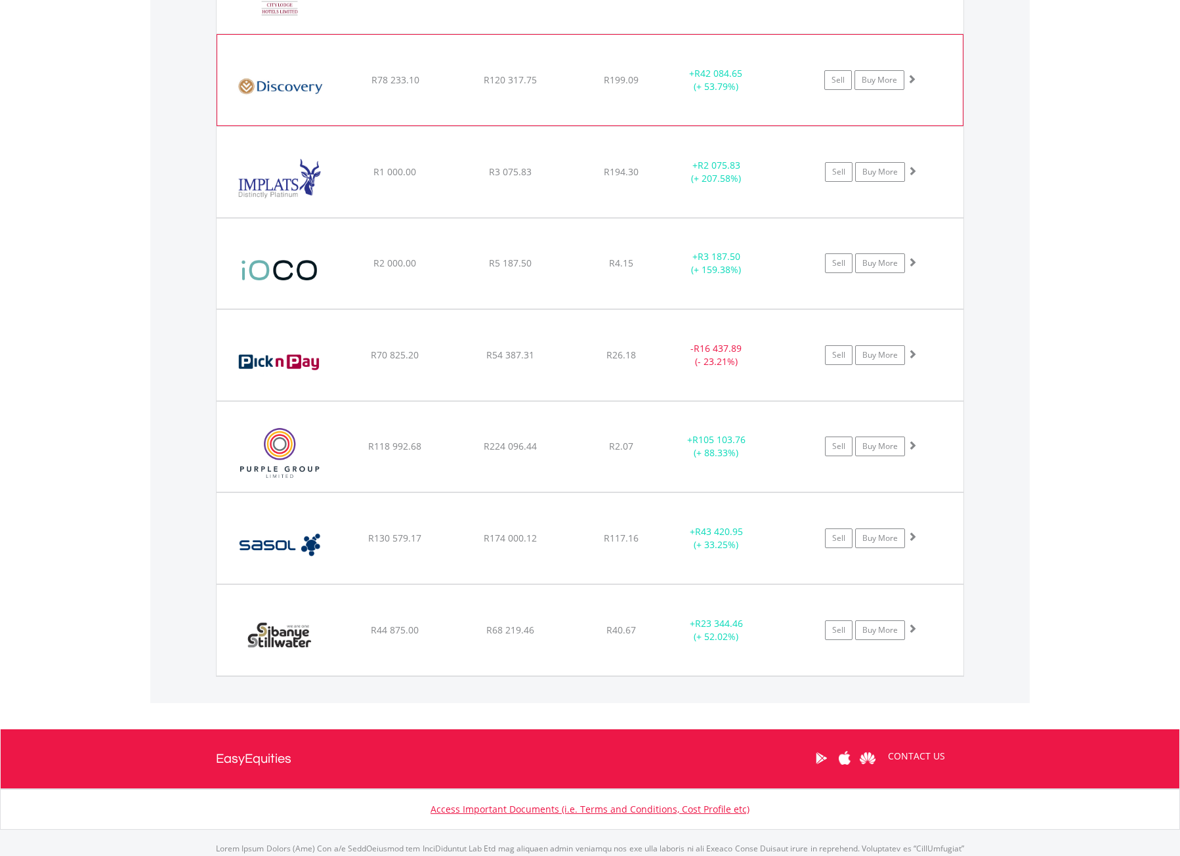
scroll to position [1098, 0]
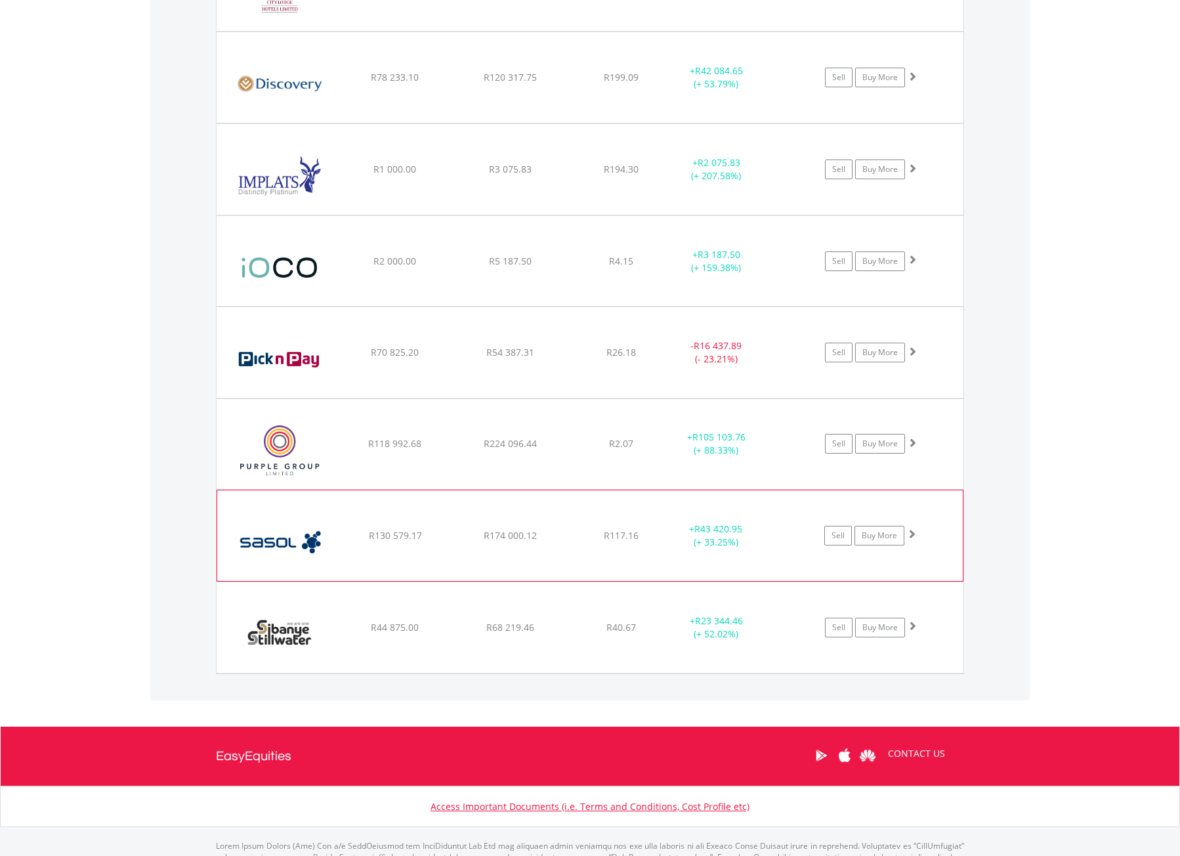
click at [432, 545] on div "﻿ Sasol Limited R130 579.17 R174 000.12 R117.16 + R43 420.95 (+ 33.25%) Sell Bu…" at bounding box center [589, 535] width 745 height 91
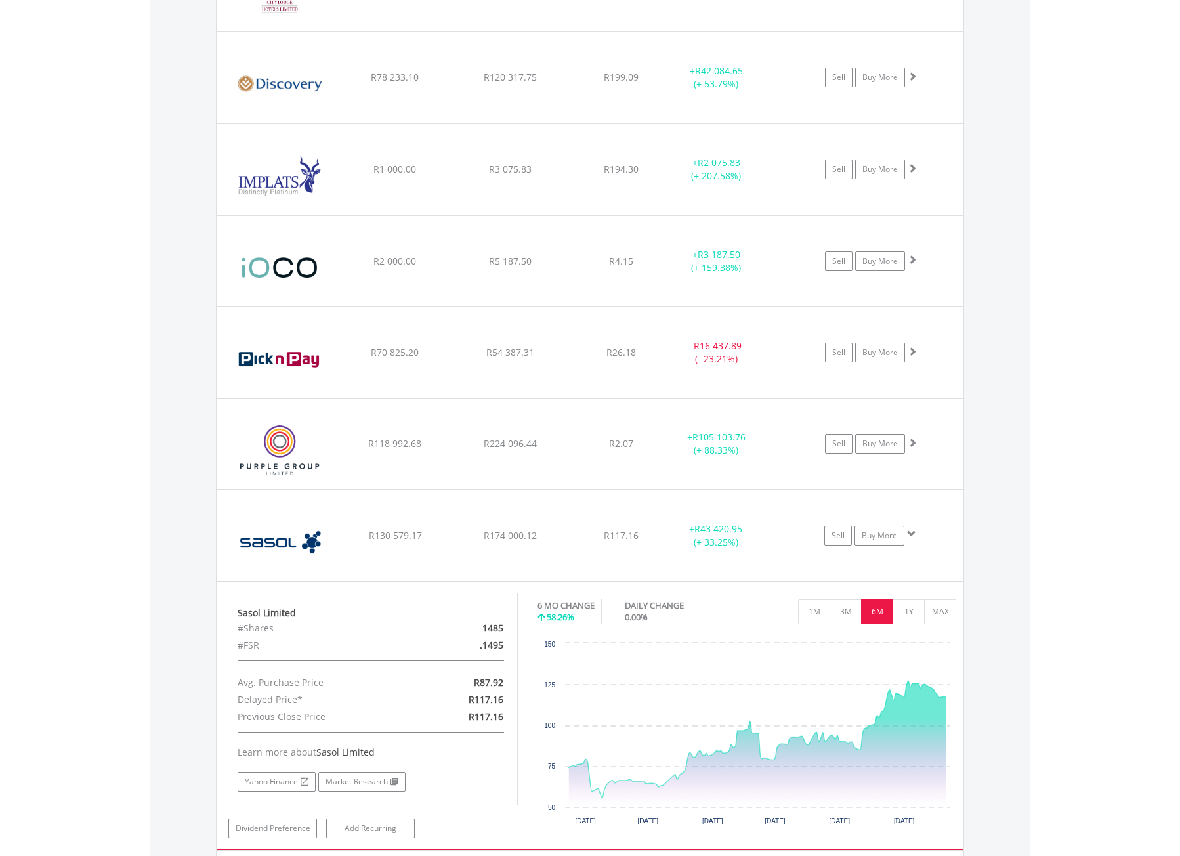
click at [432, 545] on div "﻿ Sasol Limited R130 579.17 R174 000.12 R117.16 + R43 420.95 (+ 33.25%) Sell Bu…" at bounding box center [589, 535] width 745 height 91
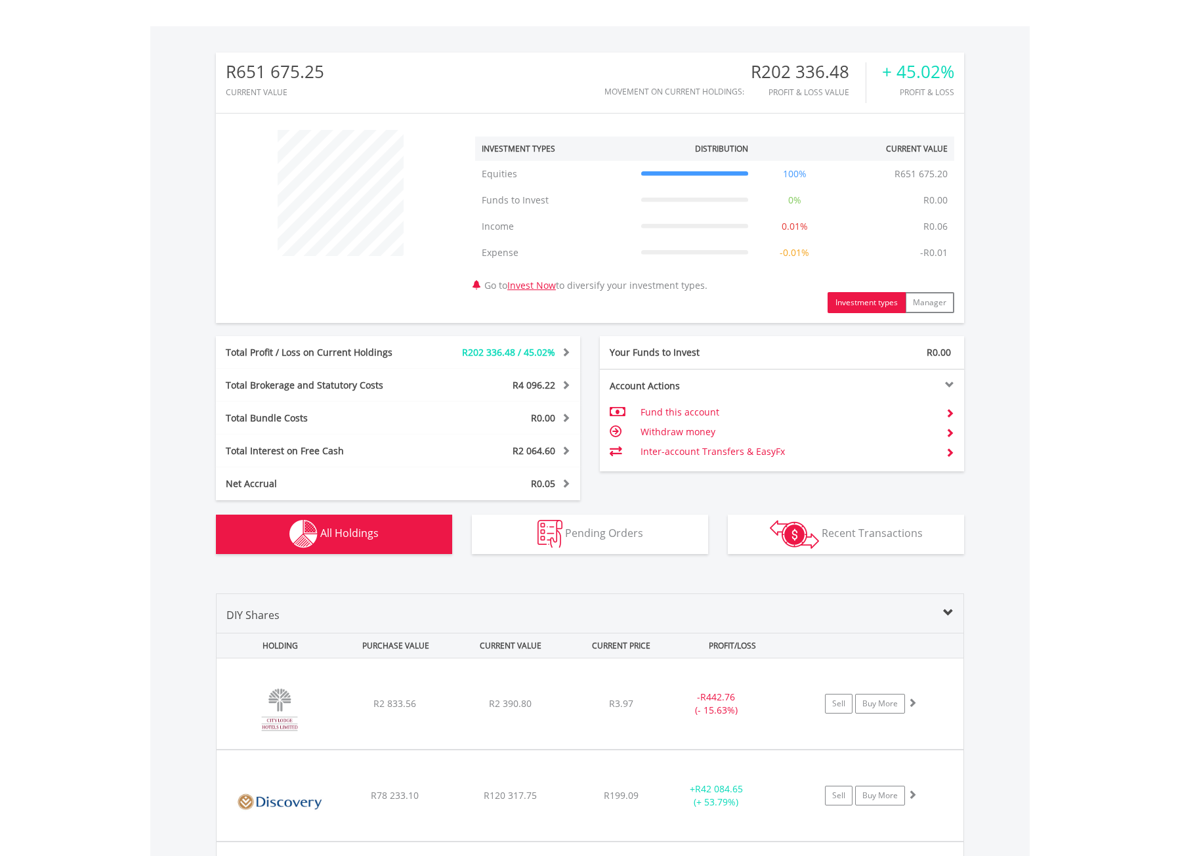
scroll to position [376, 0]
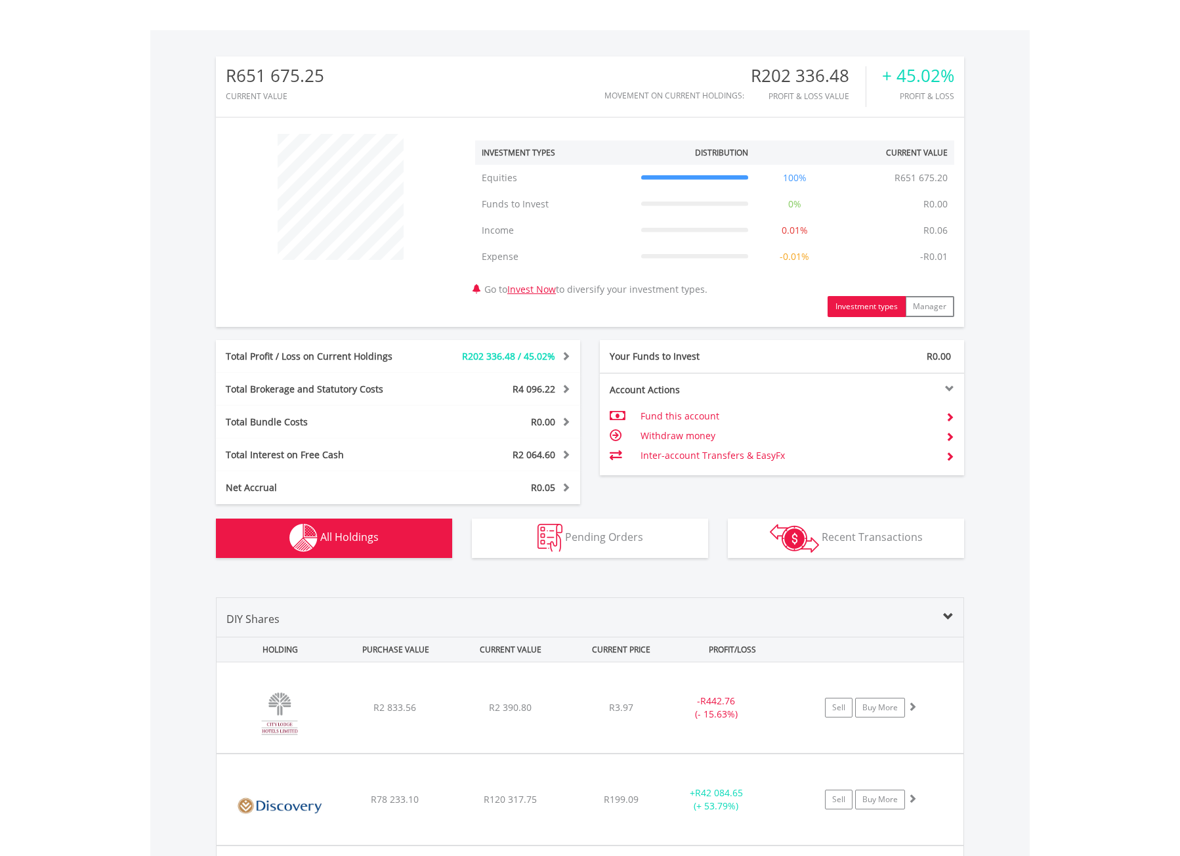
click at [524, 392] on span "R4 096.22" at bounding box center [533, 388] width 43 height 12
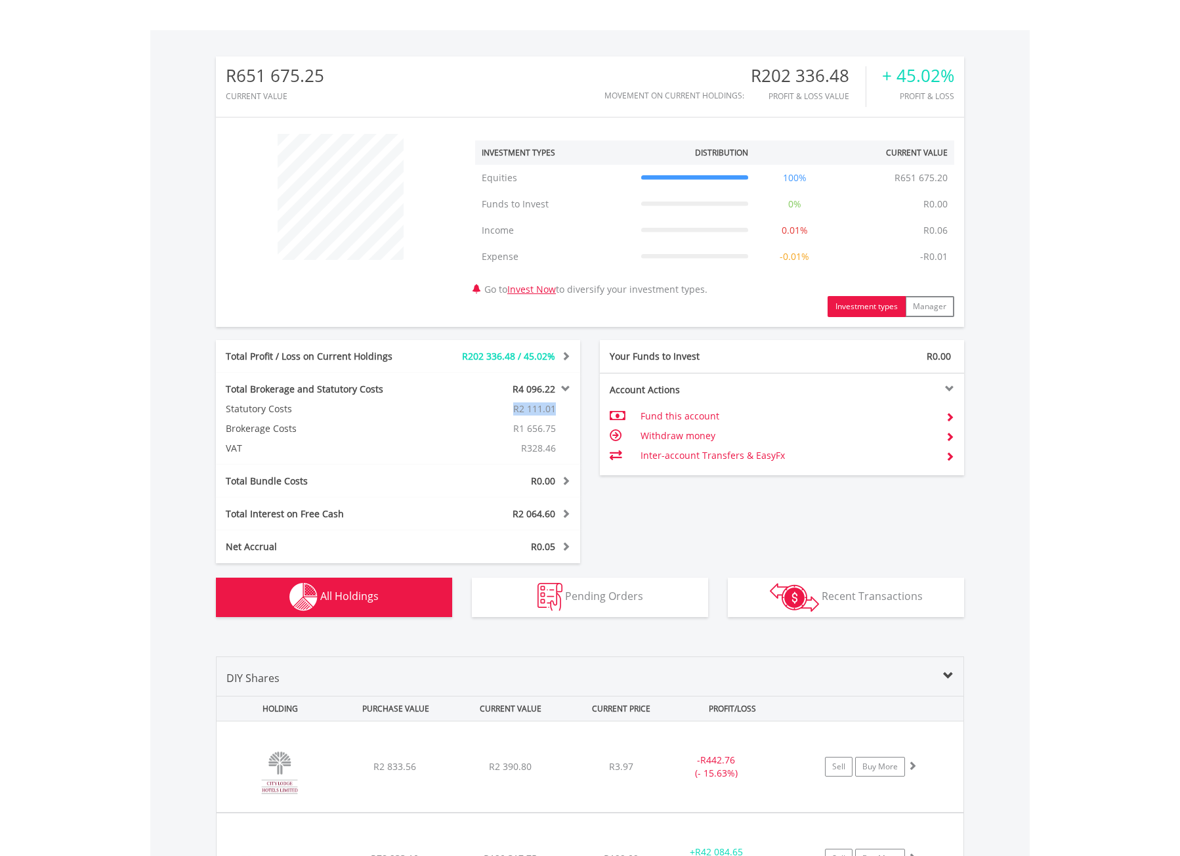
drag, startPoint x: 554, startPoint y: 405, endPoint x: 514, endPoint y: 407, distance: 40.1
click at [514, 407] on span "R2 111.01" at bounding box center [534, 408] width 43 height 12
drag, startPoint x: 533, startPoint y: 428, endPoint x: 504, endPoint y: 428, distance: 29.5
click at [504, 428] on div "R1 656.75" at bounding box center [504, 428] width 152 height 13
drag, startPoint x: 562, startPoint y: 457, endPoint x: 480, endPoint y: 445, distance: 83.0
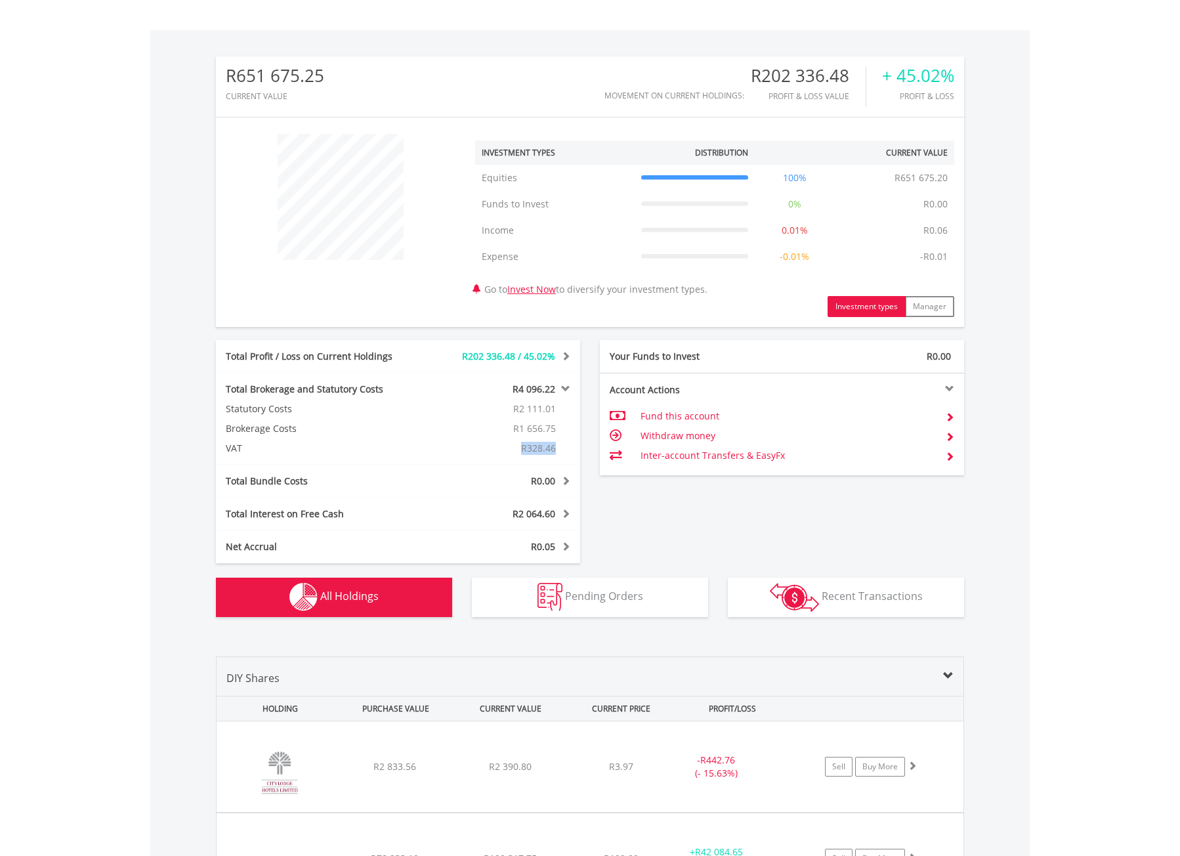
click at [493, 449] on div "Total Brokerage and Statutory Costs R4 096.22 Statutory Costs R2 111.01 Brokera…" at bounding box center [398, 419] width 364 height 92
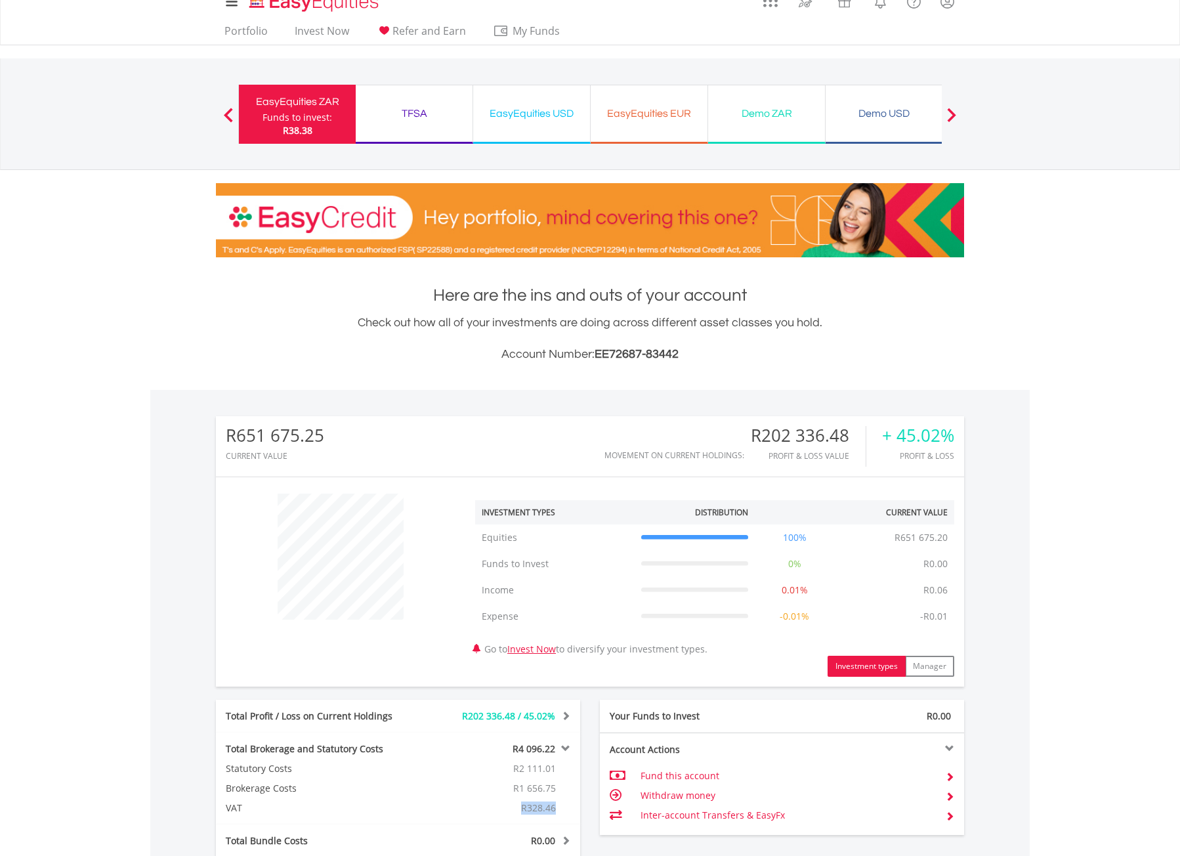
scroll to position [0, 0]
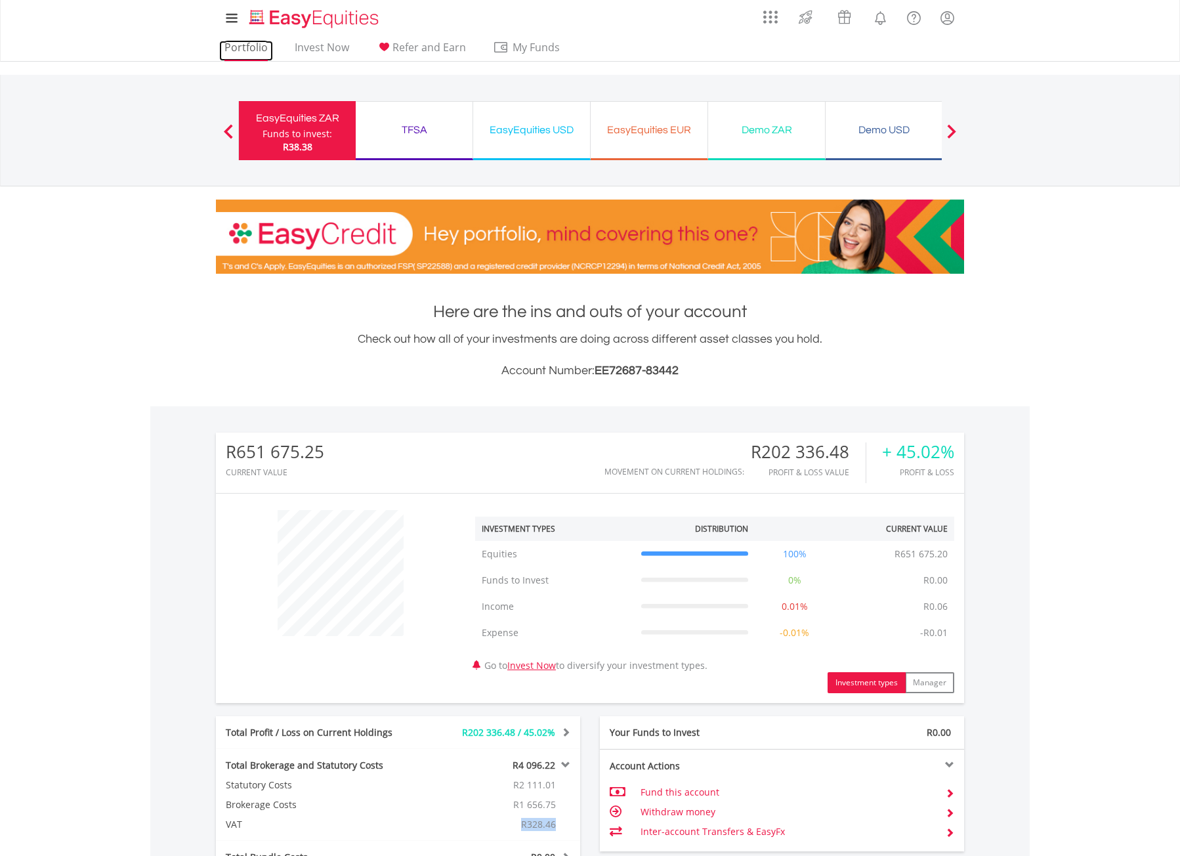
click at [241, 49] on link "Portfolio" at bounding box center [246, 51] width 54 height 20
